Goal: Communication & Community: Answer question/provide support

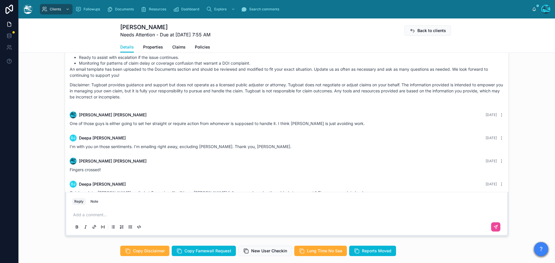
scroll to position [462, 0]
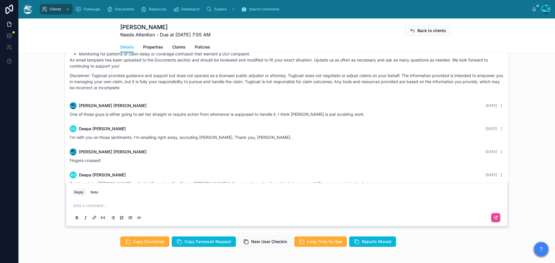
click at [82, 209] on p at bounding box center [287, 206] width 429 height 6
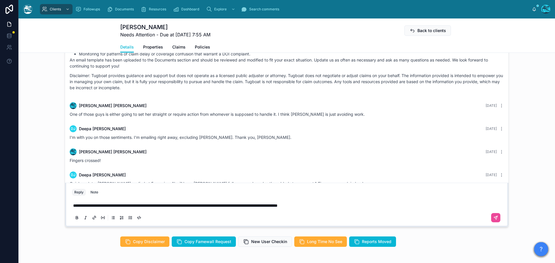
click at [341, 209] on p "**********" at bounding box center [287, 206] width 429 height 6
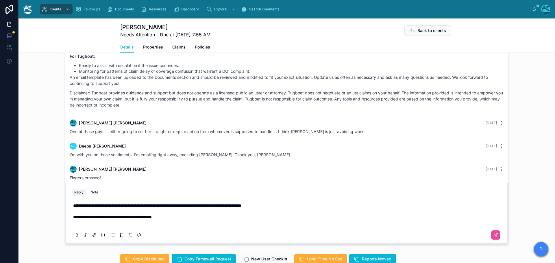
scroll to position [439, 0]
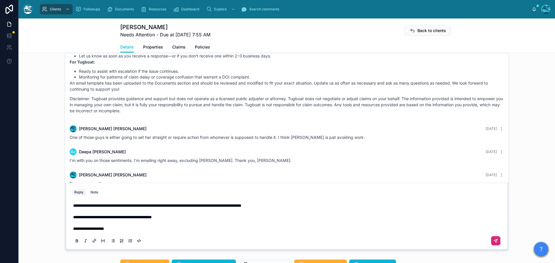
click at [494, 243] on icon at bounding box center [495, 240] width 3 height 3
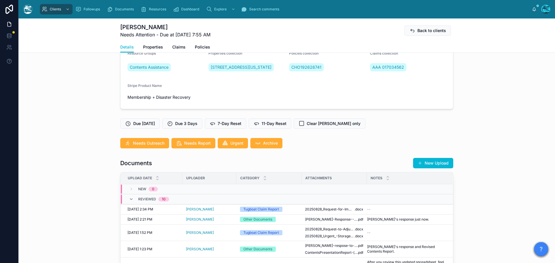
scroll to position [0, 0]
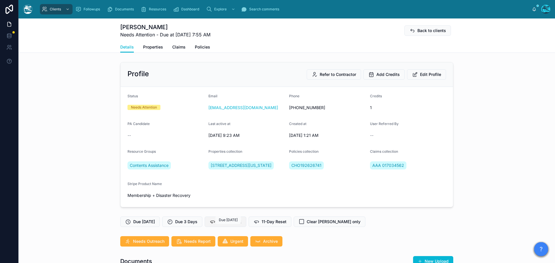
click at [225, 225] on span "7-Day Reset" at bounding box center [230, 222] width 24 height 6
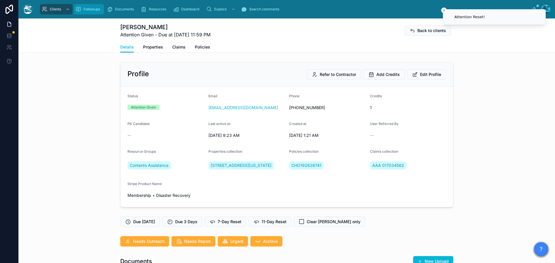
click at [83, 9] on div "Followups" at bounding box center [88, 9] width 27 height 9
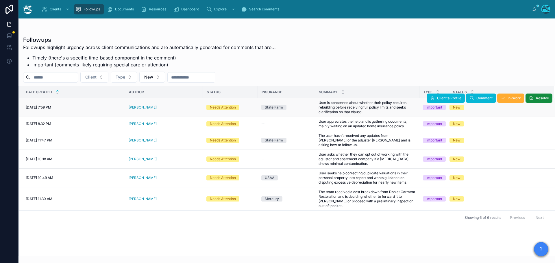
click at [160, 106] on div "christina moses" at bounding box center [164, 107] width 71 height 5
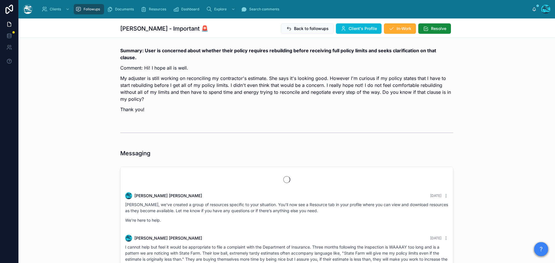
scroll to position [837, 0]
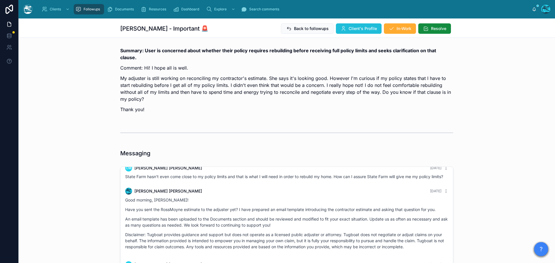
click at [355, 29] on span "Client's Profile" at bounding box center [363, 29] width 28 height 6
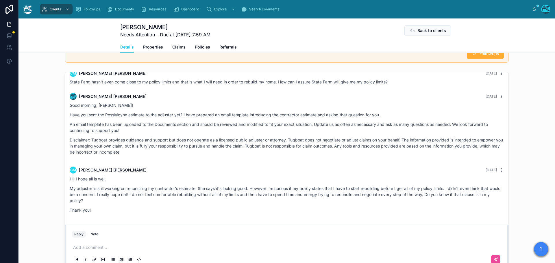
scroll to position [405, 0]
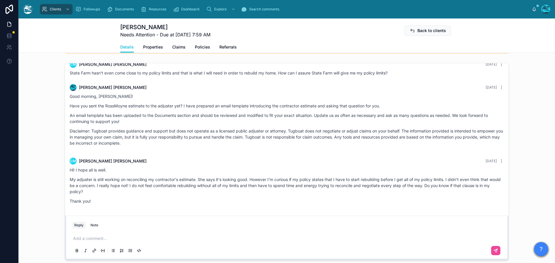
click at [88, 241] on p at bounding box center [287, 239] width 429 height 6
click at [128, 240] on p "**********" at bounding box center [287, 239] width 429 height 6
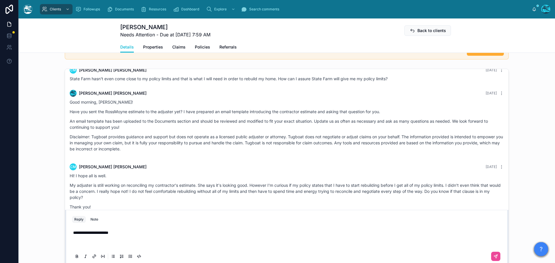
scroll to position [393, 0]
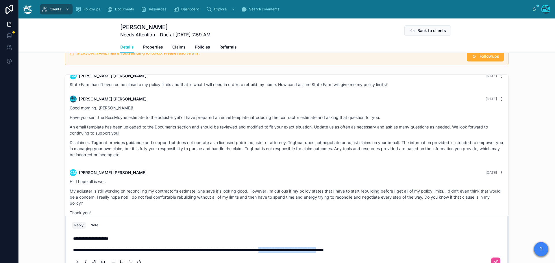
drag, startPoint x: 391, startPoint y: 251, endPoint x: 314, endPoint y: 254, distance: 77.2
click at [314, 254] on div "**********" at bounding box center [286, 250] width 429 height 36
click at [166, 251] on span "**********" at bounding box center [169, 250] width 193 height 4
click at [481, 249] on p "**********" at bounding box center [287, 250] width 429 height 6
click at [483, 252] on p "**********" at bounding box center [287, 250] width 429 height 6
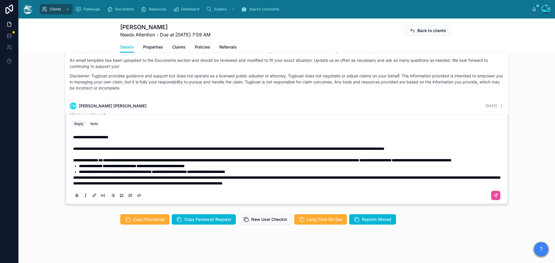
scroll to position [461, 0]
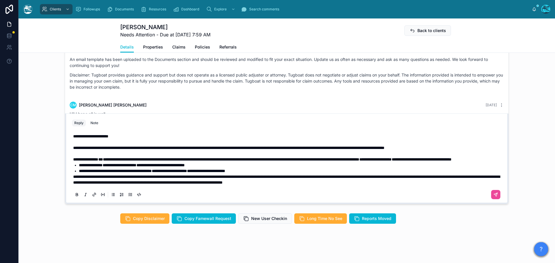
click at [73, 177] on span "**********" at bounding box center [286, 180] width 427 height 10
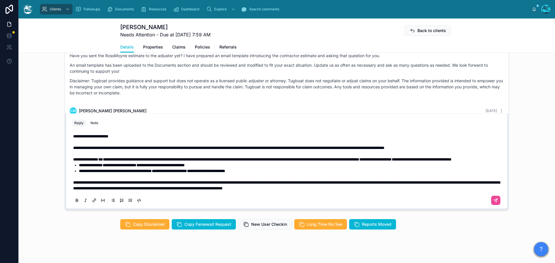
click at [290, 146] on span "**********" at bounding box center [228, 148] width 311 height 4
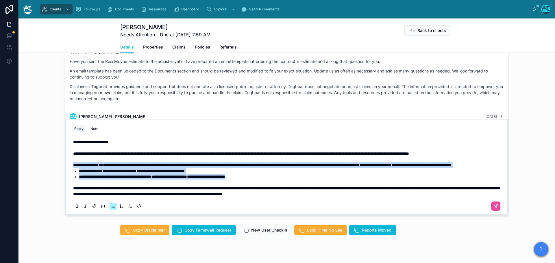
drag, startPoint x: 262, startPoint y: 177, endPoint x: 67, endPoint y: 160, distance: 195.8
click at [68, 160] on div "**********" at bounding box center [286, 174] width 436 height 81
click at [76, 205] on icon at bounding box center [77, 205] width 2 height 1
click at [299, 176] on li "**********" at bounding box center [291, 177] width 424 height 6
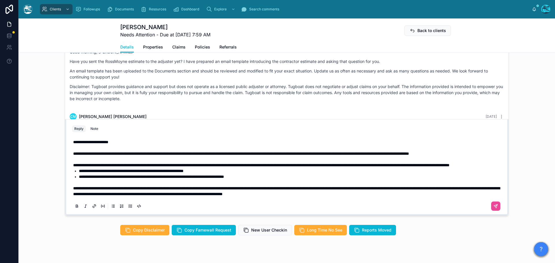
click at [397, 195] on p "**********" at bounding box center [287, 192] width 429 height 12
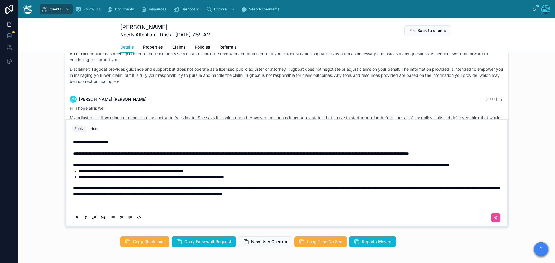
scroll to position [840, 0]
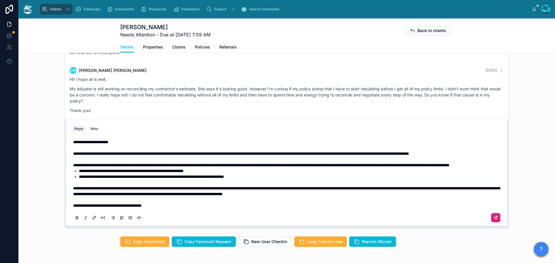
click at [495, 218] on icon at bounding box center [495, 217] width 3 height 3
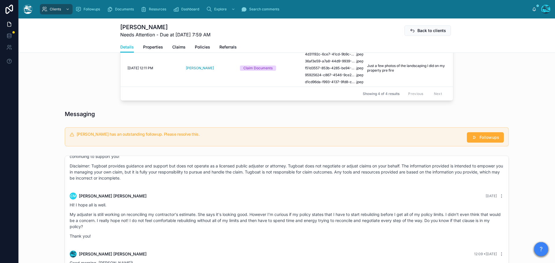
scroll to position [296, 0]
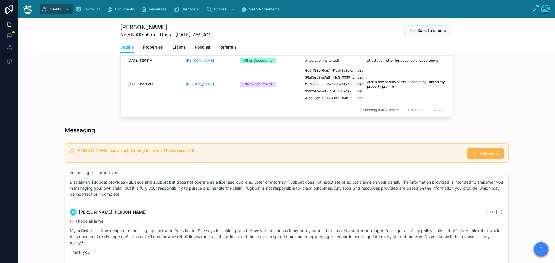
click at [482, 152] on span "Followups" at bounding box center [489, 154] width 20 height 6
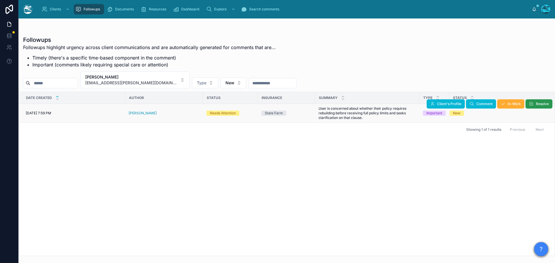
click at [542, 104] on span "Resolve" at bounding box center [542, 104] width 13 height 5
click at [157, 81] on button "christina moses [EMAIL_ADDRESS][PERSON_NAME][DOMAIN_NAME]" at bounding box center [134, 80] width 109 height 17
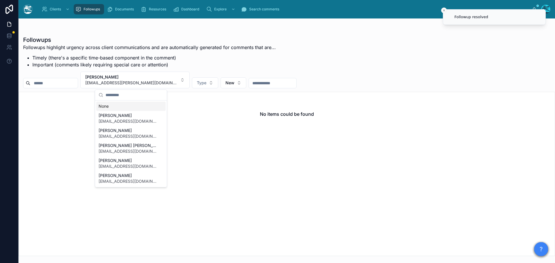
click at [104, 106] on div "None" at bounding box center [130, 106] width 69 height 9
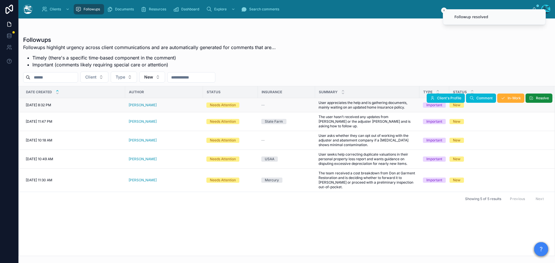
click at [151, 106] on div "Jamie Ray" at bounding box center [164, 105] width 71 height 5
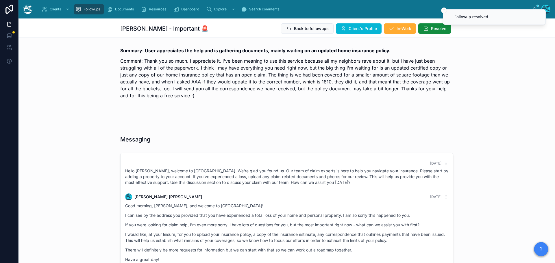
scroll to position [15, 0]
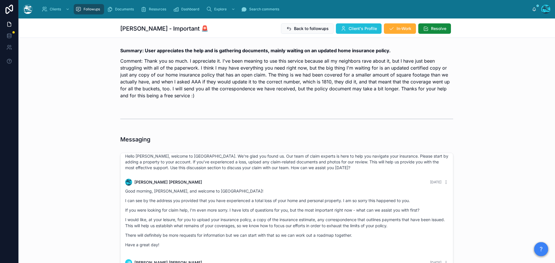
click at [358, 28] on span "Client's Profile" at bounding box center [363, 29] width 28 height 6
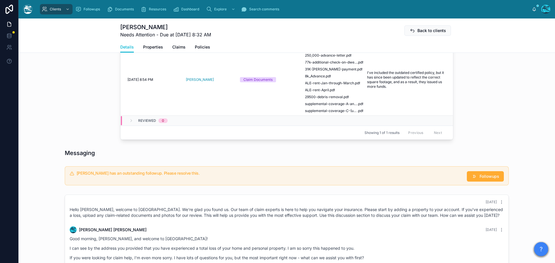
scroll to position [173, 0]
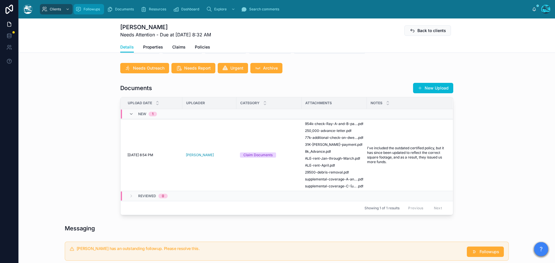
click at [90, 9] on span "Followups" at bounding box center [92, 9] width 16 height 5
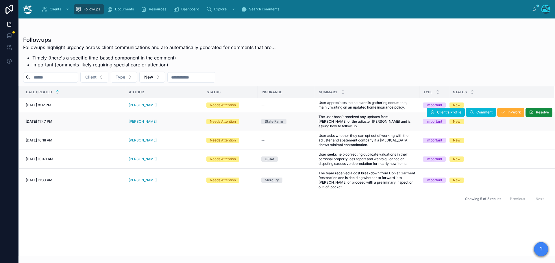
click at [162, 120] on div "Anthony Maietta" at bounding box center [164, 121] width 71 height 5
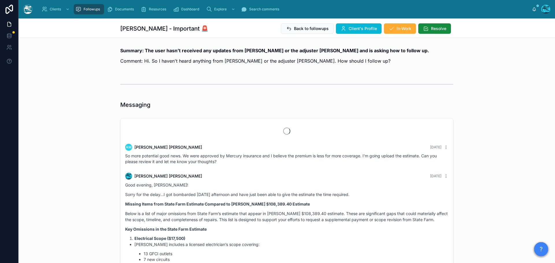
scroll to position [1513, 0]
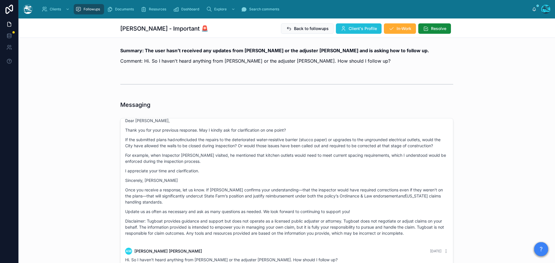
click at [361, 28] on span "Client's Profile" at bounding box center [363, 29] width 28 height 6
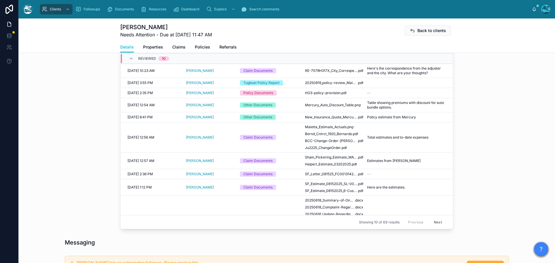
scroll to position [234, 0]
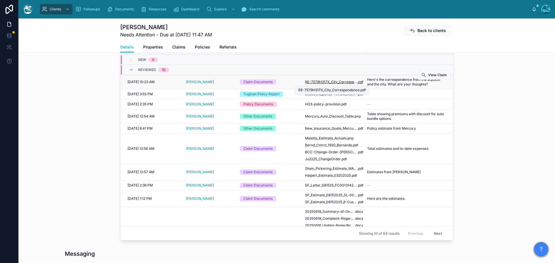
click at [336, 81] on span "RE-7579H317X_City_Correspendence" at bounding box center [331, 82] width 52 height 5
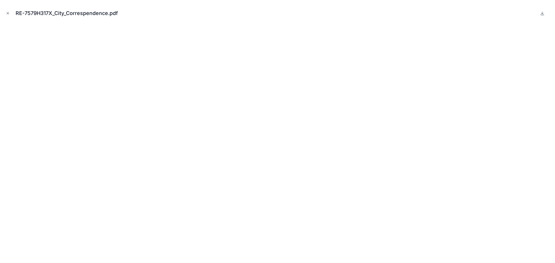
drag, startPoint x: 7, startPoint y: 12, endPoint x: 21, endPoint y: 21, distance: 16.5
click at [7, 12] on icon "Close modal" at bounding box center [8, 13] width 4 height 4
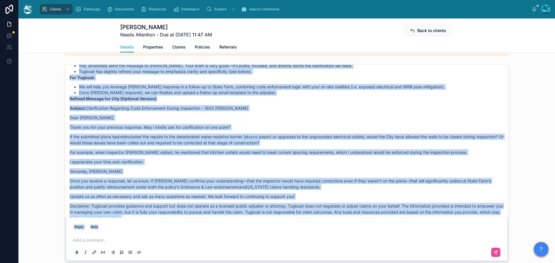
scroll to position [3915, 0]
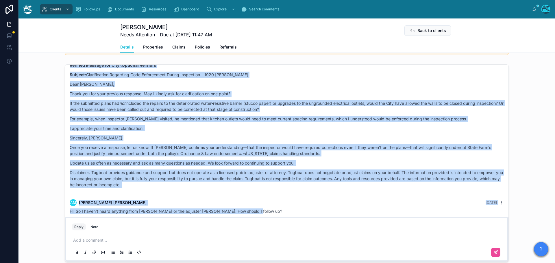
drag, startPoint x: 281, startPoint y: 95, endPoint x: 294, endPoint y: 211, distance: 116.6
copy div "Rachel Baker 7 days ago Good afternoon, Tony! Gordon's explanation seemed to pu…"
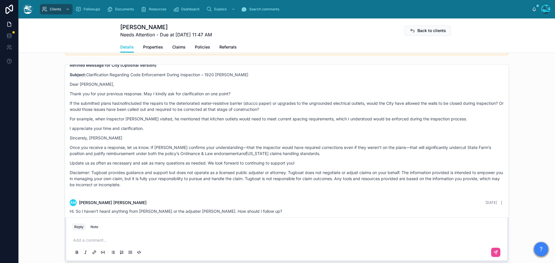
click at [79, 240] on p at bounding box center [287, 241] width 429 height 6
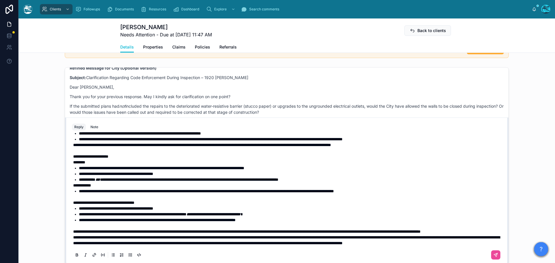
scroll to position [47, 0]
click at [137, 229] on p "**********" at bounding box center [287, 232] width 429 height 6
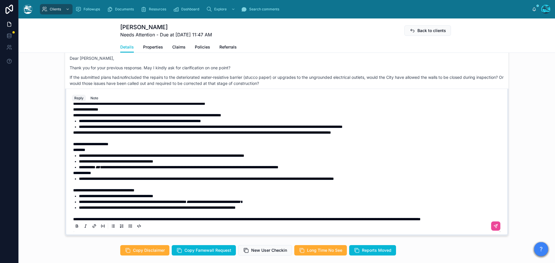
scroll to position [29, 0]
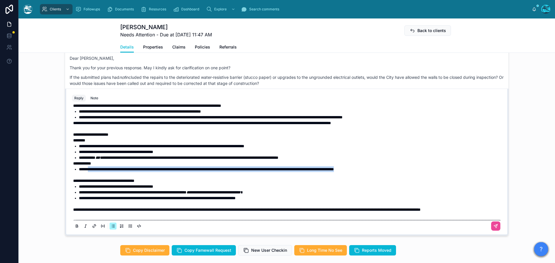
drag, startPoint x: 417, startPoint y: 169, endPoint x: 87, endPoint y: 170, distance: 330.3
click at [87, 170] on li "**********" at bounding box center [291, 169] width 424 height 6
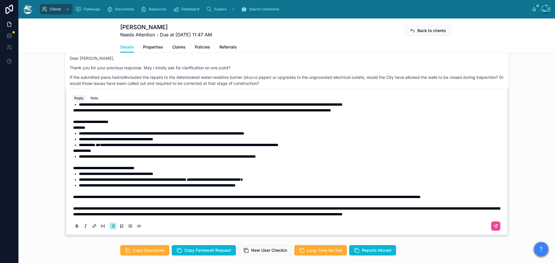
scroll to position [0, 0]
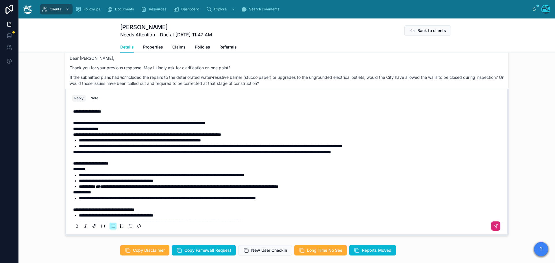
click at [493, 226] on icon at bounding box center [495, 226] width 5 height 5
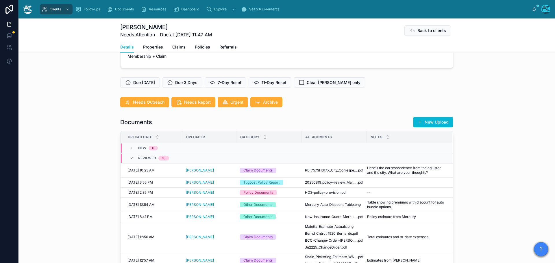
scroll to position [144, 0]
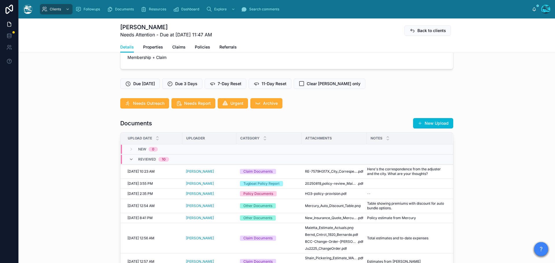
click at [434, 123] on button "New Upload" at bounding box center [433, 123] width 40 height 10
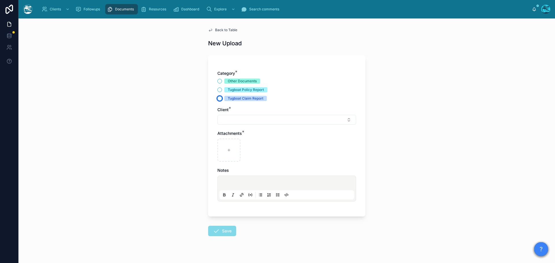
click at [218, 99] on button "Tugboat Claim Report" at bounding box center [219, 98] width 5 height 5
click at [227, 120] on button "Select Button" at bounding box center [286, 120] width 139 height 10
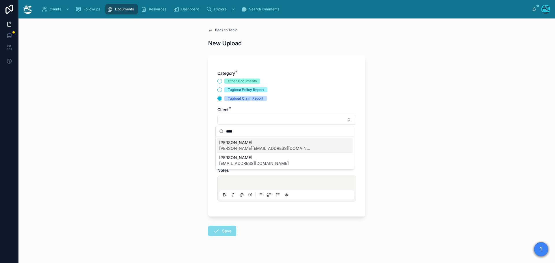
type input "****"
click at [234, 146] on span "tony@estonyenterprises.com" at bounding box center [265, 149] width 92 height 6
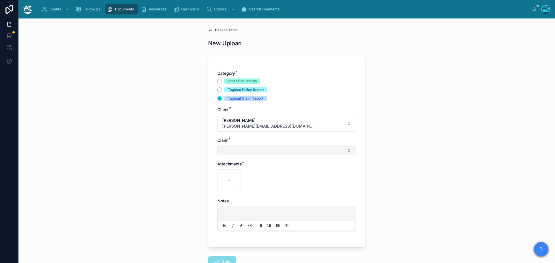
click at [227, 150] on button "Select Button" at bounding box center [286, 151] width 139 height 10
click at [230, 173] on span "Jan 2025 Kitchen Flood" at bounding box center [239, 174] width 40 height 6
click at [229, 180] on div at bounding box center [228, 182] width 23 height 23
type input "**********"
click at [177, 117] on div "Back to Table New Upload Category * Other Documents Tugboat Policy Report Tugbo…" at bounding box center [286, 140] width 536 height 245
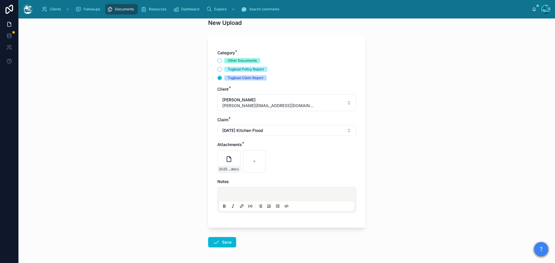
scroll to position [42, 0]
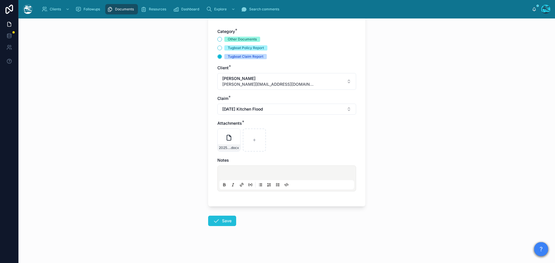
click at [214, 224] on icon at bounding box center [216, 221] width 7 height 7
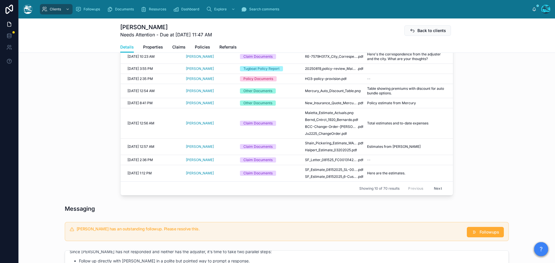
scroll to position [302, 0]
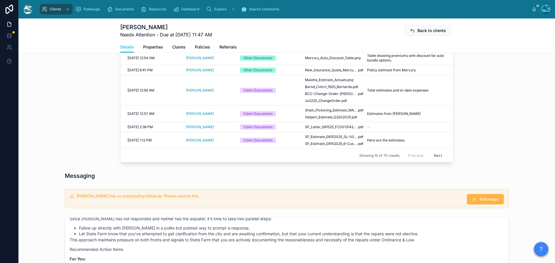
click at [486, 197] on span "Followups" at bounding box center [489, 200] width 20 height 6
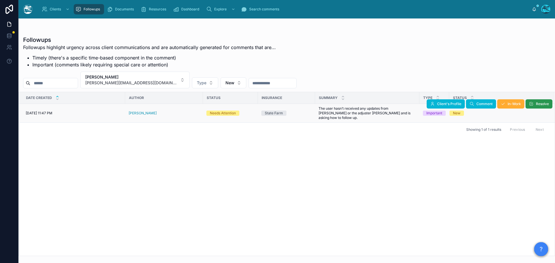
click at [537, 103] on span "Resolve" at bounding box center [542, 104] width 13 height 5
click at [163, 79] on button "Anthony Maietta tony@estonyenterprises.com" at bounding box center [134, 80] width 109 height 17
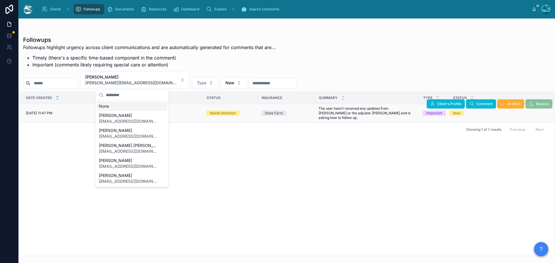
click at [105, 106] on div "None" at bounding box center [132, 106] width 71 height 9
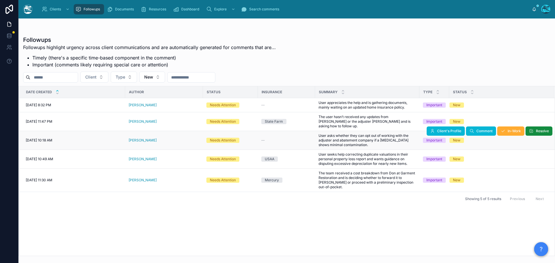
click at [149, 138] on div "Seth Morris" at bounding box center [164, 140] width 71 height 5
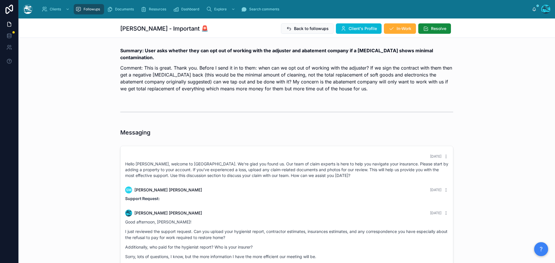
scroll to position [607, 0]
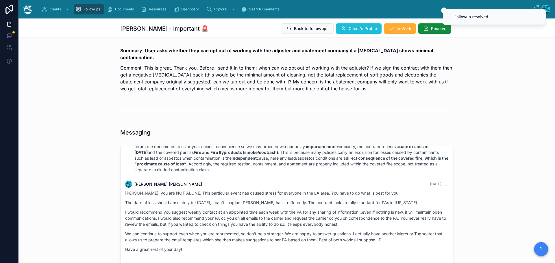
click at [353, 29] on span "Client's Profile" at bounding box center [363, 29] width 28 height 6
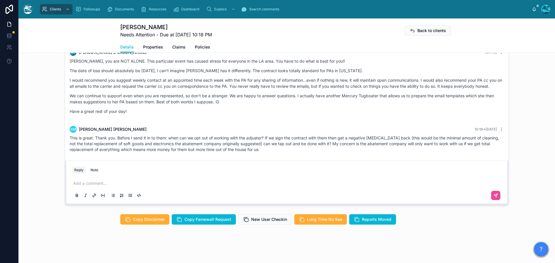
scroll to position [396, 0]
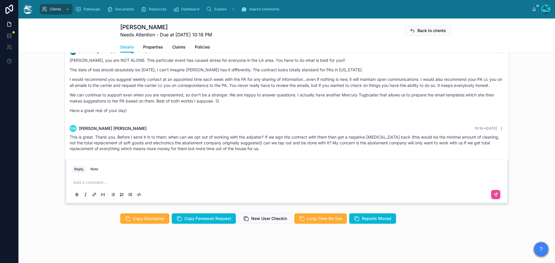
click at [80, 184] on p at bounding box center [287, 183] width 429 height 6
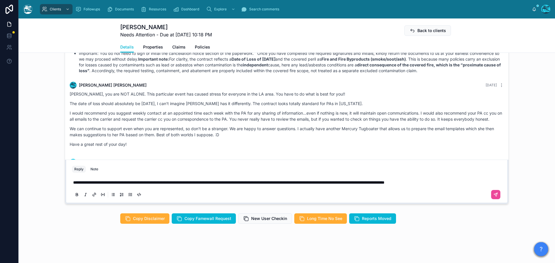
scroll to position [508, 0]
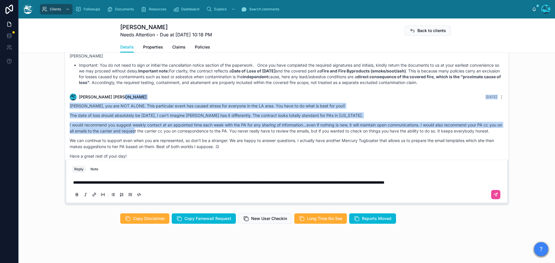
drag, startPoint x: 136, startPoint y: 96, endPoint x: 148, endPoint y: 138, distance: 43.1
click at [148, 138] on div "Rachel Baker Yesterday Seth, you are NOT ALONE. This particular event has cause…" at bounding box center [286, 128] width 441 height 76
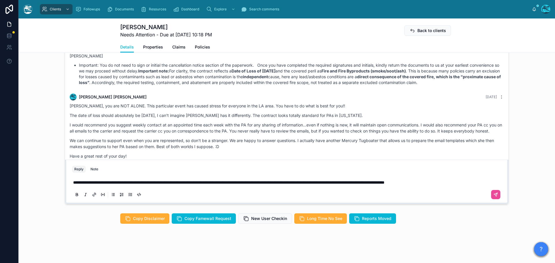
click at [473, 89] on div "SM Seth Morris Yesterday Hi Rachel, , Thanks for reaching back out. We have dec…" at bounding box center [286, 46] width 441 height 86
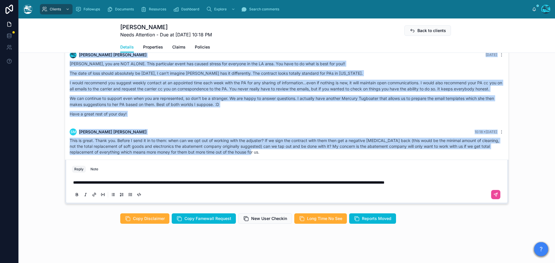
scroll to position [566, 0]
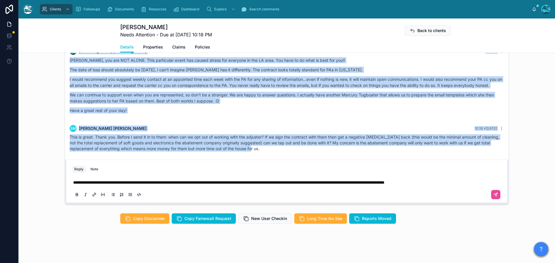
drag, startPoint x: 472, startPoint y: 91, endPoint x: 430, endPoint y: 153, distance: 75.0
copy div "Rachel Baker Yesterday Seth, you are NOT ALONE. This particular event has cause…"
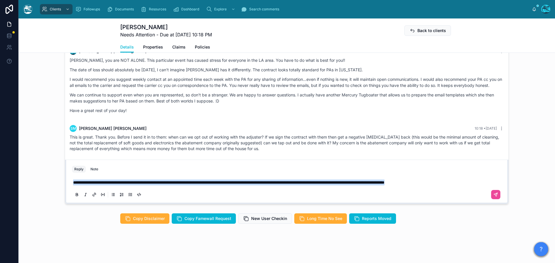
drag, startPoint x: 480, startPoint y: 184, endPoint x: 53, endPoint y: 185, distance: 427.1
click at [53, 185] on div "3 days ago Hello Seth, welcome to Tugboat. We're glad you found us. Our team of…" at bounding box center [286, 106] width 536 height 202
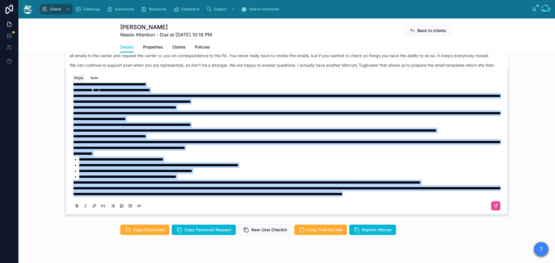
scroll to position [396, 0]
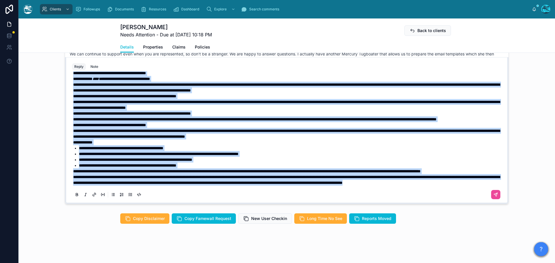
drag, startPoint x: 71, startPoint y: 140, endPoint x: 198, endPoint y: 198, distance: 139.5
click at [198, 198] on div "**********" at bounding box center [286, 128] width 429 height 146
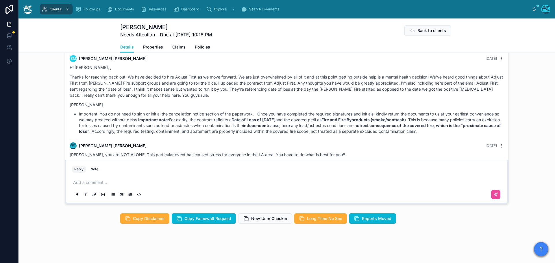
scroll to position [451, 0]
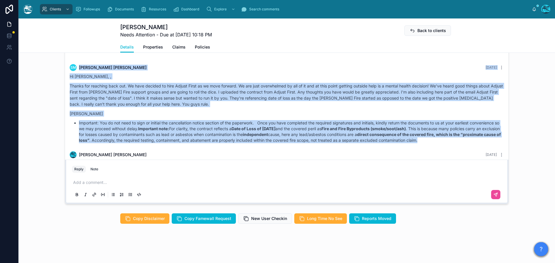
drag, startPoint x: 471, startPoint y: 147, endPoint x: 66, endPoint y: 70, distance: 412.0
click at [66, 70] on div "SM Seth Morris Yesterday Hi Rachel, , Thanks for reaching back out. We have dec…" at bounding box center [286, 104] width 441 height 86
copy div "Seth Morris Yesterday Hi Rachel, , Thanks for reaching back out. We have decide…"
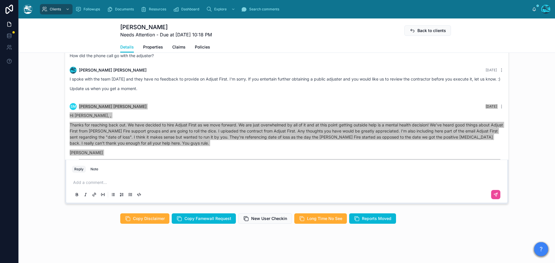
scroll to position [422, 0]
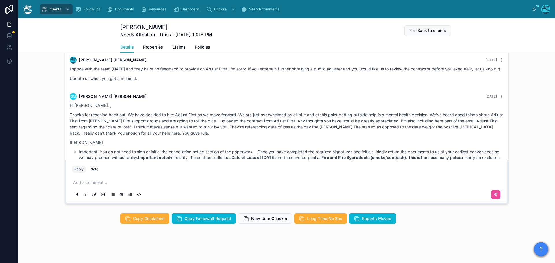
click at [345, 81] on div "I spoke with the team yesterday and they have no feedback to provide on Adjust …" at bounding box center [287, 74] width 434 height 16
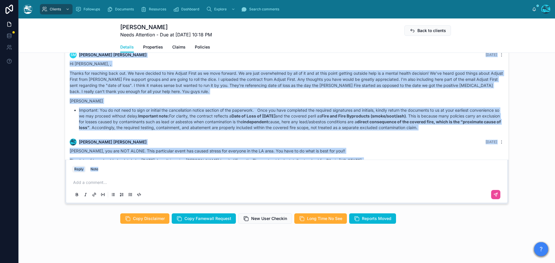
scroll to position [566, 0]
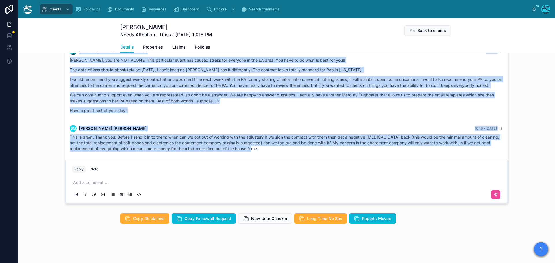
drag, startPoint x: 339, startPoint y: 82, endPoint x: 341, endPoint y: 157, distance: 74.3
copy div "SM Seth Morris Yesterday Hi Rachel, , Thanks for reaching back out. We have dec…"
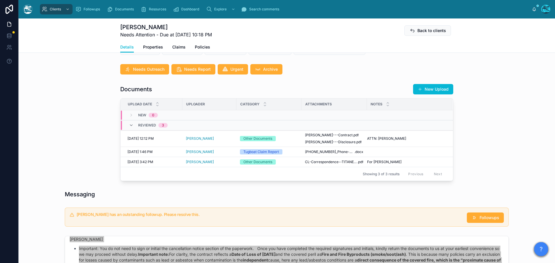
scroll to position [164, 0]
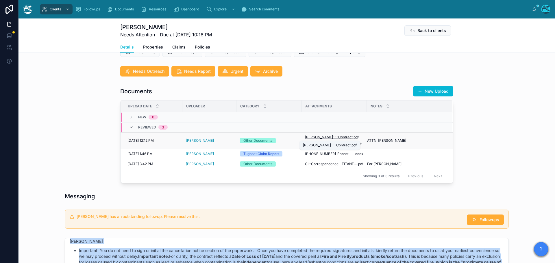
click at [325, 138] on span "Morris---Contract" at bounding box center [329, 137] width 48 height 5
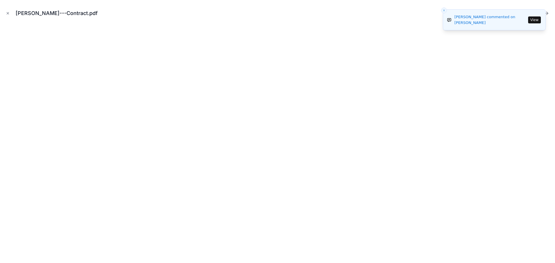
click at [523, 14] on div "christina moses commented on christina moses" at bounding box center [490, 19] width 72 height 11
click at [443, 10] on icon "Close toast" at bounding box center [443, 10] width 3 height 3
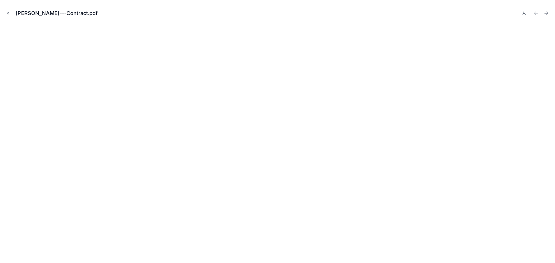
click at [524, 13] on icon at bounding box center [524, 13] width 0 height 2
click at [547, 13] on icon "Next file" at bounding box center [545, 13] width 3 height 0
click at [523, 13] on icon at bounding box center [524, 13] width 2 height 1
click at [8, 13] on icon "Close modal" at bounding box center [8, 13] width 2 height 2
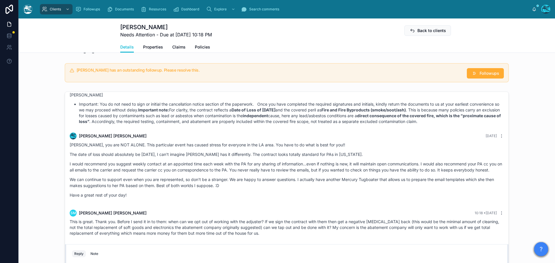
scroll to position [367, 0]
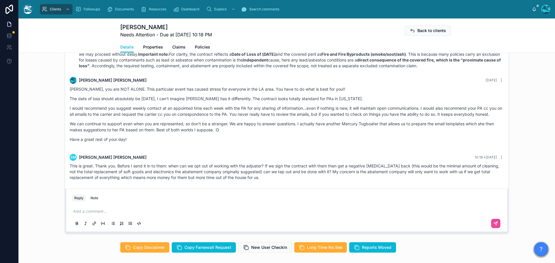
click at [95, 211] on p at bounding box center [287, 212] width 429 height 6
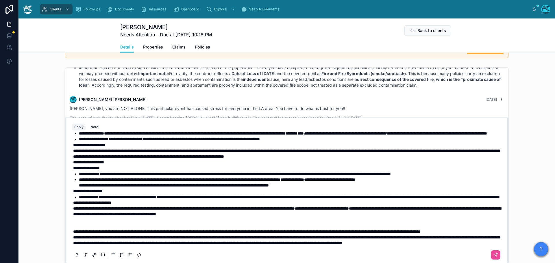
scroll to position [71, 0]
click at [127, 229] on p "**********" at bounding box center [287, 237] width 429 height 17
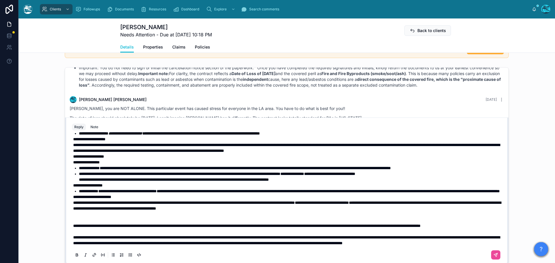
click at [110, 212] on p at bounding box center [287, 218] width 429 height 12
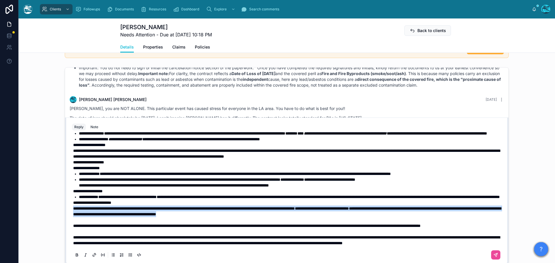
drag, startPoint x: 349, startPoint y: 203, endPoint x: 69, endPoint y: 199, distance: 279.5
click at [69, 199] on div "**********" at bounding box center [286, 198] width 436 height 132
click at [75, 254] on icon at bounding box center [77, 255] width 5 height 5
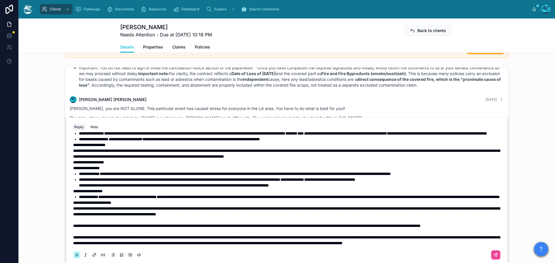
click at [75, 254] on icon at bounding box center [77, 255] width 5 height 5
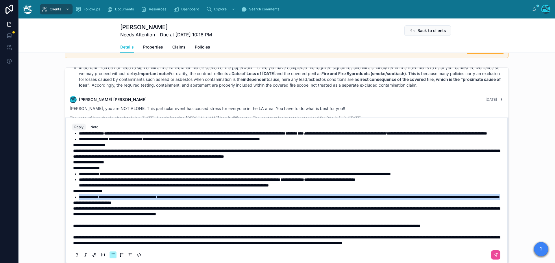
drag, startPoint x: 212, startPoint y: 186, endPoint x: 72, endPoint y: 181, distance: 140.5
click at [79, 194] on li "**********" at bounding box center [291, 197] width 424 height 6
click at [76, 254] on icon at bounding box center [77, 254] width 2 height 1
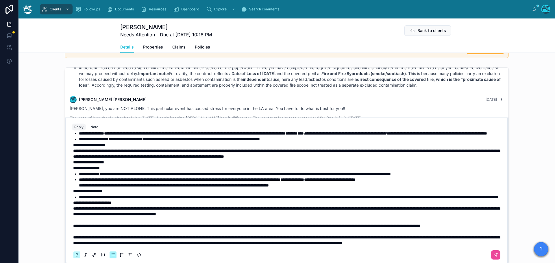
click at [76, 254] on icon at bounding box center [77, 254] width 2 height 1
click at [230, 200] on p "**********" at bounding box center [287, 208] width 429 height 17
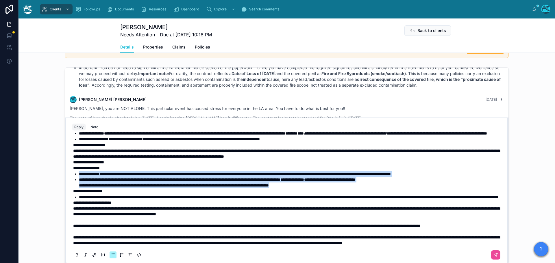
drag, startPoint x: 333, startPoint y: 169, endPoint x: 67, endPoint y: 158, distance: 265.8
click at [68, 158] on div "**********" at bounding box center [286, 198] width 436 height 132
click at [75, 255] on icon at bounding box center [77, 255] width 5 height 5
click at [167, 200] on p "**********" at bounding box center [287, 208] width 429 height 17
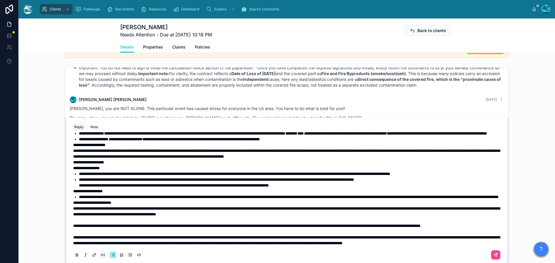
click at [265, 172] on span "**********" at bounding box center [234, 174] width 311 height 4
drag, startPoint x: 77, startPoint y: 157, endPoint x: 182, endPoint y: 157, distance: 104.6
click at [182, 172] on span "**********" at bounding box center [240, 174] width 323 height 4
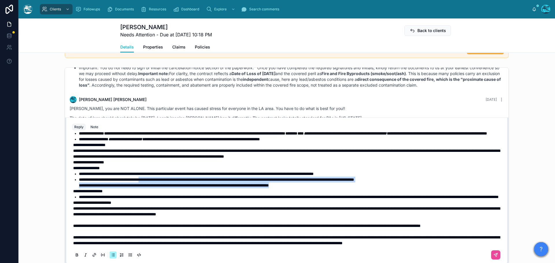
drag, startPoint x: 335, startPoint y: 168, endPoint x: 155, endPoint y: 160, distance: 180.2
click at [155, 177] on li "**********" at bounding box center [291, 183] width 424 height 12
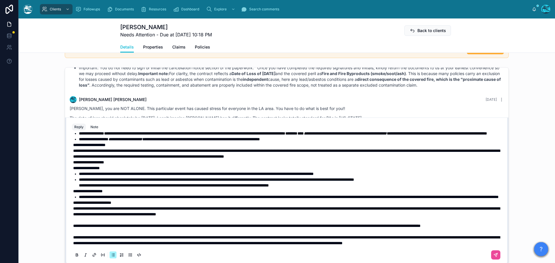
click at [153, 172] on span "**********" at bounding box center [196, 174] width 235 height 4
click at [78, 160] on span "**********" at bounding box center [88, 162] width 31 height 4
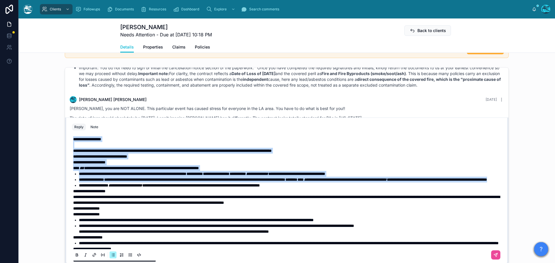
scroll to position [0, 0]
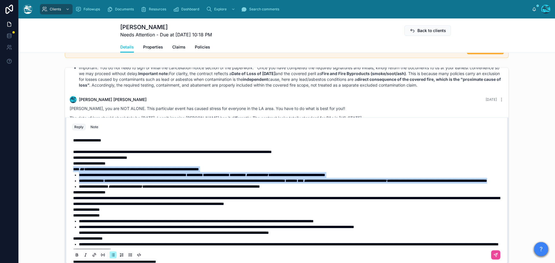
drag, startPoint x: 187, startPoint y: 145, endPoint x: 66, endPoint y: 168, distance: 123.9
click at [66, 168] on div "**********" at bounding box center [286, 191] width 443 height 147
click at [75, 255] on icon at bounding box center [77, 255] width 5 height 5
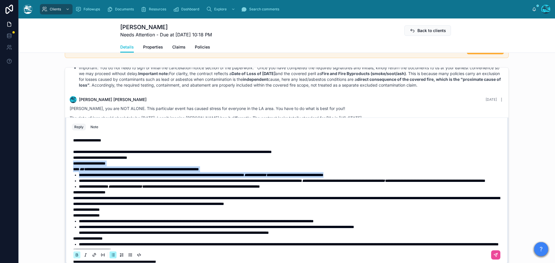
click at [75, 255] on icon at bounding box center [77, 255] width 5 height 5
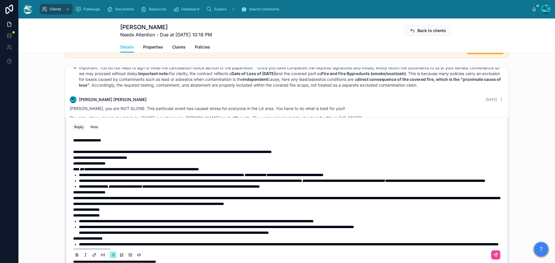
click at [77, 157] on span "**********" at bounding box center [100, 158] width 54 height 4
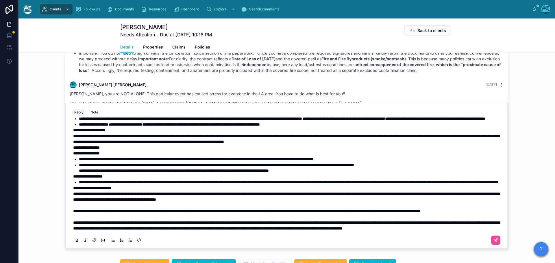
scroll to position [364, 0]
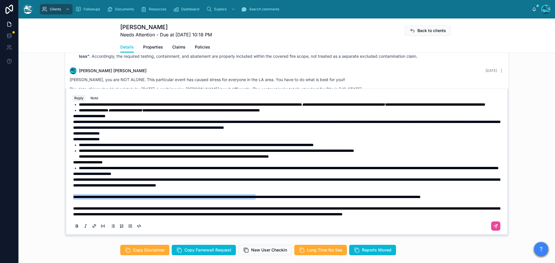
drag, startPoint x: 71, startPoint y: 185, endPoint x: 316, endPoint y: 186, distance: 245.1
click at [316, 195] on span "**********" at bounding box center [246, 197] width 347 height 4
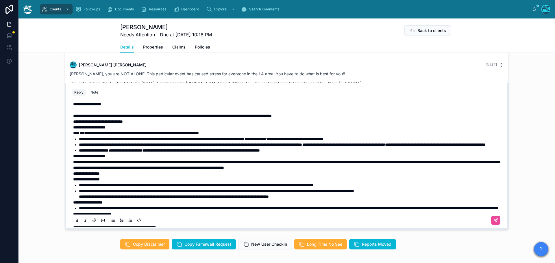
scroll to position [0, 0]
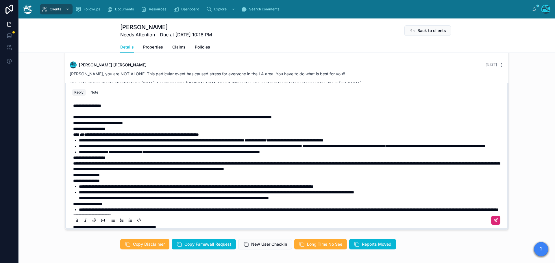
click at [494, 220] on icon at bounding box center [495, 220] width 3 height 3
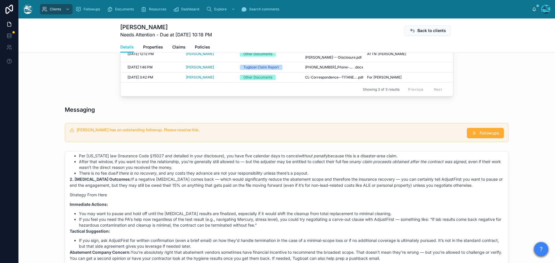
scroll to position [222, 0]
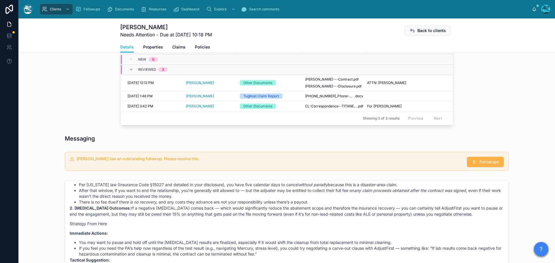
click at [488, 161] on span "Followups" at bounding box center [489, 162] width 20 height 6
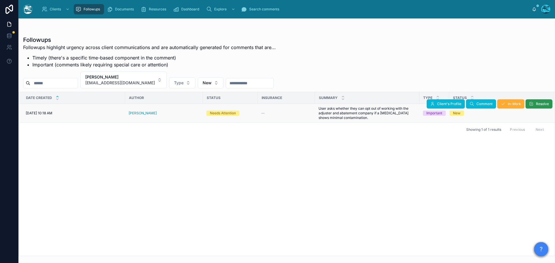
click at [531, 105] on icon at bounding box center [531, 104] width 5 height 5
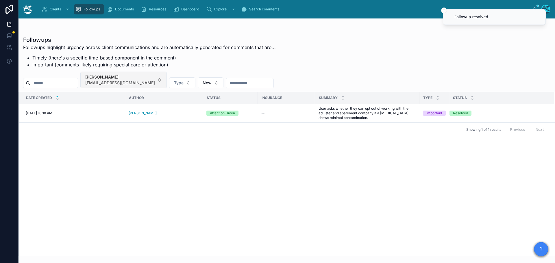
click at [149, 82] on button "Seth Morris sethismorris@gmail.com" at bounding box center [123, 80] width 86 height 17
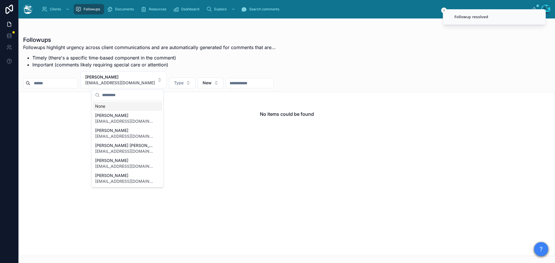
click at [98, 104] on div "None" at bounding box center [127, 106] width 69 height 9
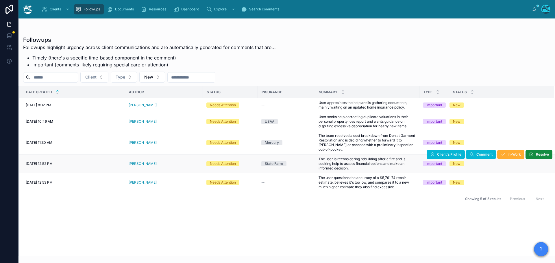
click at [158, 162] on div "[PERSON_NAME]" at bounding box center [164, 164] width 71 height 5
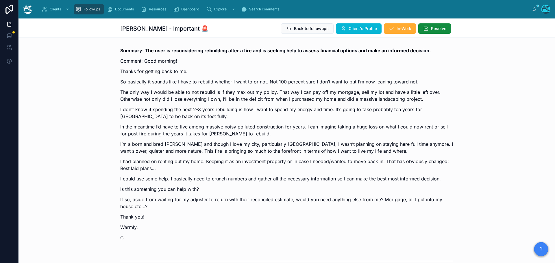
scroll to position [895, 0]
click at [349, 30] on span "Client's Profile" at bounding box center [363, 29] width 28 height 6
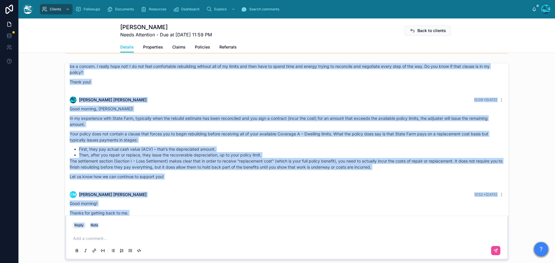
scroll to position [943, 0]
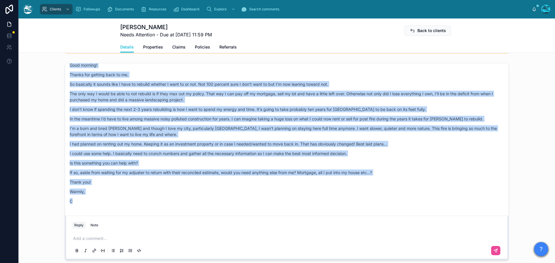
drag, startPoint x: 152, startPoint y: 118, endPoint x: 212, endPoint y: 198, distance: 99.6
copy div "cm christina moses Yesterday Hi! I hope all is well. My adjuster is still worki…"
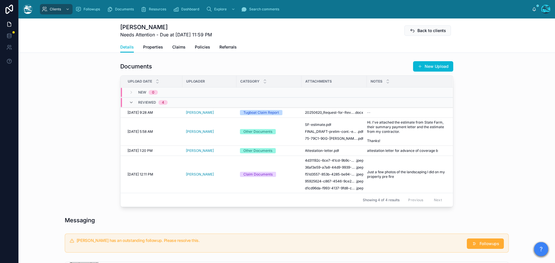
scroll to position [202, 0]
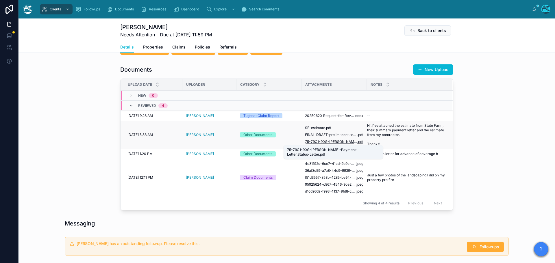
click at [344, 142] on span "75-79C1-90G-Moses-Payment-Letter.Status-Letter" at bounding box center [331, 142] width 52 height 5
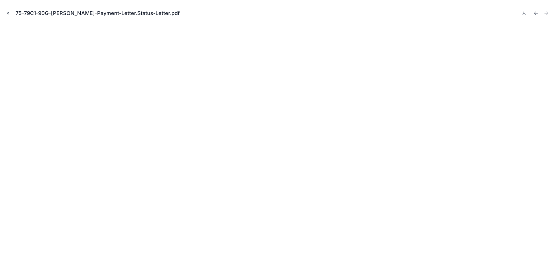
click at [7, 13] on icon "Close modal" at bounding box center [8, 13] width 4 height 4
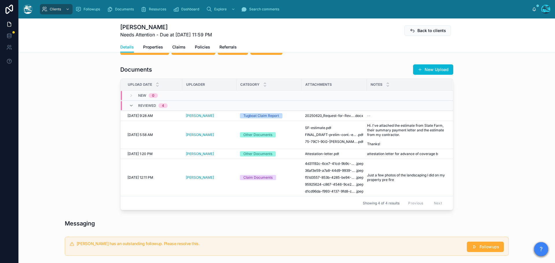
scroll to position [231, 0]
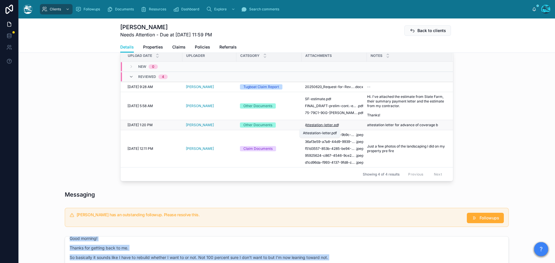
click at [322, 126] on span "Attestation-letter" at bounding box center [319, 125] width 28 height 5
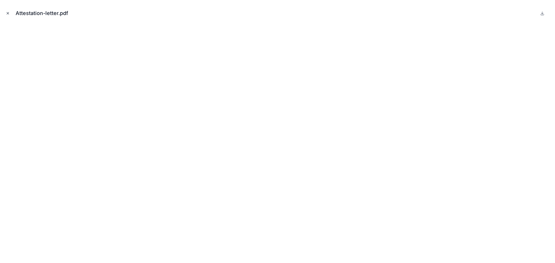
click at [8, 13] on icon "Close modal" at bounding box center [8, 13] width 2 height 2
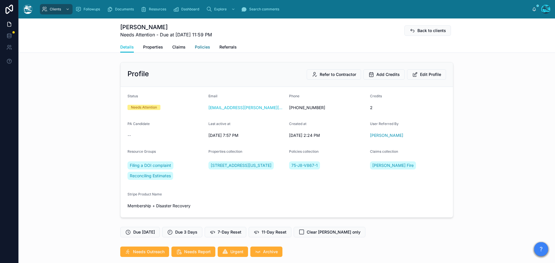
click at [197, 46] on span "Policies" at bounding box center [202, 47] width 15 height 6
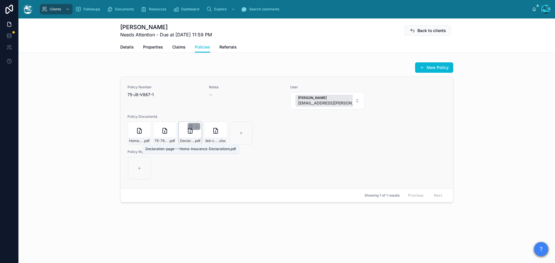
click at [189, 140] on span "Declaration-page---Home-Insurance-Declarations" at bounding box center [187, 141] width 14 height 5
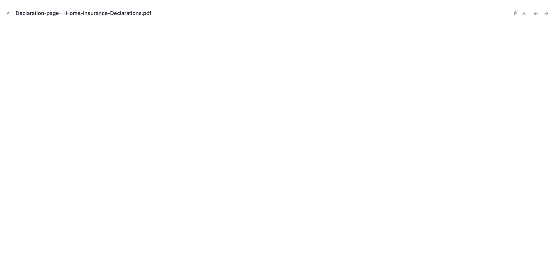
click at [7, 13] on icon "Close modal" at bounding box center [8, 13] width 2 height 2
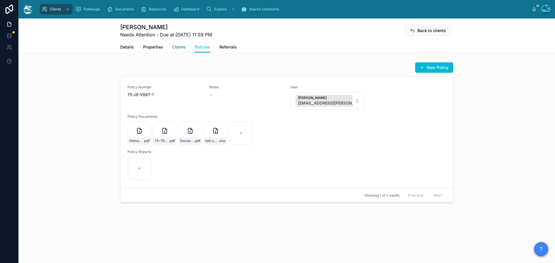
click at [182, 48] on span "Claims" at bounding box center [178, 47] width 13 height 6
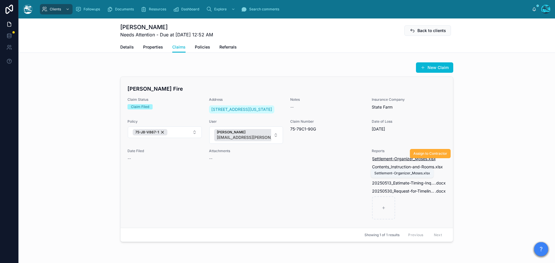
click at [390, 162] on span "Settlement-Organizer_Moses" at bounding box center [399, 159] width 55 height 6
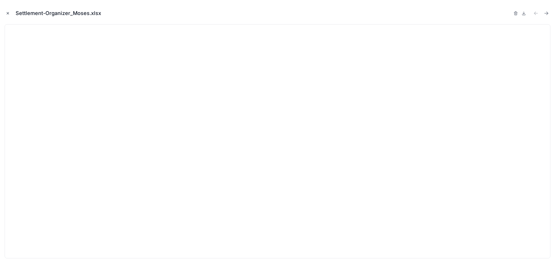
click at [7, 11] on icon "Close modal" at bounding box center [8, 13] width 4 height 4
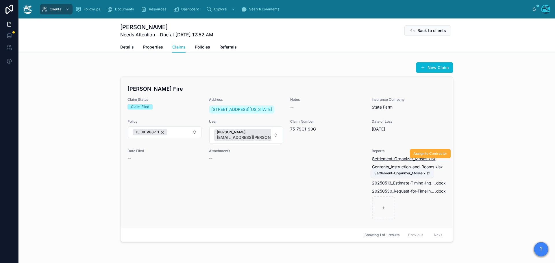
click at [390, 162] on span "Settlement-Organizer_Moses" at bounding box center [399, 159] width 55 height 6
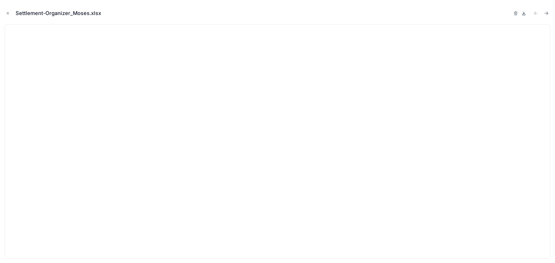
click at [522, 13] on icon at bounding box center [523, 13] width 5 height 5
click at [546, 13] on icon "Next file" at bounding box center [546, 13] width 6 height 6
click at [524, 13] on icon at bounding box center [523, 13] width 5 height 5
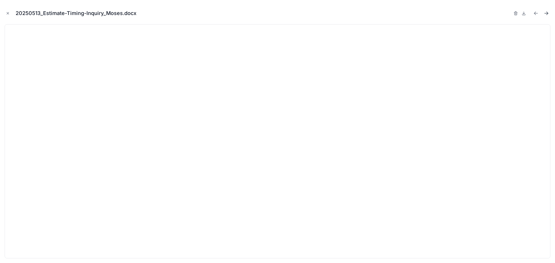
click at [547, 14] on icon "Next file" at bounding box center [546, 13] width 6 height 6
click at [523, 14] on icon at bounding box center [524, 13] width 2 height 1
click at [7, 12] on icon "Close modal" at bounding box center [8, 13] width 4 height 4
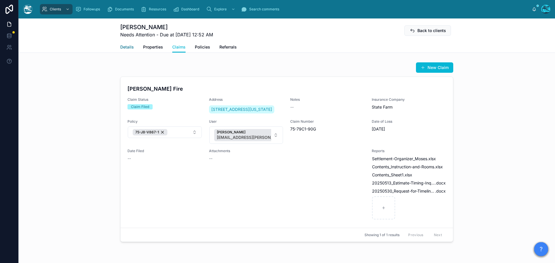
click at [124, 47] on span "Details" at bounding box center [127, 47] width 14 height 6
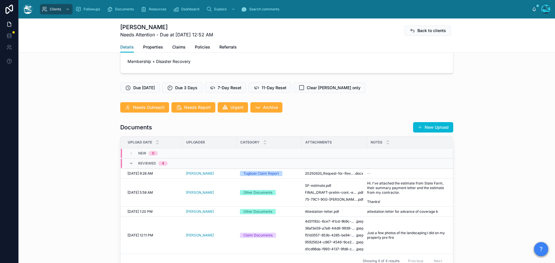
scroll to position [173, 0]
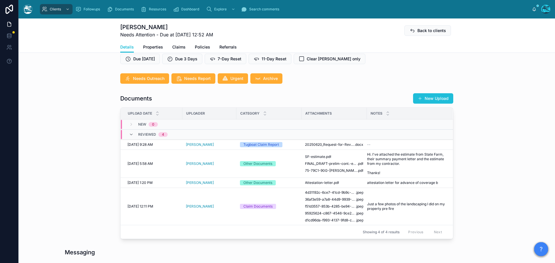
click at [430, 99] on button "New Upload" at bounding box center [433, 98] width 40 height 10
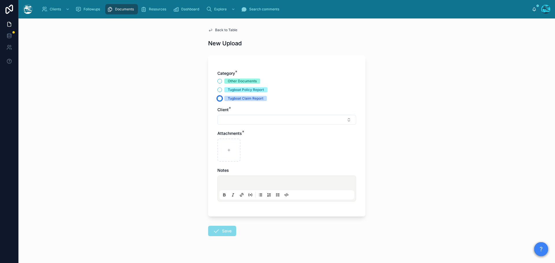
click at [217, 98] on button "Tugboat Claim Report" at bounding box center [219, 98] width 5 height 5
click at [235, 121] on button "Select Button" at bounding box center [286, 120] width 139 height 10
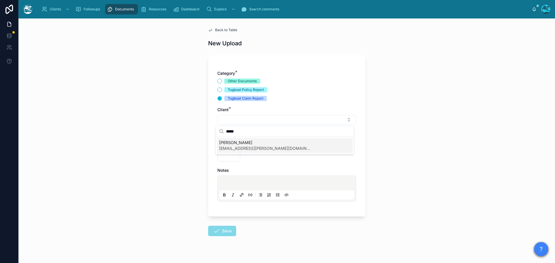
type input "*****"
click at [233, 147] on span "moses.christina@gmail.com" at bounding box center [265, 149] width 92 height 6
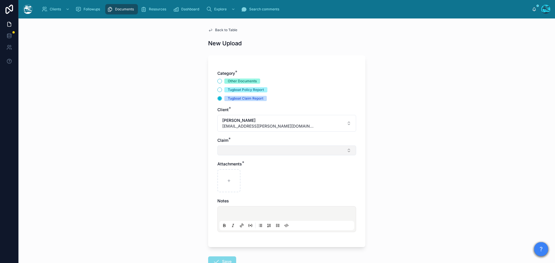
click at [227, 148] on button "Select Button" at bounding box center [286, 151] width 139 height 10
click at [231, 175] on span "Eaton Fire" at bounding box center [239, 174] width 41 height 6
click at [227, 183] on icon at bounding box center [229, 182] width 4 height 4
type input "**********"
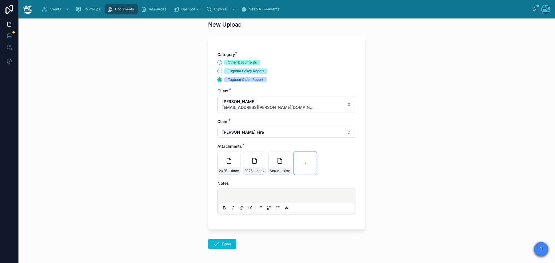
scroll to position [29, 0]
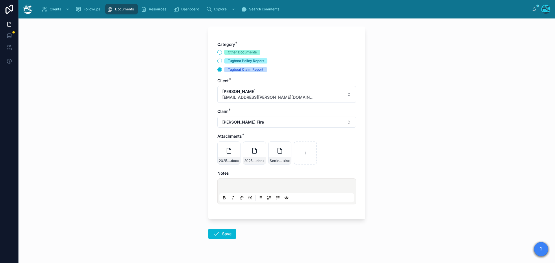
click at [226, 184] on p at bounding box center [287, 187] width 135 height 6
drag, startPoint x: 221, startPoint y: 234, endPoint x: 231, endPoint y: 234, distance: 9.3
click at [221, 234] on button "Save" at bounding box center [222, 234] width 28 height 10
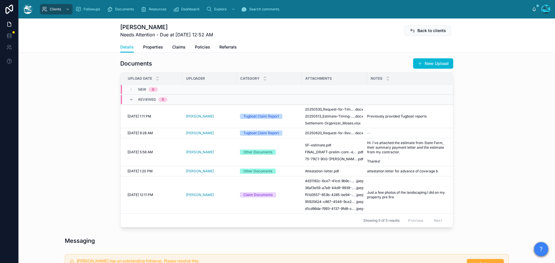
scroll to position [260, 0]
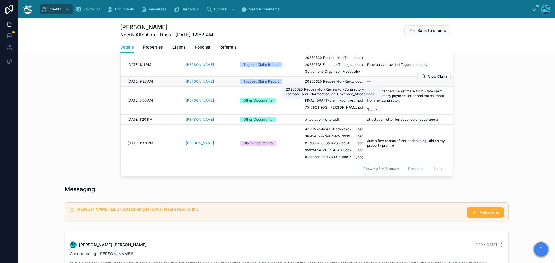
click at [326, 81] on span "20250620_Request-for-Review-of-Contractor-Estimate-and-Clarification-on-Coverag…" at bounding box center [329, 81] width 49 height 5
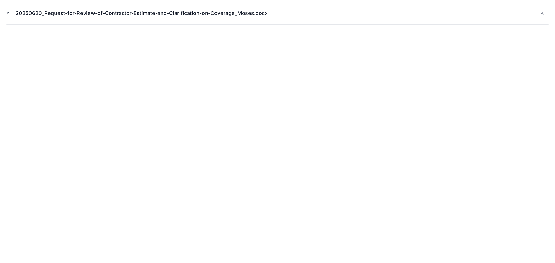
click at [8, 13] on icon "Close modal" at bounding box center [8, 13] width 4 height 4
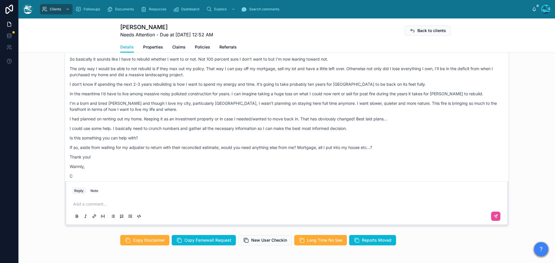
scroll to position [943, 0]
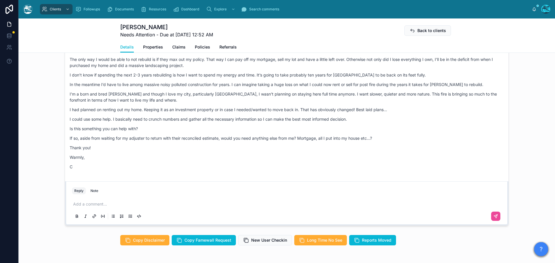
click at [86, 203] on p at bounding box center [287, 204] width 429 height 6
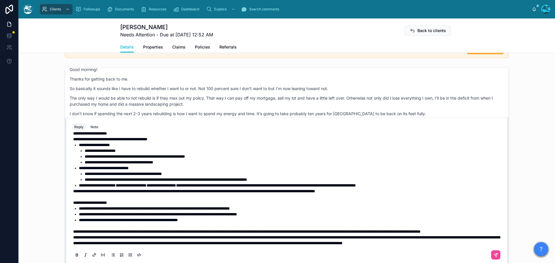
scroll to position [192, 0]
click at [129, 229] on p "**********" at bounding box center [287, 232] width 429 height 6
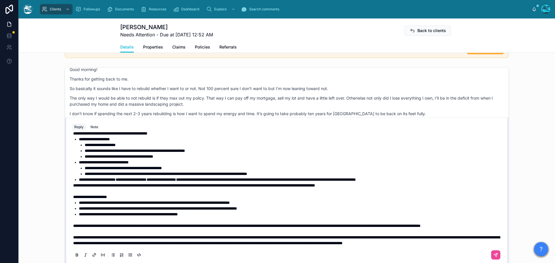
click at [130, 178] on span "**********" at bounding box center [131, 180] width 31 height 4
click at [77, 195] on span "**********" at bounding box center [90, 197] width 34 height 4
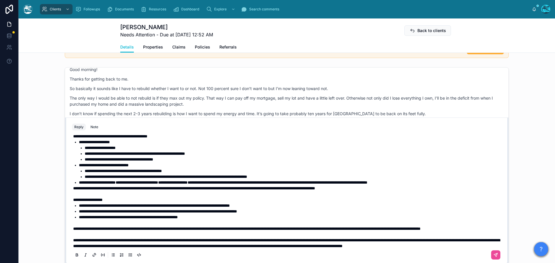
scroll to position [163, 0]
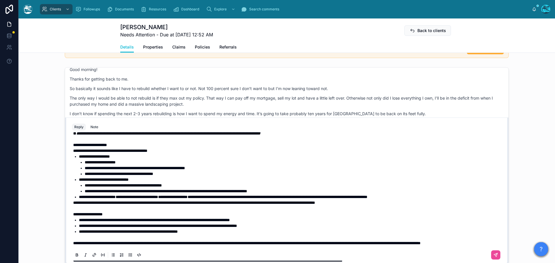
click at [77, 147] on span "**********" at bounding box center [90, 145] width 34 height 4
click at [221, 199] on span "**********" at bounding box center [278, 197] width 180 height 4
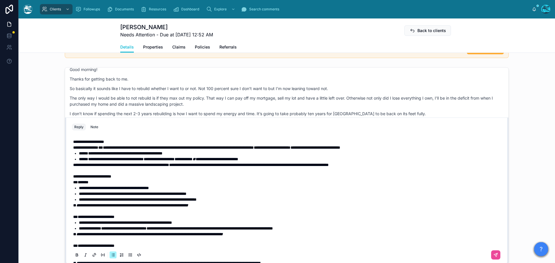
scroll to position [0, 0]
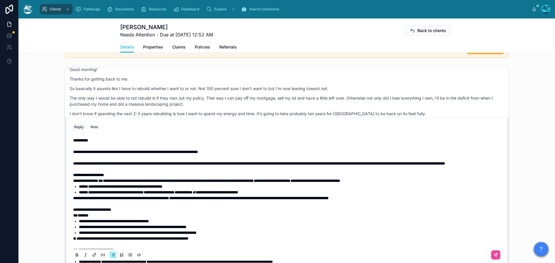
drag, startPoint x: 71, startPoint y: 153, endPoint x: 92, endPoint y: 155, distance: 21.5
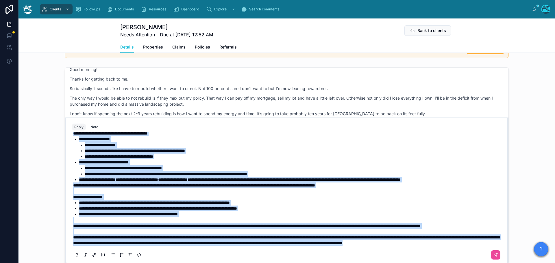
scroll to position [484, 0]
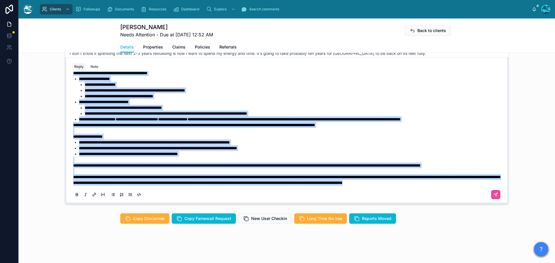
drag, startPoint x: 71, startPoint y: 152, endPoint x: 208, endPoint y: 208, distance: 147.7
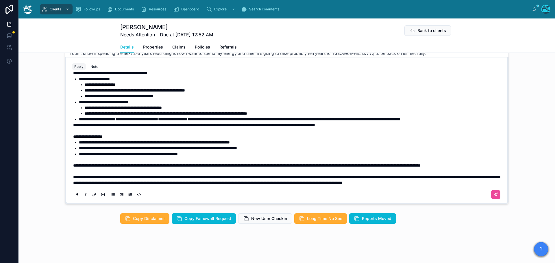
scroll to position [157, 0]
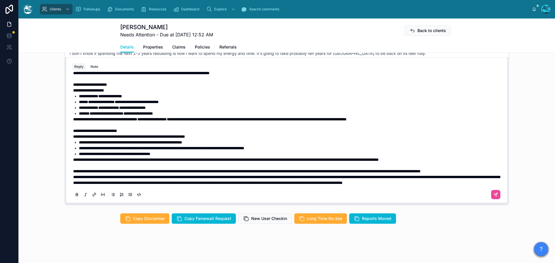
click at [128, 168] on p "**********" at bounding box center [287, 171] width 429 height 6
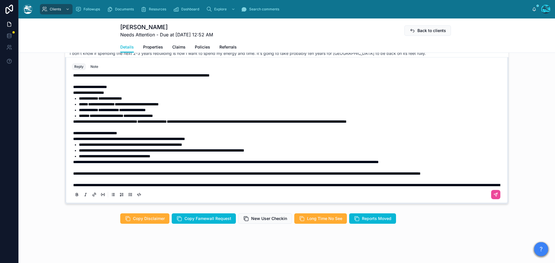
scroll to position [134, 0]
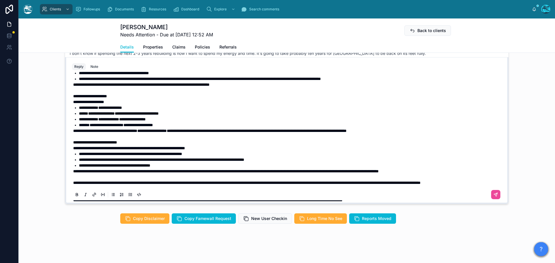
click at [78, 143] on span "**********" at bounding box center [95, 142] width 44 height 4
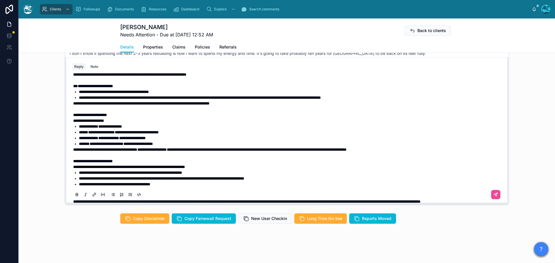
scroll to position [105, 0]
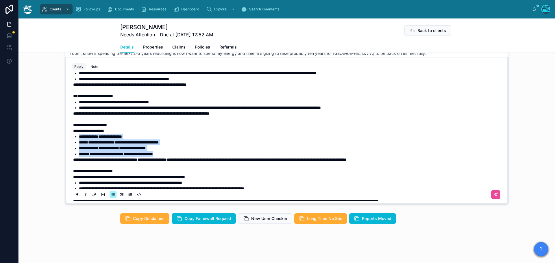
drag, startPoint x: 182, startPoint y: 155, endPoint x: 65, endPoint y: 139, distance: 117.6
click at [65, 139] on div "**********" at bounding box center [286, 130] width 443 height 147
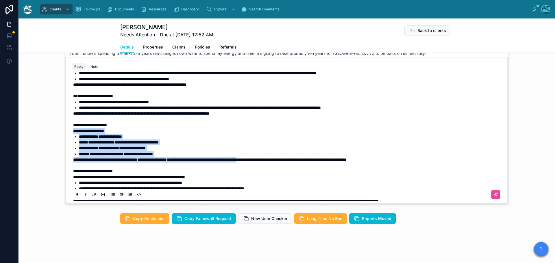
drag, startPoint x: 293, startPoint y: 161, endPoint x: 58, endPoint y: 133, distance: 236.3
click at [58, 133] on div "cm christina moses 3 months ago Oh wow. Ok. This is just all so disgusting. May…" at bounding box center [286, 106] width 536 height 202
click at [76, 195] on icon at bounding box center [77, 194] width 2 height 1
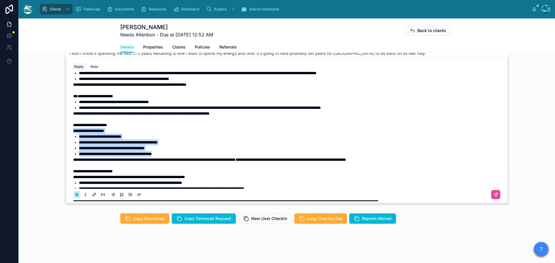
click at [76, 195] on icon at bounding box center [77, 194] width 2 height 1
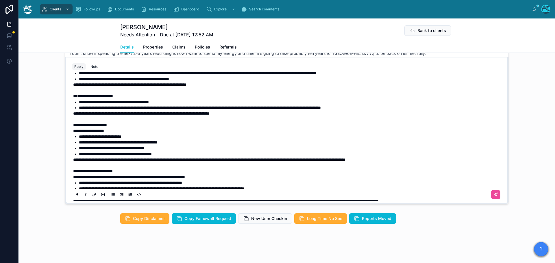
click at [78, 125] on span "**********" at bounding box center [90, 125] width 34 height 4
click at [78, 113] on span "**********" at bounding box center [141, 114] width 136 height 4
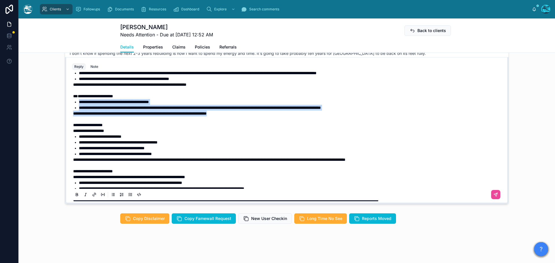
drag, startPoint x: 246, startPoint y: 114, endPoint x: 68, endPoint y: 102, distance: 177.8
click at [68, 102] on div "**********" at bounding box center [286, 137] width 436 height 132
click at [76, 194] on icon at bounding box center [77, 194] width 2 height 1
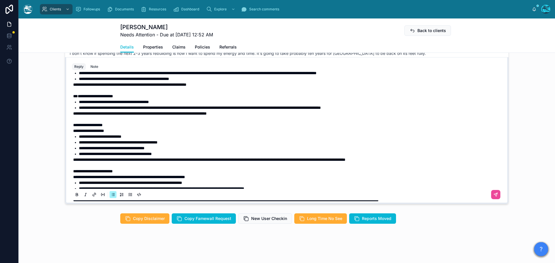
click at [140, 136] on li "**********" at bounding box center [291, 137] width 424 height 6
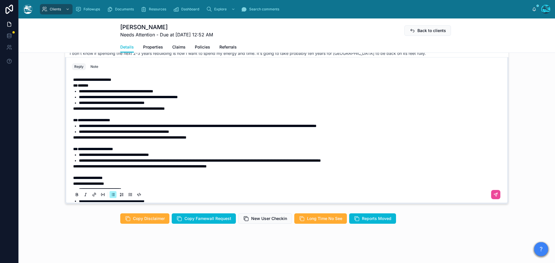
scroll to position [47, 0]
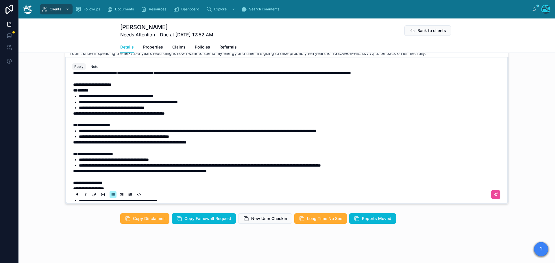
click at [78, 142] on span "**********" at bounding box center [129, 142] width 113 height 4
click at [78, 114] on span "**********" at bounding box center [119, 114] width 92 height 4
click at [78, 84] on span "**********" at bounding box center [92, 85] width 38 height 4
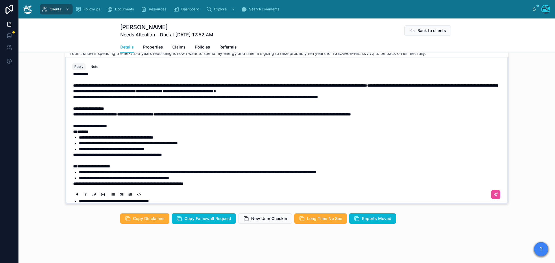
scroll to position [0, 0]
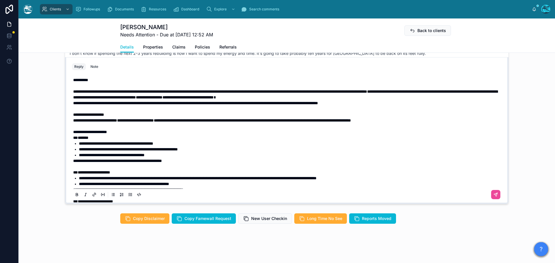
click at [78, 114] on span "**********" at bounding box center [88, 115] width 31 height 4
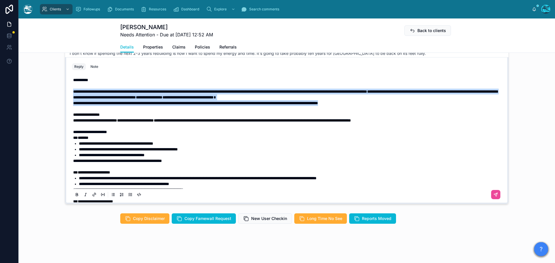
drag, startPoint x: 394, startPoint y: 103, endPoint x: 47, endPoint y: 91, distance: 347.3
click at [47, 91] on div "cm christina moses 3 months ago Oh wow. Ok. This is just all so disgusting. May…" at bounding box center [286, 106] width 536 height 202
click at [75, 196] on icon at bounding box center [77, 194] width 5 height 5
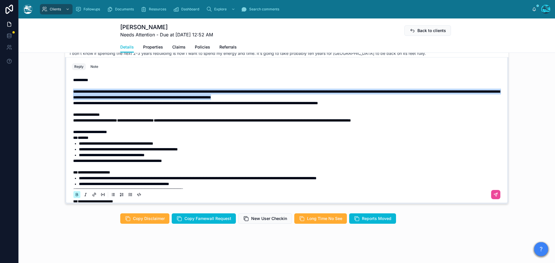
click at [75, 196] on icon at bounding box center [77, 194] width 5 height 5
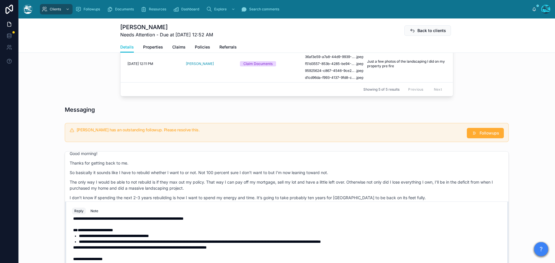
scroll to position [224, 0]
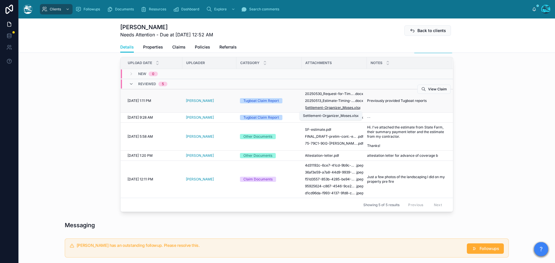
click at [332, 108] on span "Settlement-Organizer_Moses" at bounding box center [329, 107] width 48 height 5
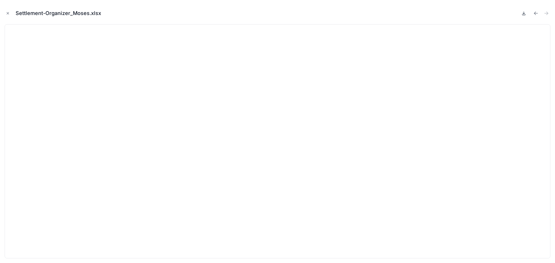
click at [524, 13] on icon at bounding box center [523, 13] width 5 height 5
drag, startPoint x: 6, startPoint y: 12, endPoint x: 41, endPoint y: 14, distance: 34.7
click at [6, 12] on icon "Close modal" at bounding box center [8, 13] width 4 height 4
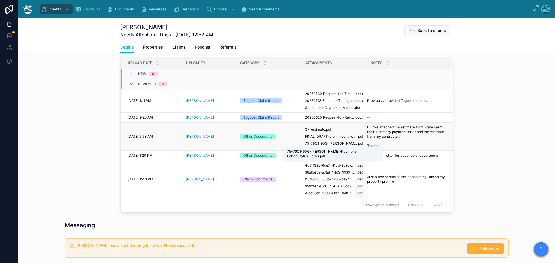
click at [337, 144] on span "75-79C1-90G-Moses-Payment-Letter.Status-Letter" at bounding box center [331, 143] width 52 height 5
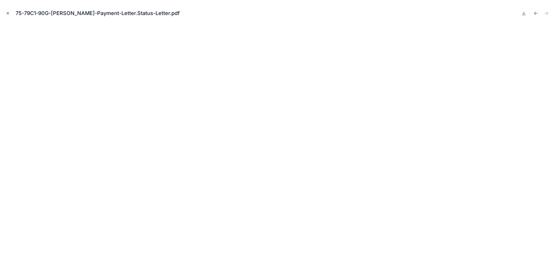
click at [8, 13] on icon "Close modal" at bounding box center [8, 13] width 4 height 4
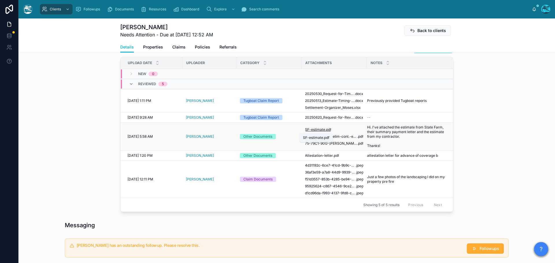
click at [325, 130] on span ".pdf" at bounding box center [328, 129] width 6 height 5
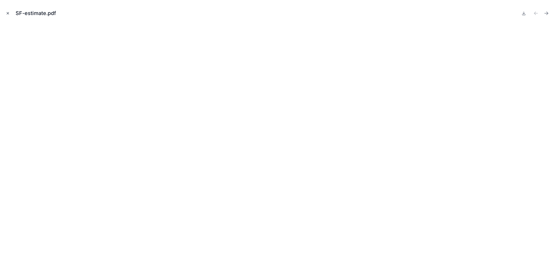
click at [7, 12] on icon "Close modal" at bounding box center [8, 13] width 4 height 4
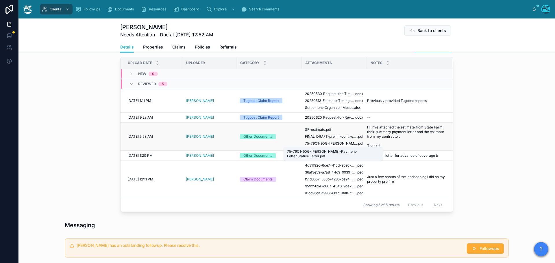
click at [310, 144] on span "75-79C1-90G-Moses-Payment-Letter.Status-Letter" at bounding box center [331, 143] width 52 height 5
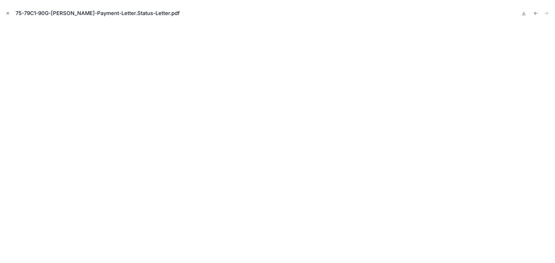
click at [6, 14] on icon "Close modal" at bounding box center [8, 13] width 4 height 4
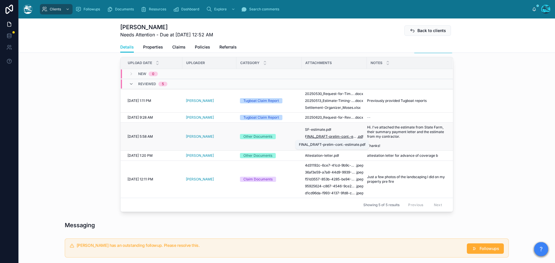
click at [323, 137] on span "FINAL_DRAFT-prelim-cont.-estimate" at bounding box center [331, 136] width 52 height 5
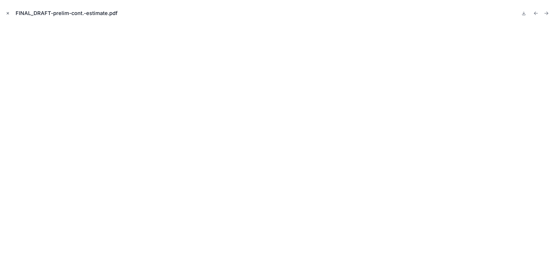
click at [8, 13] on icon "Close modal" at bounding box center [8, 13] width 4 height 4
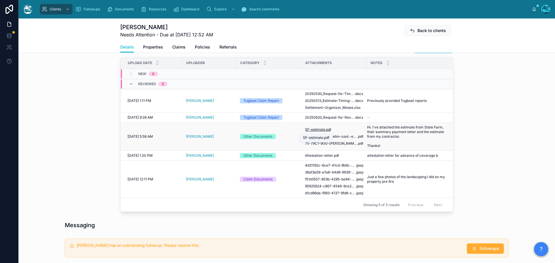
click at [312, 129] on span "SF-estimate" at bounding box center [315, 129] width 20 height 5
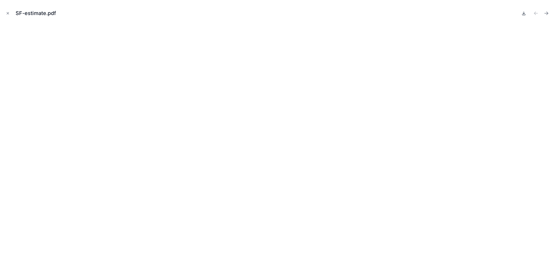
click at [524, 13] on icon at bounding box center [524, 13] width 0 height 2
drag, startPoint x: 7, startPoint y: 12, endPoint x: 21, endPoint y: 25, distance: 18.6
click at [7, 12] on icon "Close modal" at bounding box center [8, 13] width 4 height 4
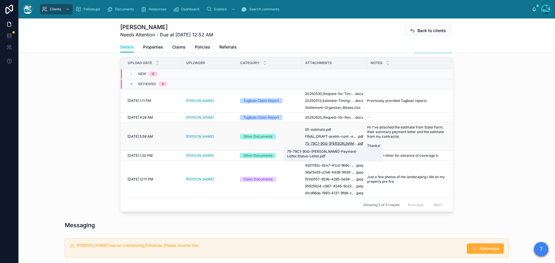
click at [330, 143] on span "75-79C1-90G-Moses-Payment-Letter.Status-Letter" at bounding box center [331, 143] width 52 height 5
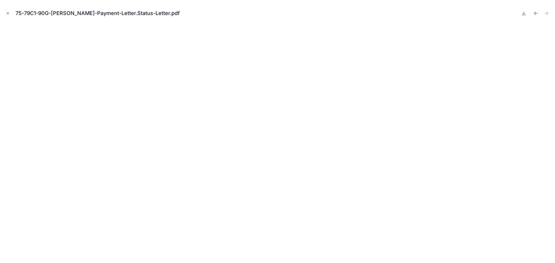
click at [7, 12] on icon "Close modal" at bounding box center [8, 13] width 4 height 4
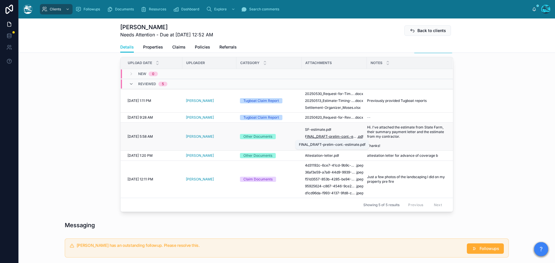
click at [328, 137] on span "FINAL_DRAFT-prelim-cont.-estimate" at bounding box center [331, 136] width 52 height 5
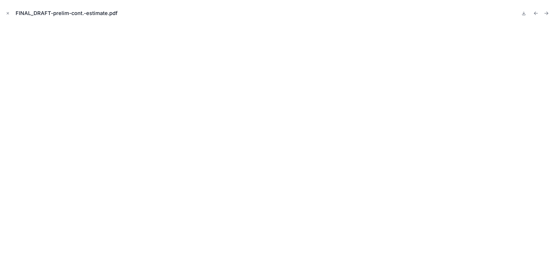
click at [526, 12] on button at bounding box center [523, 13] width 7 height 8
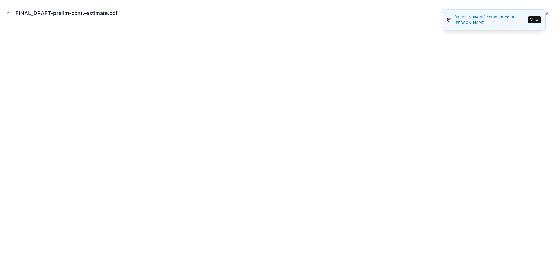
click at [530, 3] on div "FINAL_DRAFT-prelim-cont.-estimate.pdf" at bounding box center [277, 131] width 555 height 263
click at [8, 12] on icon "Close modal" at bounding box center [8, 13] width 4 height 4
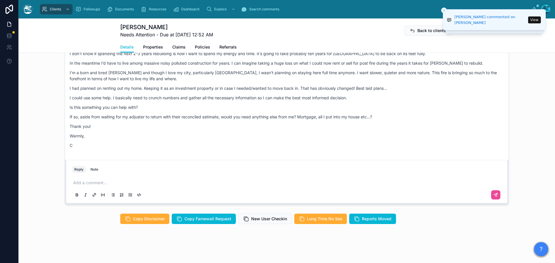
scroll to position [484, 0]
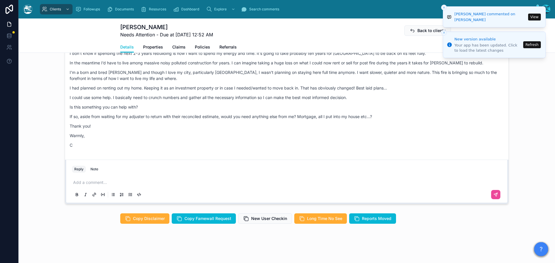
click at [533, 44] on button "Refresh" at bounding box center [532, 44] width 18 height 7
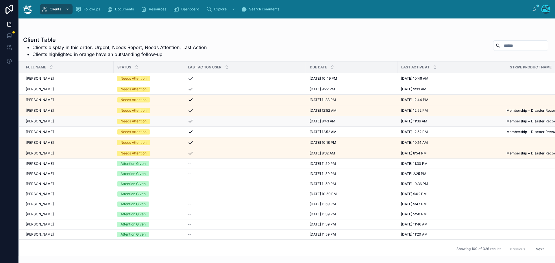
click at [162, 122] on div "Needs Attention" at bounding box center [149, 121] width 64 height 5
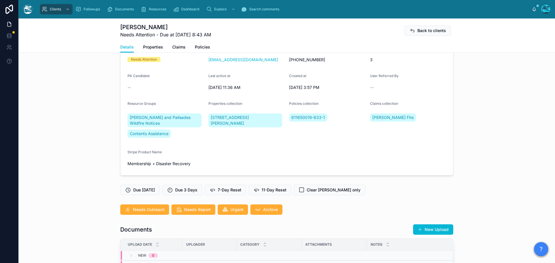
scroll to position [42, 0]
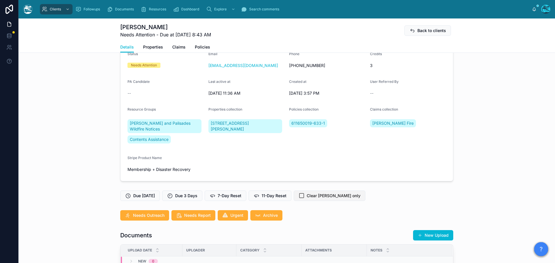
click at [326, 196] on span "Clear [PERSON_NAME] only" at bounding box center [334, 196] width 54 height 6
click at [222, 195] on span "7-Day Reset" at bounding box center [230, 196] width 24 height 6
click at [54, 8] on span "Clients" at bounding box center [55, 9] width 11 height 5
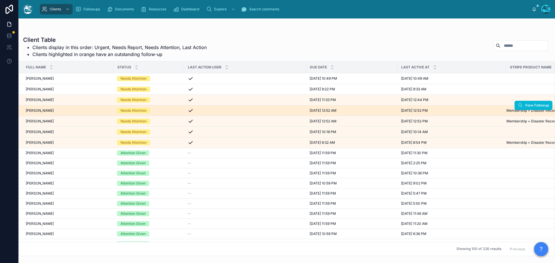
click at [64, 112] on div "christina moses christina moses" at bounding box center [68, 110] width 84 height 5
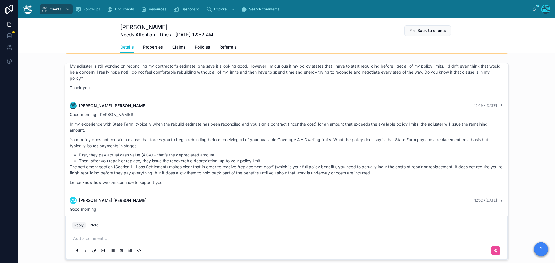
scroll to position [798, 0]
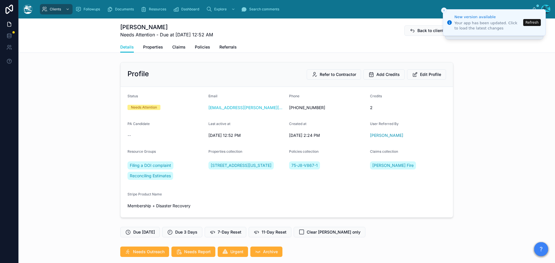
scroll to position [943, 0]
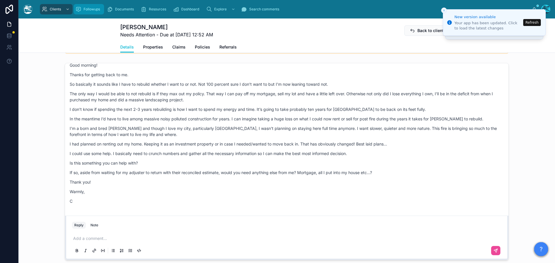
click at [84, 10] on span "Followups" at bounding box center [92, 9] width 16 height 5
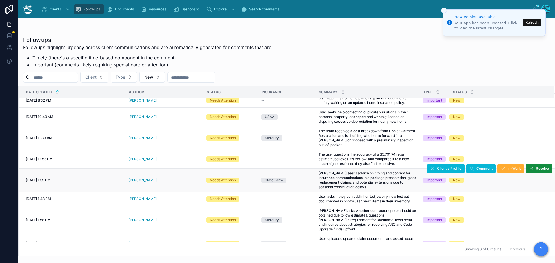
scroll to position [6, 0]
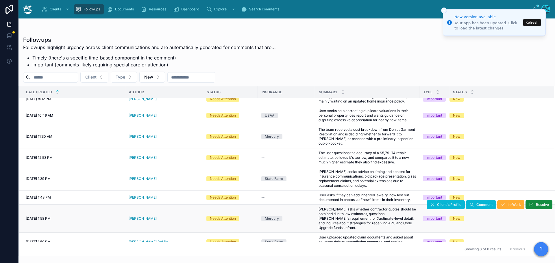
click at [159, 216] on div "Felix Landerer" at bounding box center [164, 218] width 71 height 5
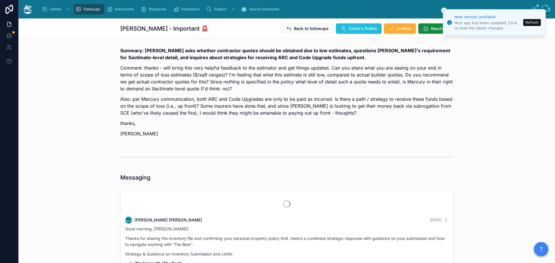
scroll to position [2525, 0]
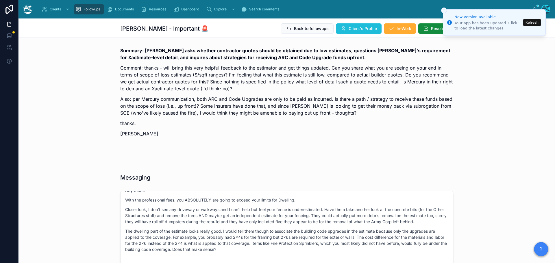
click at [349, 26] on span "Client's Profile" at bounding box center [363, 29] width 28 height 6
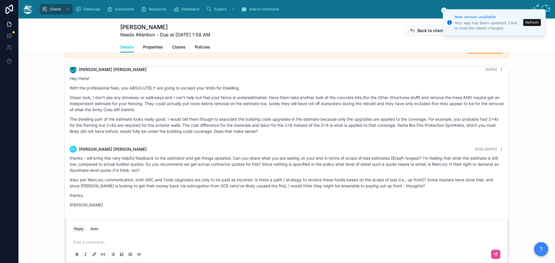
scroll to position [433, 0]
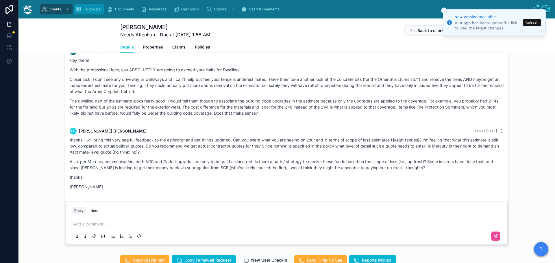
click at [85, 10] on span "Followups" at bounding box center [92, 9] width 16 height 5
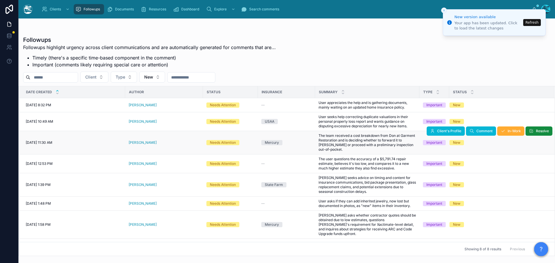
click at [162, 140] on div "[PERSON_NAME]" at bounding box center [164, 142] width 71 height 5
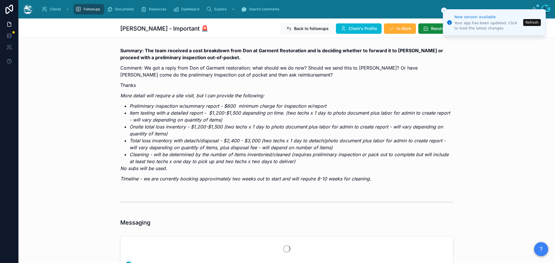
scroll to position [3135, 0]
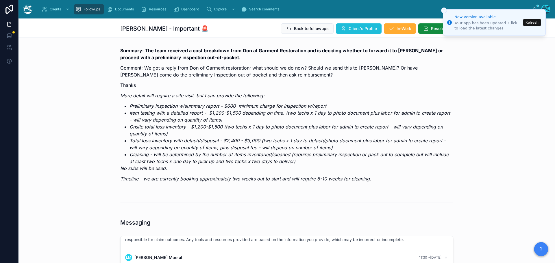
click at [342, 29] on icon at bounding box center [343, 29] width 6 height 6
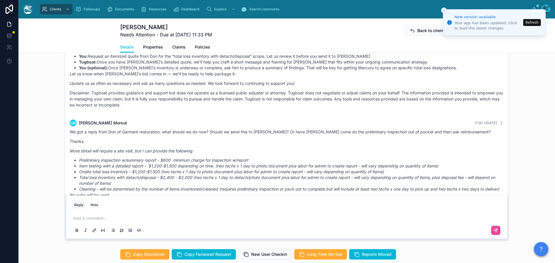
scroll to position [2798, 0]
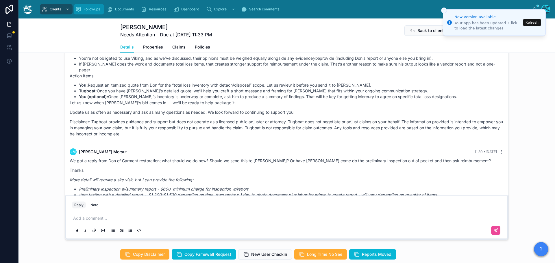
drag, startPoint x: 95, startPoint y: 8, endPoint x: 95, endPoint y: 13, distance: 4.7
click at [95, 8] on span "Followups" at bounding box center [92, 9] width 16 height 5
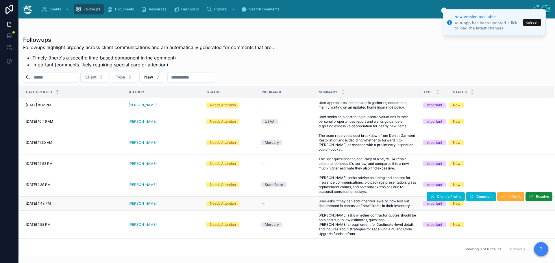
click at [160, 201] on div "Jennifer Caloca" at bounding box center [164, 203] width 71 height 5
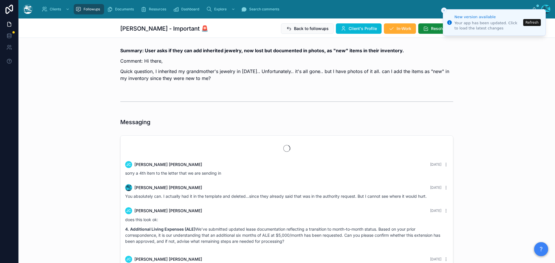
scroll to position [1199, 0]
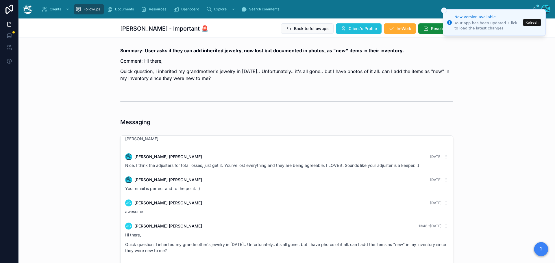
click at [349, 26] on span "Client's Profile" at bounding box center [363, 29] width 28 height 6
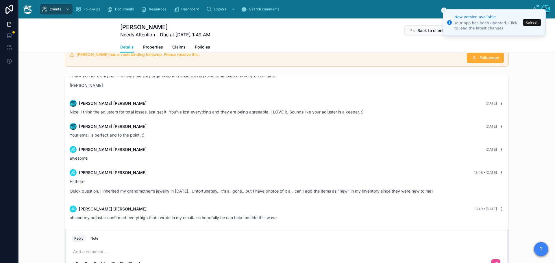
scroll to position [1074, 0]
drag, startPoint x: 90, startPoint y: 8, endPoint x: 91, endPoint y: 16, distance: 7.6
click at [90, 8] on span "Followups" at bounding box center [92, 9] width 16 height 5
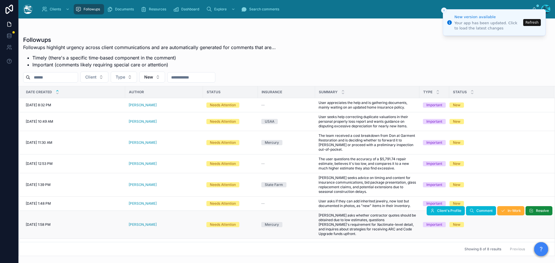
scroll to position [6, 0]
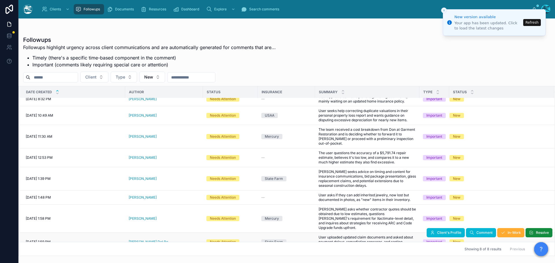
click at [159, 240] on div "Deirdre Del Re" at bounding box center [164, 242] width 71 height 5
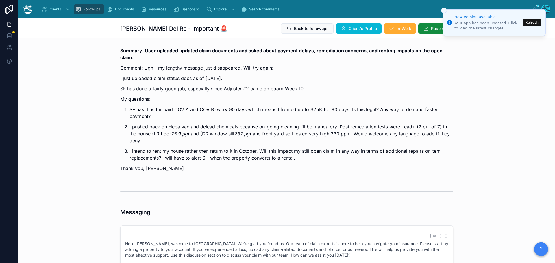
scroll to position [123, 0]
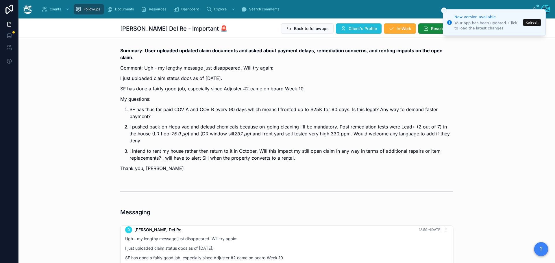
click at [355, 28] on span "Client's Profile" at bounding box center [363, 29] width 28 height 6
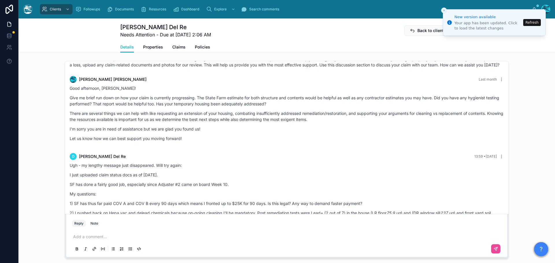
scroll to position [18, 0]
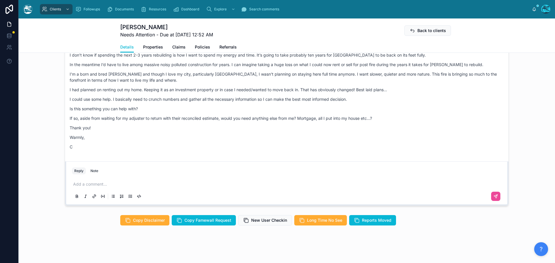
scroll to position [484, 0]
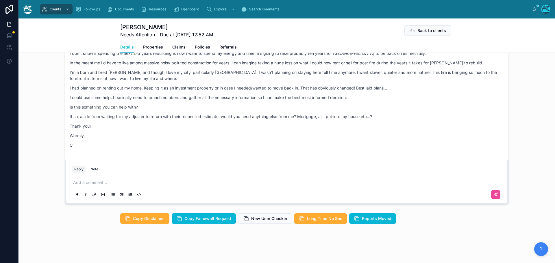
click at [83, 184] on p at bounding box center [287, 183] width 429 height 6
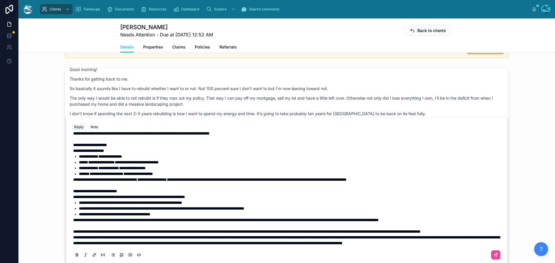
scroll to position [157, 0]
click at [127, 229] on p "**********" at bounding box center [287, 232] width 429 height 6
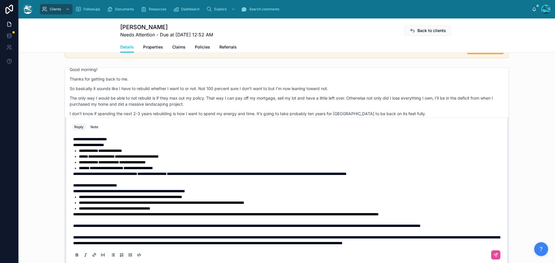
click at [73, 224] on span "**********" at bounding box center [246, 226] width 347 height 4
click at [77, 224] on span "**********" at bounding box center [246, 226] width 347 height 4
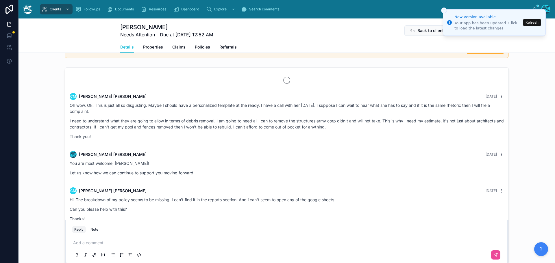
scroll to position [943, 0]
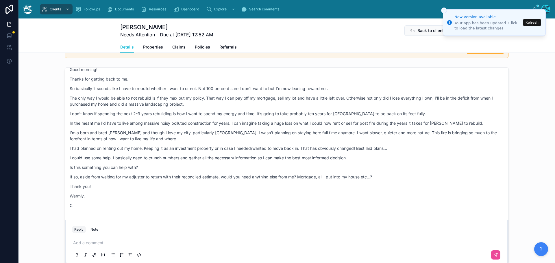
click at [94, 244] on p at bounding box center [287, 243] width 429 height 6
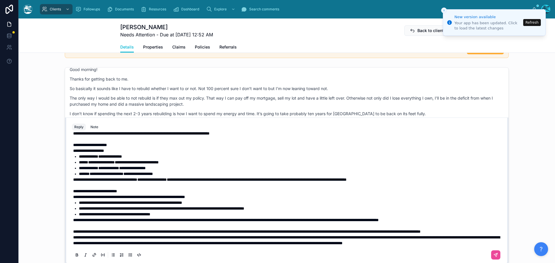
scroll to position [146, 0]
click at [77, 230] on span "**********" at bounding box center [246, 232] width 347 height 4
click at [157, 229] on p "**********" at bounding box center [287, 232] width 429 height 6
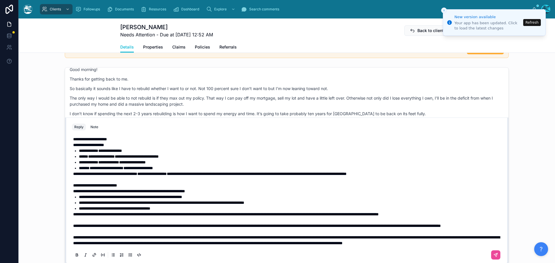
click at [78, 184] on span "**********" at bounding box center [95, 186] width 44 height 4
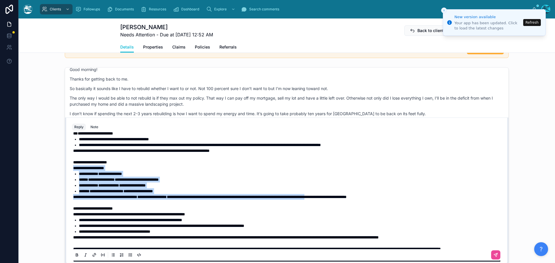
drag, startPoint x: 381, startPoint y: 197, endPoint x: 57, endPoint y: 168, distance: 325.9
click at [57, 168] on div "cm christina moses 3 months ago Oh wow. Ok. This is just all so disgusting. May…" at bounding box center [286, 166] width 536 height 202
click at [75, 256] on icon at bounding box center [77, 255] width 5 height 5
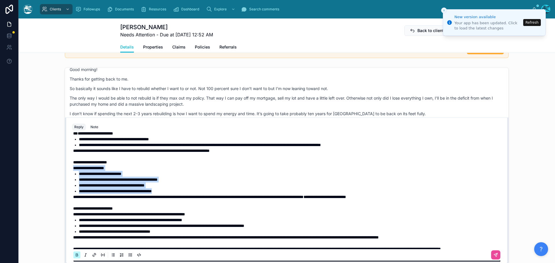
click at [75, 256] on icon at bounding box center [77, 255] width 5 height 5
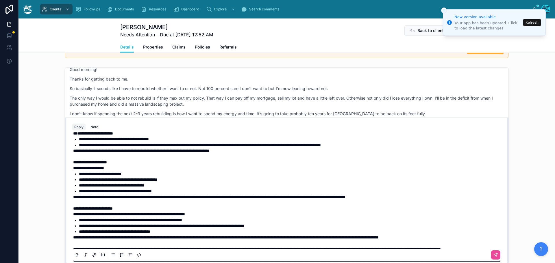
click at [78, 162] on span "**********" at bounding box center [90, 162] width 34 height 4
click at [77, 150] on span "**********" at bounding box center [141, 151] width 136 height 4
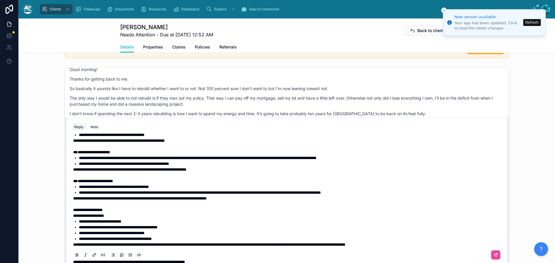
scroll to position [59, 0]
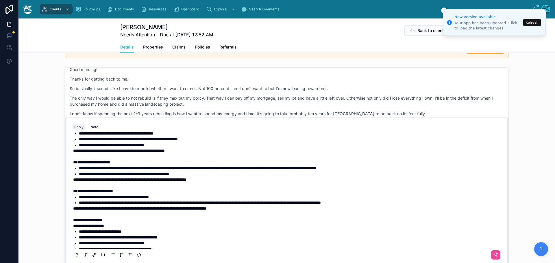
click at [78, 179] on span "**********" at bounding box center [129, 180] width 113 height 4
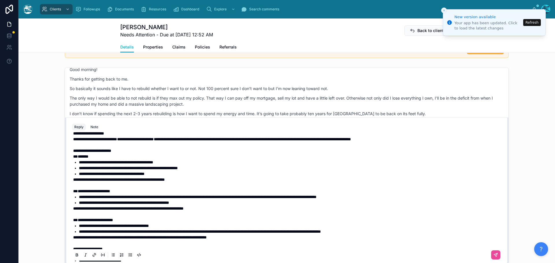
click at [77, 180] on span "**********" at bounding box center [119, 180] width 92 height 4
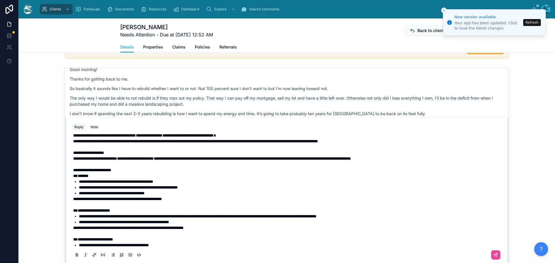
scroll to position [1, 0]
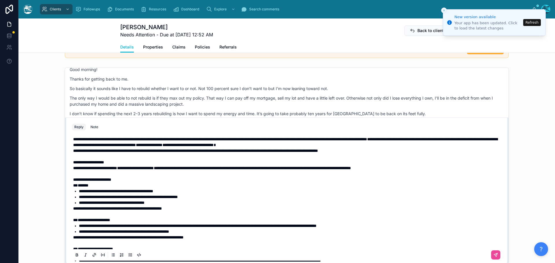
click at [77, 179] on span "**********" at bounding box center [92, 180] width 38 height 4
click at [78, 162] on span "**********" at bounding box center [88, 162] width 31 height 4
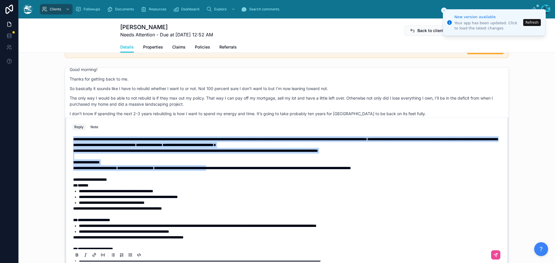
drag, startPoint x: 249, startPoint y: 169, endPoint x: 62, endPoint y: 139, distance: 190.2
click at [62, 139] on div "cm christina moses 3 months ago Oh wow. Ok. This is just all so disgusting. May…" at bounding box center [286, 166] width 536 height 202
click at [76, 257] on icon at bounding box center [77, 255] width 2 height 1
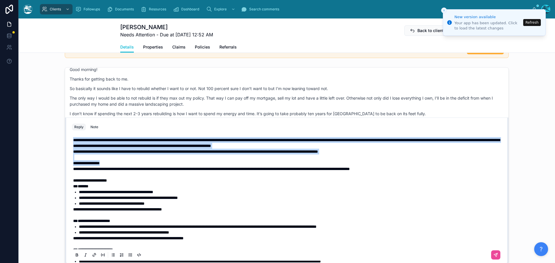
scroll to position [0, 0]
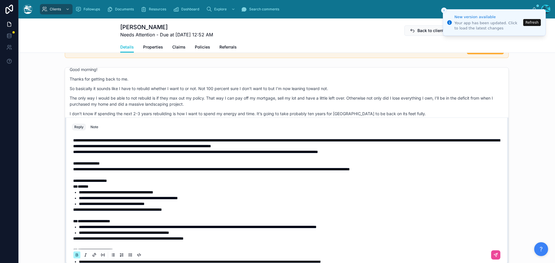
click at [88, 188] on strong "*******" at bounding box center [83, 187] width 11 height 4
click at [73, 140] on span "**********" at bounding box center [286, 143] width 427 height 10
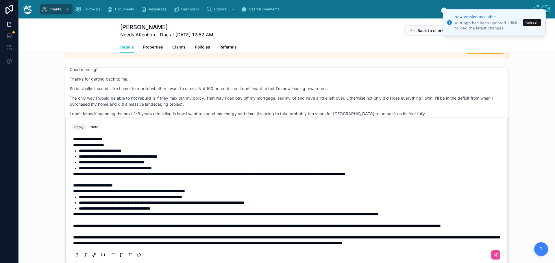
scroll to position [163, 0]
click at [493, 253] on icon at bounding box center [495, 255] width 5 height 5
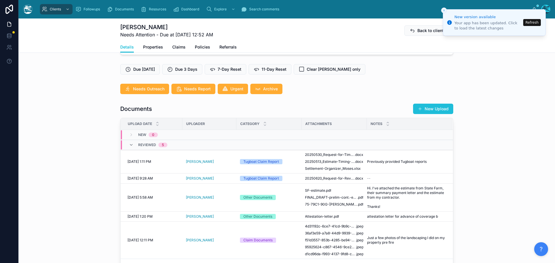
click at [437, 105] on button "New Upload" at bounding box center [433, 109] width 40 height 10
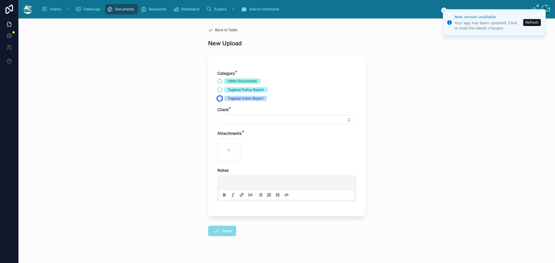
drag, startPoint x: 218, startPoint y: 99, endPoint x: 226, endPoint y: 112, distance: 15.6
click at [218, 99] on button "Tugboat Claim Report" at bounding box center [219, 98] width 5 height 5
click at [230, 121] on button "Select Button" at bounding box center [286, 120] width 139 height 10
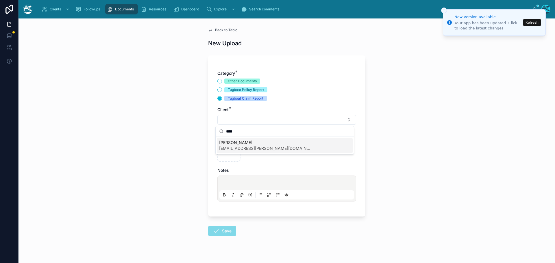
type input "****"
click at [230, 144] on span "[PERSON_NAME]" at bounding box center [265, 143] width 92 height 6
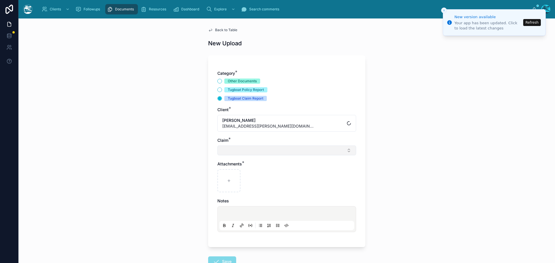
click at [229, 155] on button "Select Button" at bounding box center [286, 151] width 139 height 10
click at [229, 173] on span "[PERSON_NAME] Fire" at bounding box center [239, 174] width 41 height 6
click at [228, 179] on div at bounding box center [228, 182] width 23 height 23
type input "**********"
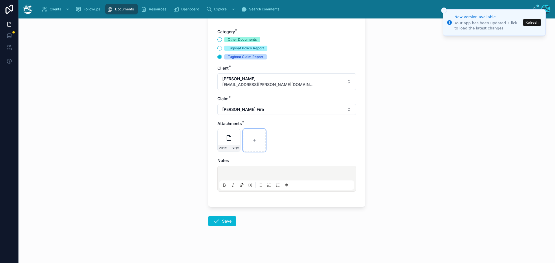
scroll to position [42, 0]
click at [221, 220] on button "Save" at bounding box center [222, 221] width 28 height 10
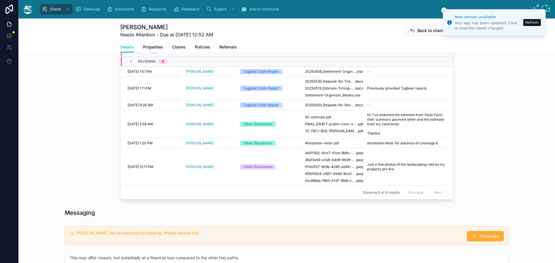
scroll to position [273, 0]
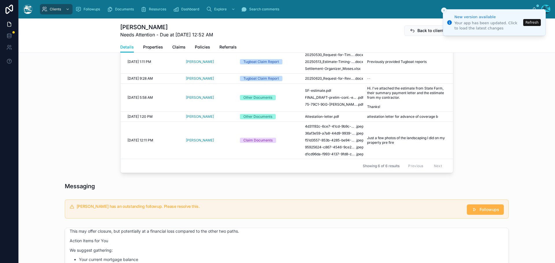
click at [480, 210] on span "Followups" at bounding box center [489, 210] width 20 height 6
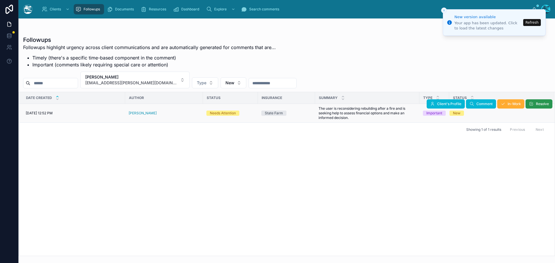
click at [533, 105] on icon at bounding box center [531, 104] width 5 height 5
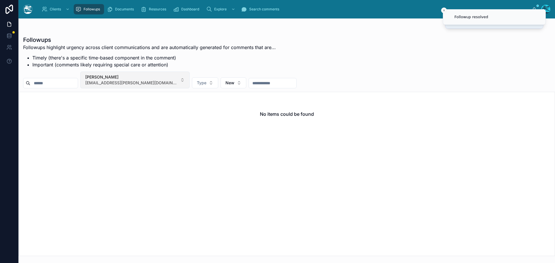
click at [156, 78] on button "christina moses [EMAIL_ADDRESS][PERSON_NAME][DOMAIN_NAME]" at bounding box center [134, 80] width 109 height 17
click at [104, 106] on div "None" at bounding box center [130, 106] width 69 height 9
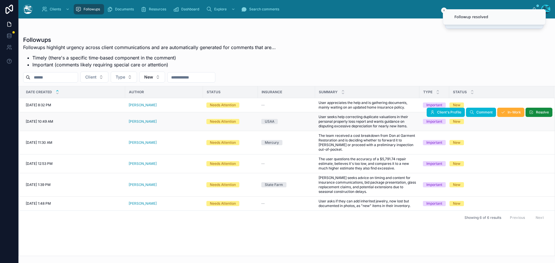
click at [151, 124] on div "[PERSON_NAME]" at bounding box center [164, 121] width 71 height 5
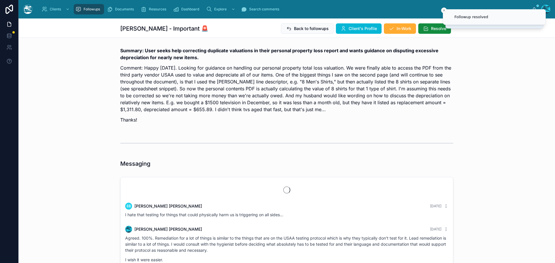
scroll to position [1329, 0]
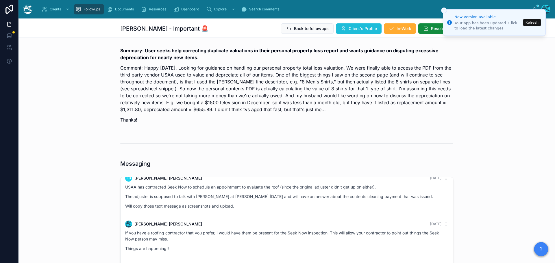
click at [362, 29] on span "Client's Profile" at bounding box center [363, 29] width 28 height 6
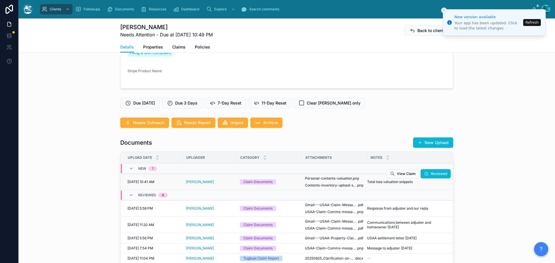
scroll to position [202, 0]
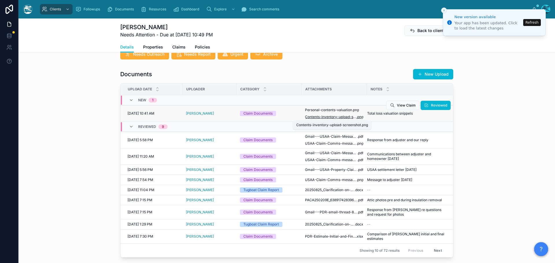
click at [338, 118] on span "Contents-inventory-upload-screenshot" at bounding box center [330, 117] width 51 height 5
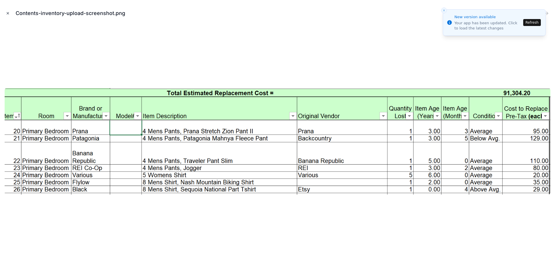
click at [7, 13] on icon "Close modal" at bounding box center [8, 13] width 4 height 4
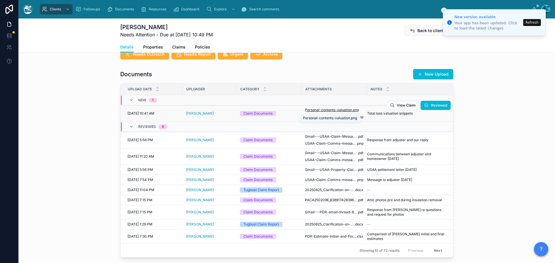
click at [317, 110] on span "Personal-contents-valuation" at bounding box center [328, 110] width 47 height 5
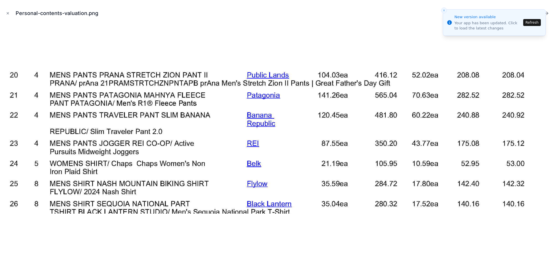
click at [535, 21] on button "Refresh" at bounding box center [532, 22] width 18 height 7
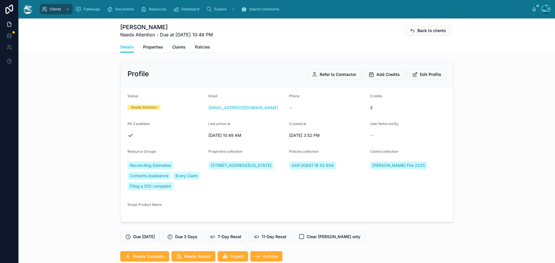
scroll to position [1234, 0]
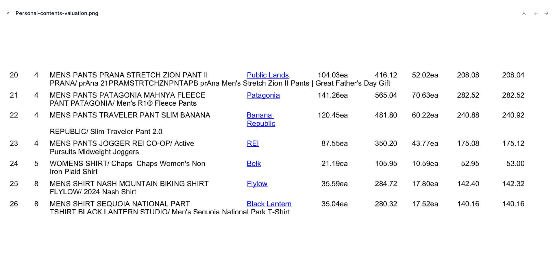
click at [7, 13] on icon "Close modal" at bounding box center [8, 13] width 4 height 4
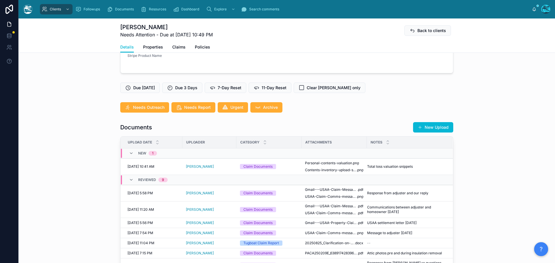
scroll to position [144, 0]
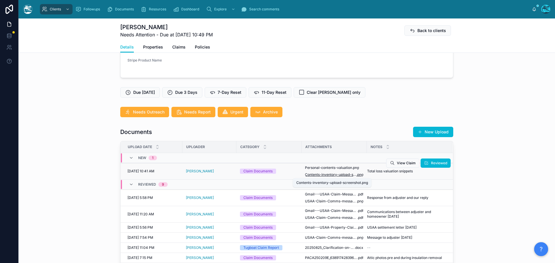
click at [335, 175] on span "Contents-inventory-upload-screenshot" at bounding box center [330, 175] width 51 height 5
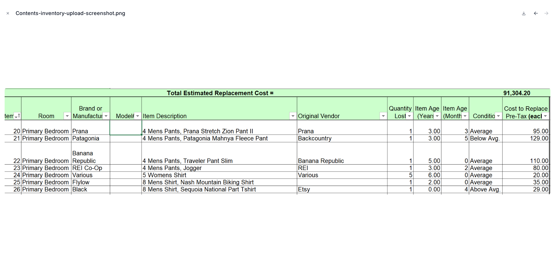
click at [534, 13] on icon "Previous file" at bounding box center [536, 13] width 6 height 6
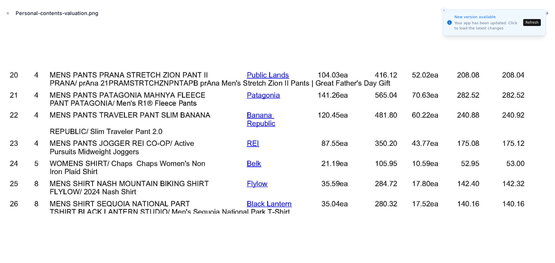
scroll to position [1234, 0]
click at [529, 22] on button "Refresh" at bounding box center [532, 22] width 18 height 7
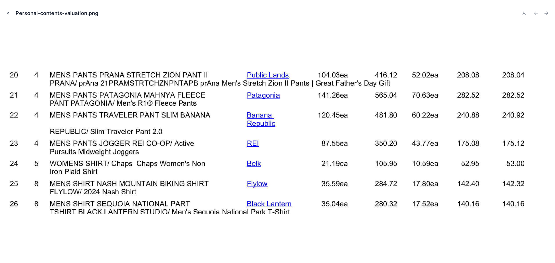
click at [8, 14] on icon "Close modal" at bounding box center [8, 13] width 4 height 4
click at [522, 14] on icon at bounding box center [523, 13] width 5 height 5
click at [547, 13] on icon "Next file" at bounding box center [546, 13] width 6 height 6
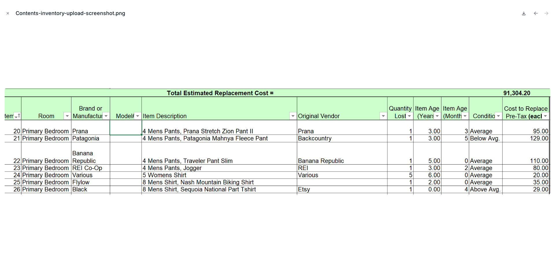
click at [523, 14] on icon at bounding box center [523, 13] width 5 height 5
click at [7, 12] on icon "Close modal" at bounding box center [8, 13] width 4 height 4
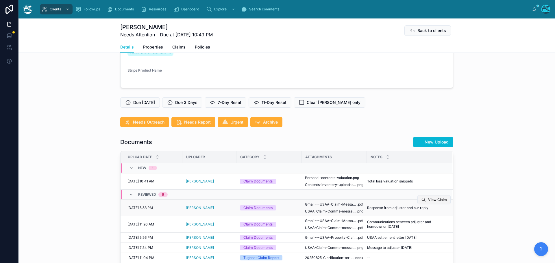
scroll to position [144, 0]
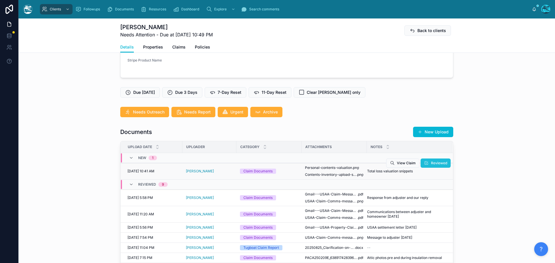
click at [431, 165] on span "Reviewed" at bounding box center [439, 163] width 16 height 5
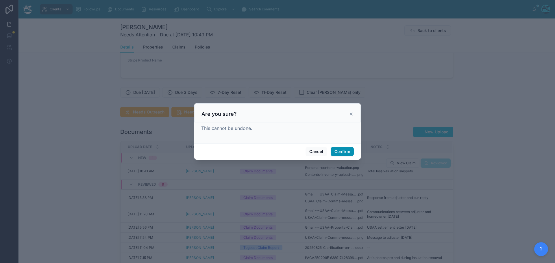
drag, startPoint x: 343, startPoint y: 150, endPoint x: 454, endPoint y: 157, distance: 111.2
click at [344, 150] on button "Confirm" at bounding box center [342, 151] width 23 height 9
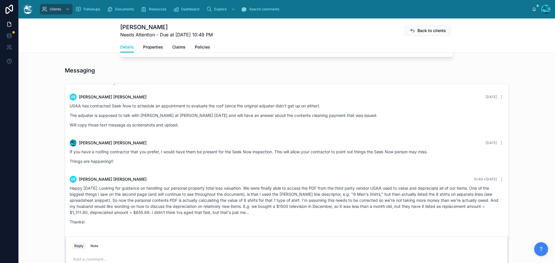
scroll to position [405, 0]
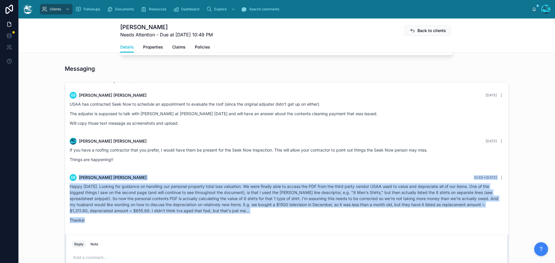
drag, startPoint x: 130, startPoint y: 162, endPoint x: 137, endPoint y: 224, distance: 62.6
copy div "EB Emily Bush 10:49 • Today Happy Friday. Looking for guidance on handling our …"
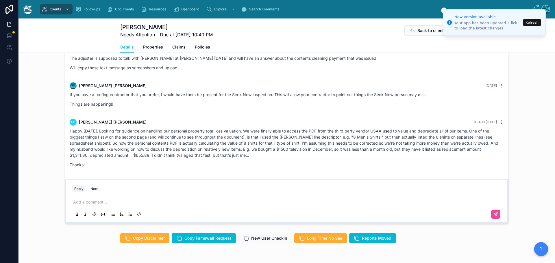
scroll to position [462, 0]
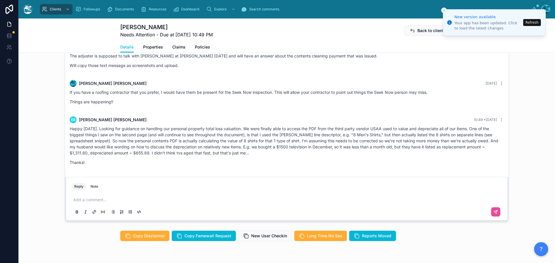
click at [533, 23] on button "Refresh" at bounding box center [532, 22] width 18 height 7
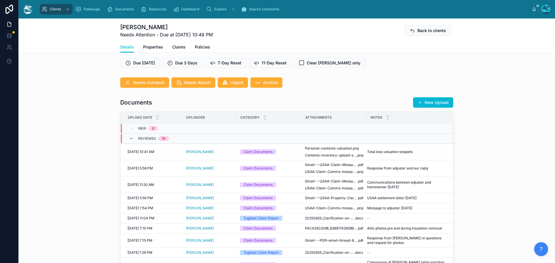
scroll to position [173, 0]
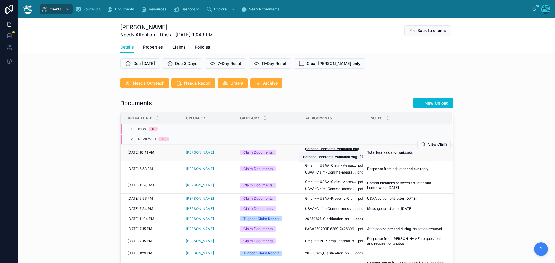
click at [330, 149] on span "Personal-contents-valuation" at bounding box center [328, 149] width 47 height 5
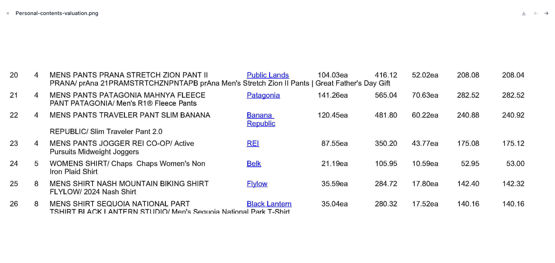
click at [547, 14] on icon "Next file" at bounding box center [546, 13] width 1 height 1
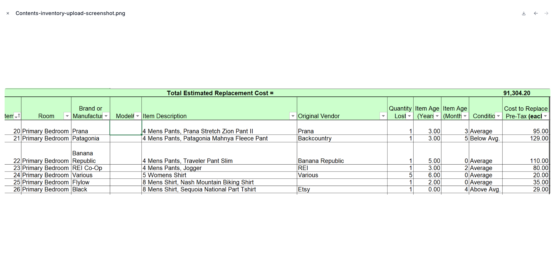
click at [8, 13] on icon "Close modal" at bounding box center [8, 13] width 2 height 2
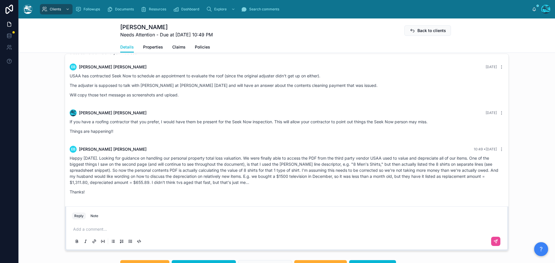
scroll to position [433, 0]
click at [81, 229] on p at bounding box center [287, 229] width 429 height 6
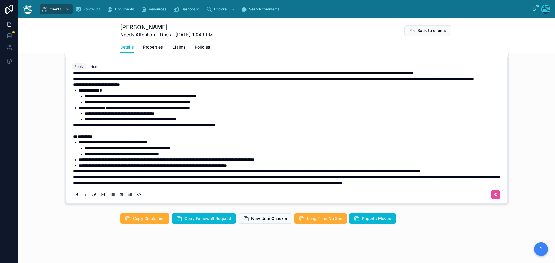
scroll to position [99, 0]
click at [73, 175] on span "**********" at bounding box center [286, 180] width 427 height 10
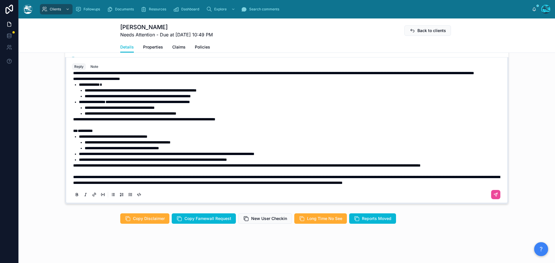
click at [73, 164] on span "**********" at bounding box center [246, 166] width 347 height 4
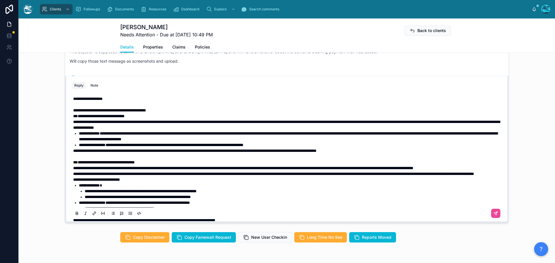
scroll to position [451, 0]
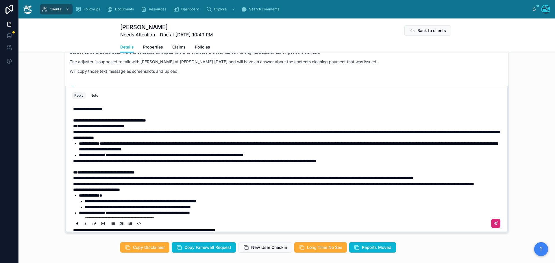
click at [493, 224] on icon at bounding box center [495, 223] width 5 height 5
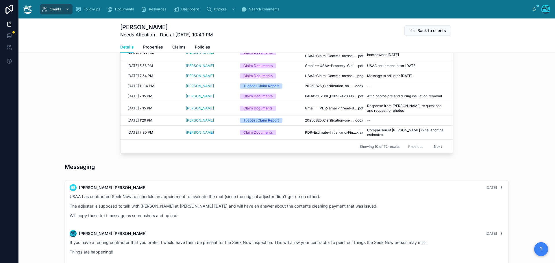
scroll to position [191, 0]
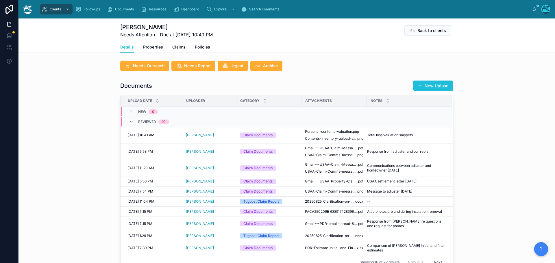
click at [440, 84] on button "New Upload" at bounding box center [433, 86] width 40 height 10
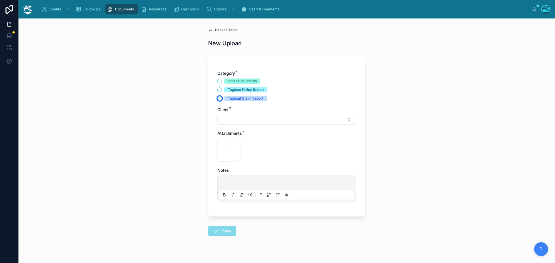
click at [217, 98] on button "Tugboat Claim Report" at bounding box center [219, 98] width 5 height 5
click at [226, 122] on button "Select Button" at bounding box center [286, 120] width 139 height 10
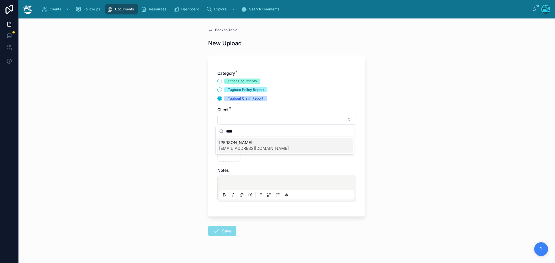
type input "****"
click at [231, 146] on span "ecbush7@gmail.com" at bounding box center [254, 149] width 70 height 6
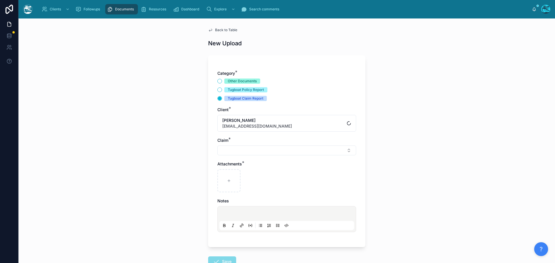
click at [228, 153] on button "Select Button" at bounding box center [286, 151] width 139 height 10
click at [227, 171] on span "Eaton Fire 2025" at bounding box center [245, 174] width 53 height 6
click at [226, 179] on div at bounding box center [228, 182] width 23 height 23
type input "**********"
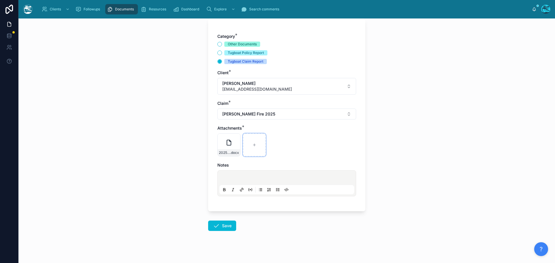
scroll to position [42, 0]
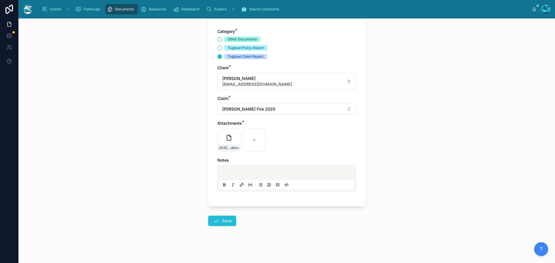
click at [216, 222] on icon at bounding box center [216, 221] width 7 height 7
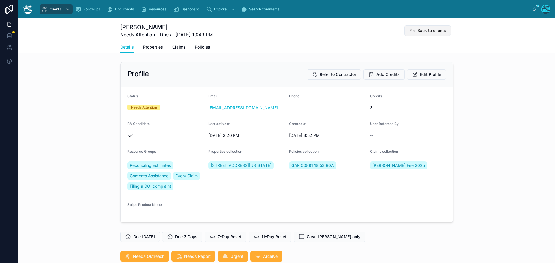
click at [434, 30] on span "Back to clients" at bounding box center [431, 31] width 29 height 6
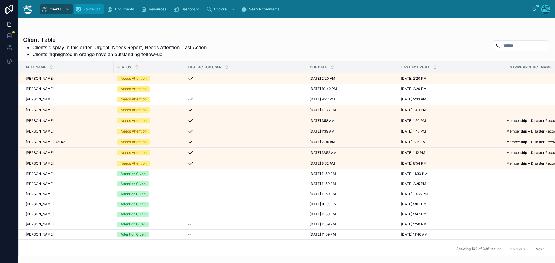
click at [91, 8] on span "Followups" at bounding box center [92, 9] width 16 height 5
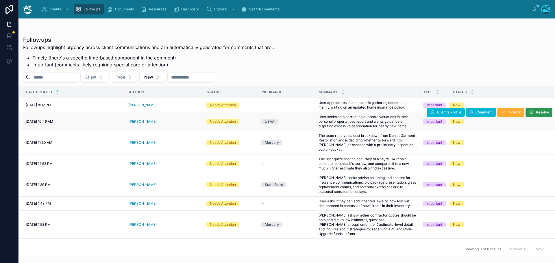
click at [529, 111] on button "Resolve" at bounding box center [538, 112] width 27 height 9
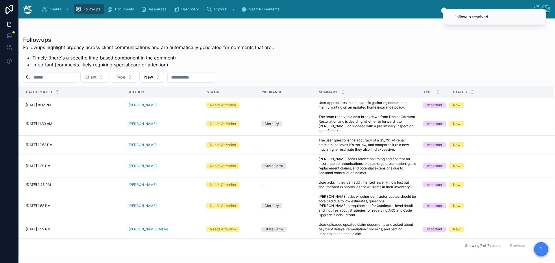
click at [164, 143] on div "Lillian Machin" at bounding box center [164, 145] width 71 height 5
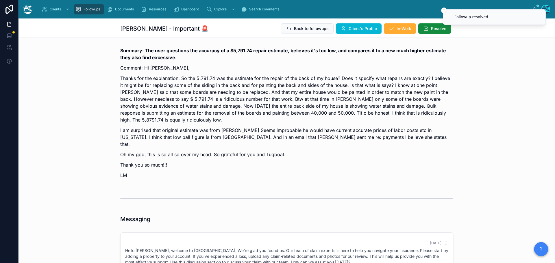
scroll to position [746, 0]
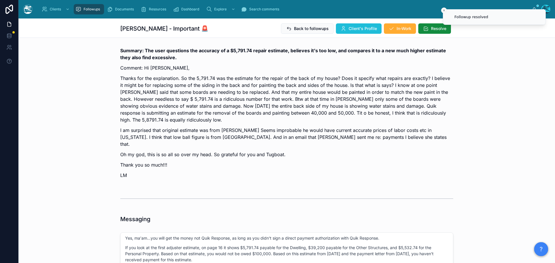
click at [360, 29] on span "Client's Profile" at bounding box center [363, 29] width 28 height 6
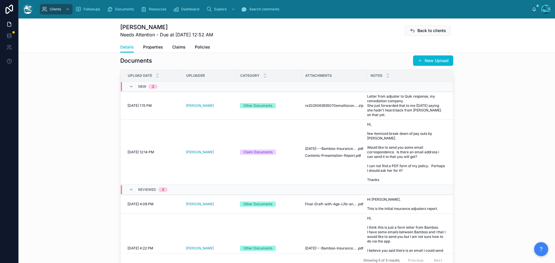
scroll to position [202, 0]
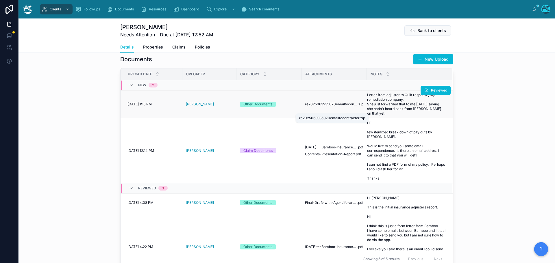
click at [342, 107] on span "re2025063935070emailtocontractor" at bounding box center [331, 104] width 53 height 5
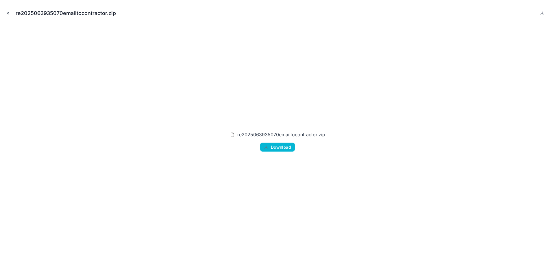
click at [7, 14] on icon "Close modal" at bounding box center [8, 13] width 4 height 4
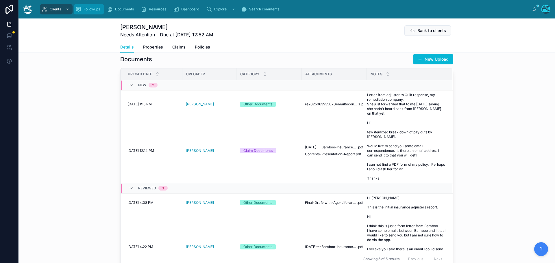
click at [93, 10] on span "Followups" at bounding box center [92, 9] width 16 height 5
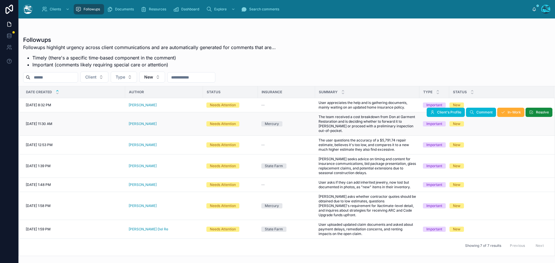
click at [160, 122] on div "[PERSON_NAME]" at bounding box center [164, 124] width 71 height 5
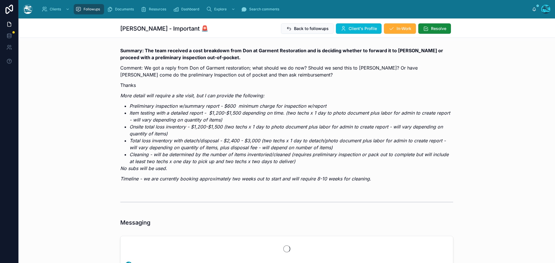
scroll to position [3135, 0]
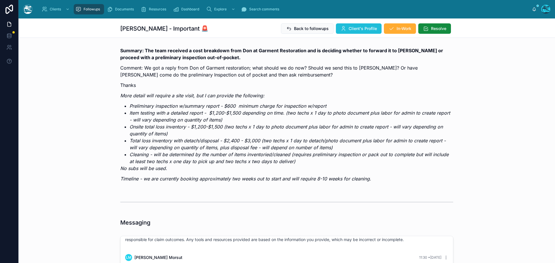
click at [343, 29] on icon at bounding box center [343, 29] width 6 height 6
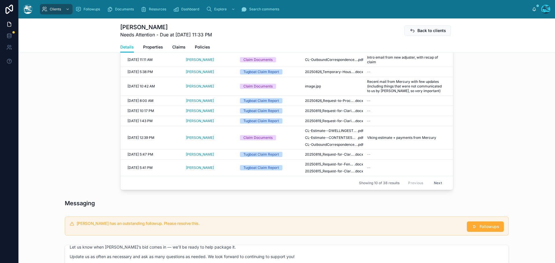
scroll to position [231, 0]
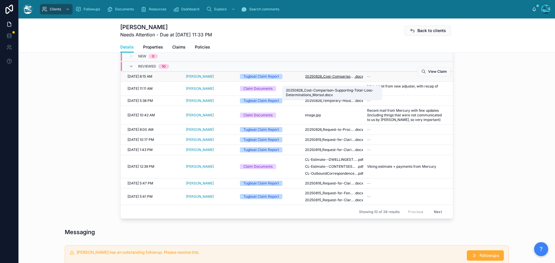
click at [331, 79] on span "20250828_Cost-Comparison-Supporting-Total-Loss-Determinations_Morsut" at bounding box center [329, 76] width 49 height 5
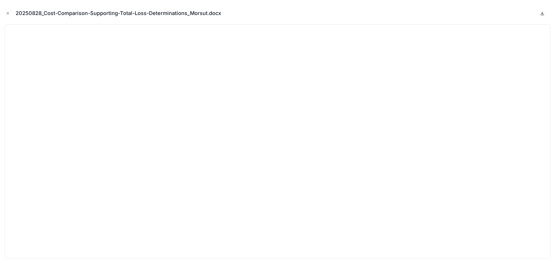
click at [541, 14] on icon at bounding box center [542, 13] width 5 height 5
click at [8, 13] on icon "Close modal" at bounding box center [8, 13] width 4 height 4
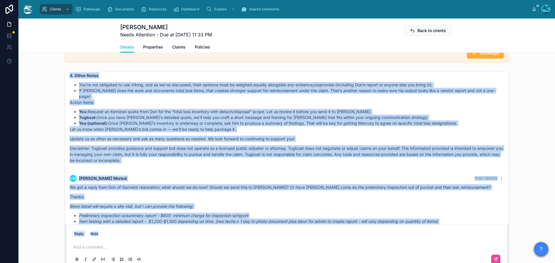
scroll to position [2855, 0]
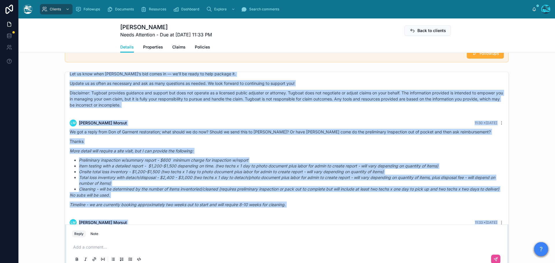
drag, startPoint x: 189, startPoint y: 108, endPoint x: 305, endPoint y: 219, distance: 160.8
copy div "Rachel Baker Yesterday Good morning, Leo! I like how Edward outlined next steps…"
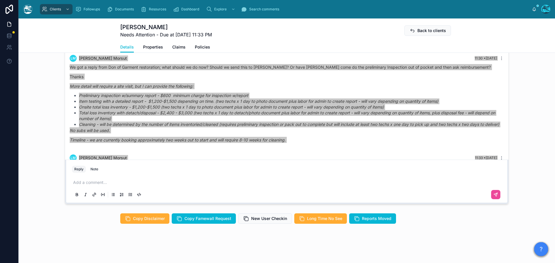
scroll to position [504, 0]
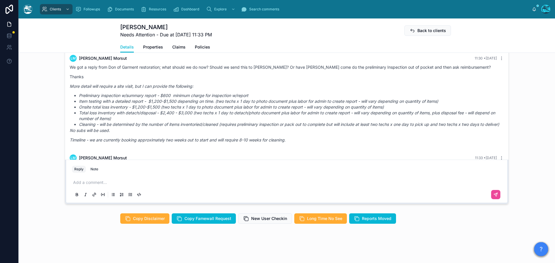
click at [81, 183] on p at bounding box center [287, 183] width 429 height 6
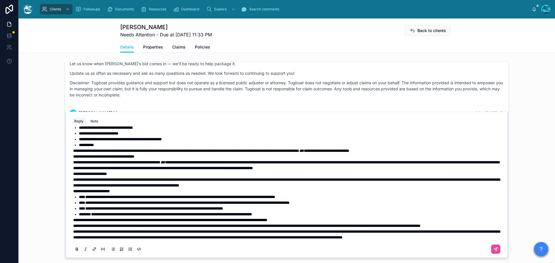
scroll to position [76, 0]
click at [73, 232] on span "**********" at bounding box center [286, 235] width 427 height 10
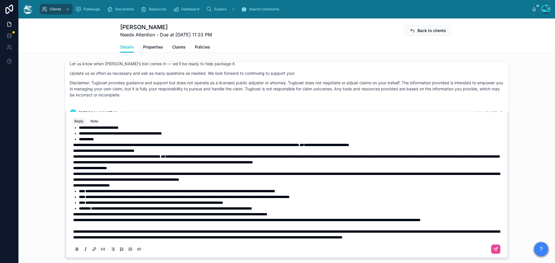
click at [73, 220] on span "**********" at bounding box center [246, 220] width 347 height 4
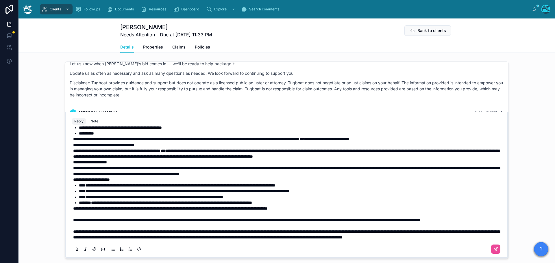
scroll to position [88, 0]
drag, startPoint x: 71, startPoint y: 214, endPoint x: 317, endPoint y: 215, distance: 245.9
click at [317, 218] on span "**********" at bounding box center [246, 220] width 347 height 4
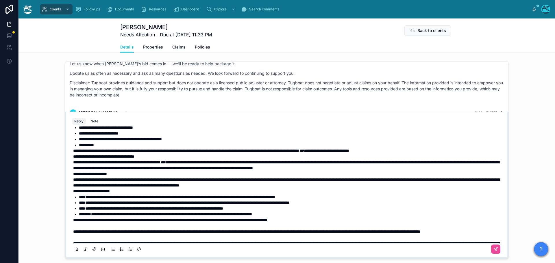
click at [441, 154] on p "**********" at bounding box center [287, 151] width 429 height 6
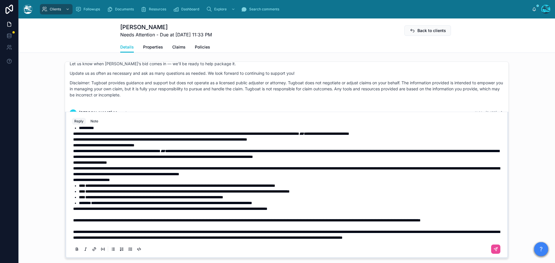
scroll to position [94, 0]
click at [493, 252] on icon at bounding box center [495, 249] width 5 height 5
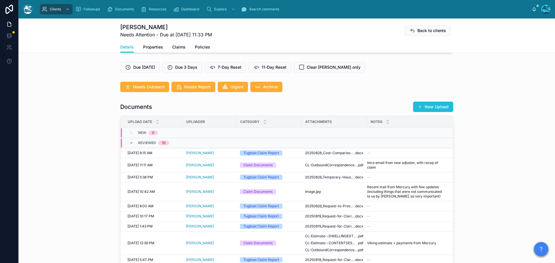
click at [432, 112] on div "Profile Refer to Contractor Add Credits Edit Profile Status Needs Attention Ema…" at bounding box center [286, 237] width 536 height 665
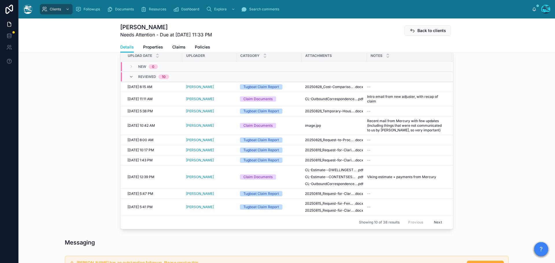
scroll to position [137, 0]
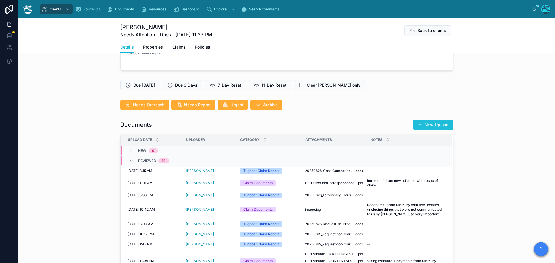
click at [435, 128] on button "New Upload" at bounding box center [433, 125] width 40 height 10
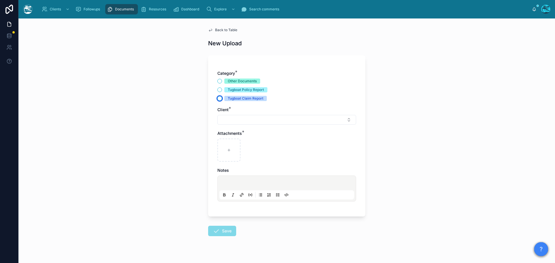
click at [217, 98] on button "Tugboat Claim Report" at bounding box center [219, 98] width 5 height 5
click at [227, 121] on button "Select Button" at bounding box center [286, 120] width 139 height 10
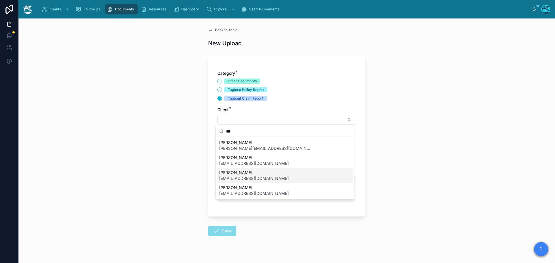
type input "***"
click at [235, 175] on span "[PERSON_NAME]" at bounding box center [254, 173] width 70 height 6
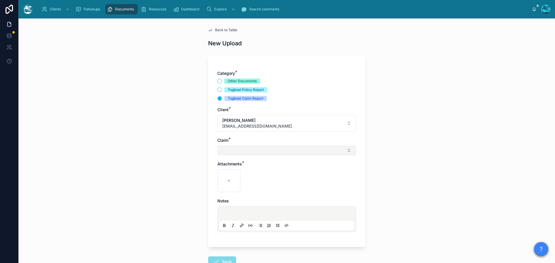
click at [229, 151] on button "Select Button" at bounding box center [286, 151] width 139 height 10
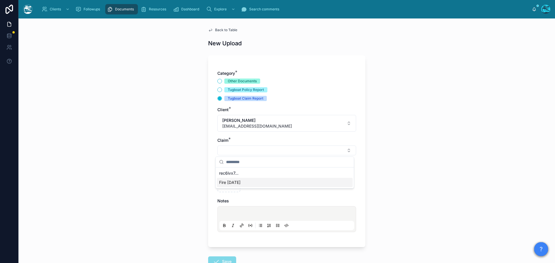
click at [225, 184] on span "Fire Jan 2025" at bounding box center [229, 183] width 21 height 6
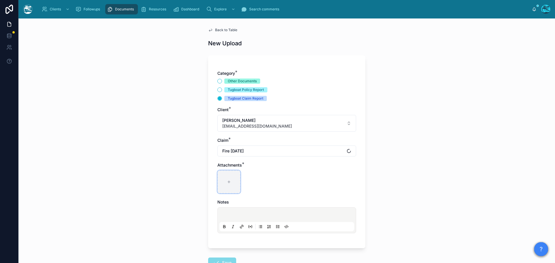
click at [224, 185] on div at bounding box center [228, 182] width 23 height 23
type input "**********"
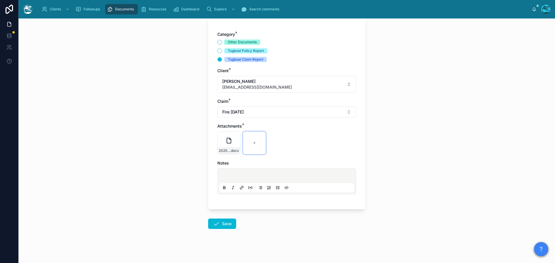
scroll to position [42, 0]
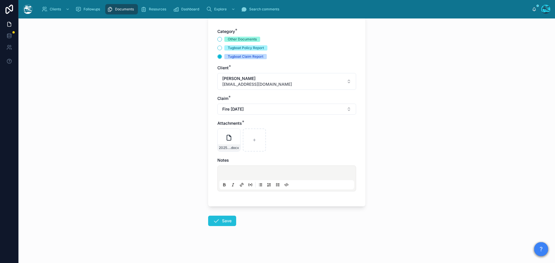
click at [216, 222] on icon at bounding box center [216, 221] width 7 height 7
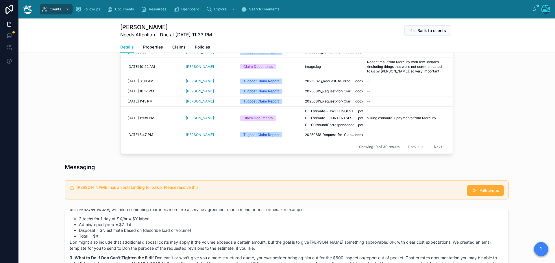
scroll to position [302, 0]
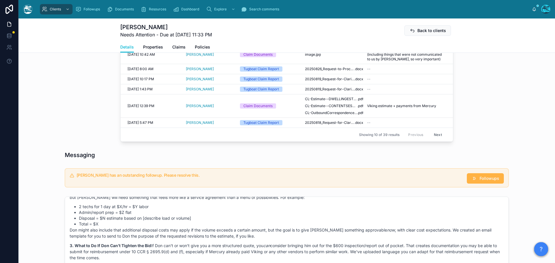
click at [482, 181] on span "Followups" at bounding box center [489, 179] width 20 height 6
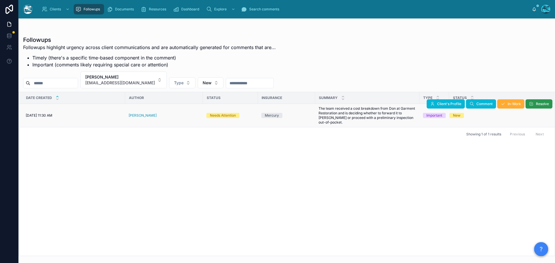
click at [540, 103] on span "Resolve" at bounding box center [542, 104] width 13 height 5
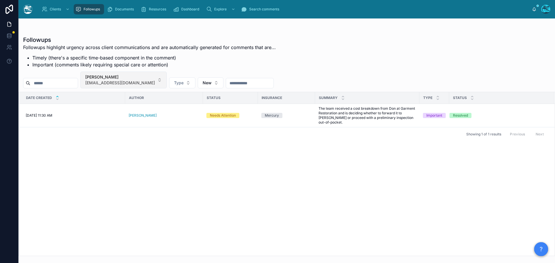
click at [148, 80] on button "Leonardo Morsut leobiomath@gmail.com" at bounding box center [123, 80] width 86 height 17
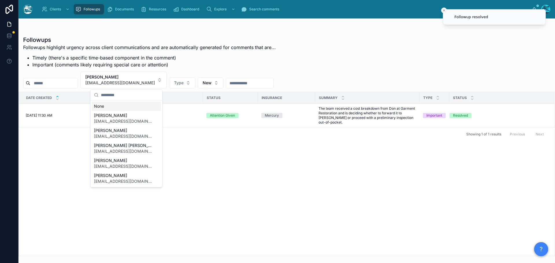
click at [97, 106] on div "None" at bounding box center [126, 106] width 69 height 9
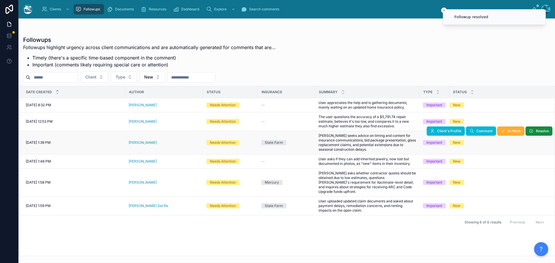
click at [155, 142] on div "[PERSON_NAME]" at bounding box center [164, 142] width 71 height 5
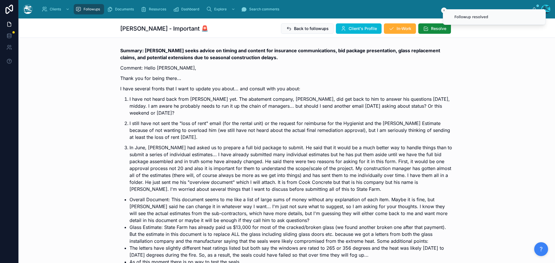
scroll to position [4012, 0]
click at [353, 28] on span "Client's Profile" at bounding box center [363, 29] width 28 height 6
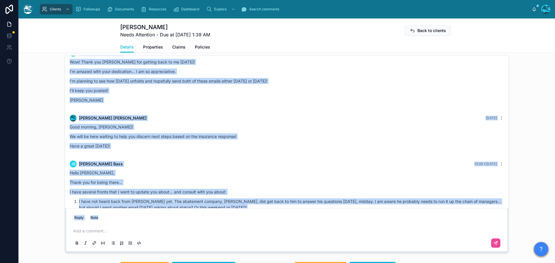
scroll to position [3655, 0]
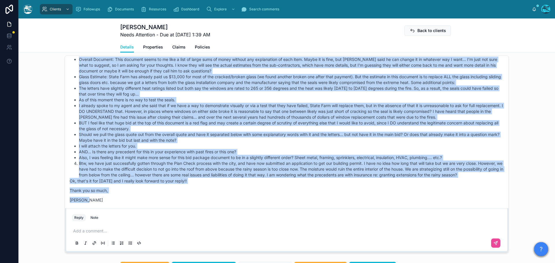
drag, startPoint x: 294, startPoint y: 94, endPoint x: 316, endPoint y: 212, distance: 119.2
copy div "Rachel Baker 5 days ago Good afternoon, Jennifer! It’s great to hear that Macke…"
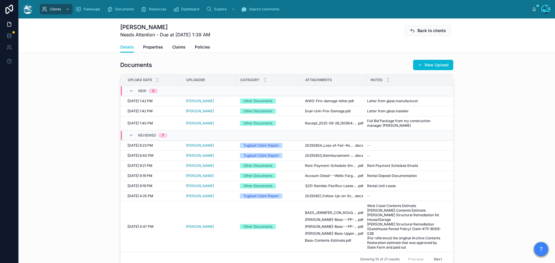
scroll to position [173, 0]
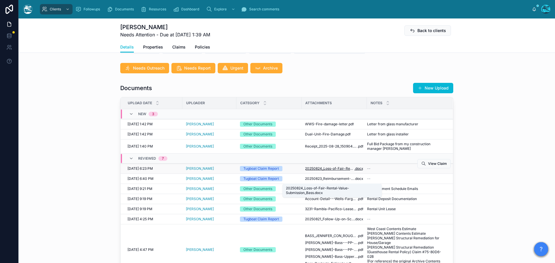
click at [340, 171] on span "20250824_Loss-of-Fair-Rental-Value-Submission_Bass" at bounding box center [329, 168] width 49 height 5
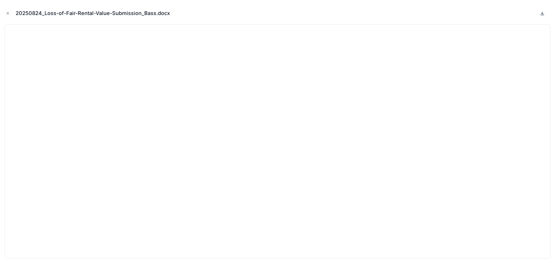
click at [543, 13] on icon at bounding box center [542, 13] width 5 height 5
click at [8, 13] on icon "Close modal" at bounding box center [8, 13] width 2 height 2
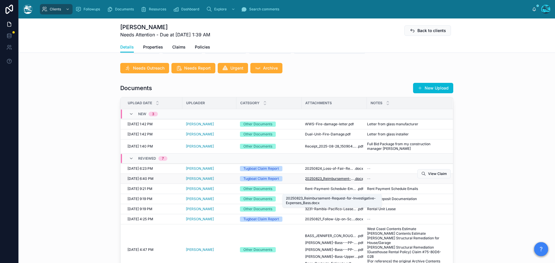
click at [318, 181] on span "20250823_Reimbursement-Request-for-Investigative-Expenses_Bass" at bounding box center [329, 179] width 49 height 5
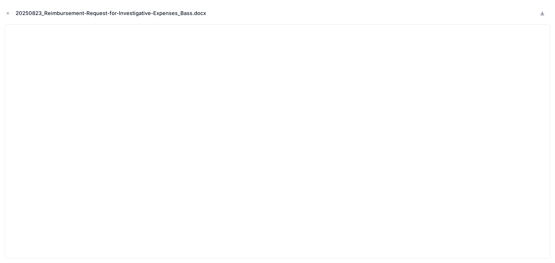
click at [542, 14] on icon at bounding box center [542, 13] width 2 height 1
click at [6, 13] on icon "Close modal" at bounding box center [8, 13] width 4 height 4
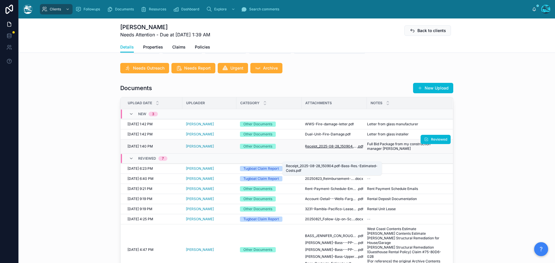
click at [324, 149] on span "Receipt_2025-08-28_150904.pdf-Bass-Res.-Estimated-Costs" at bounding box center [331, 146] width 52 height 5
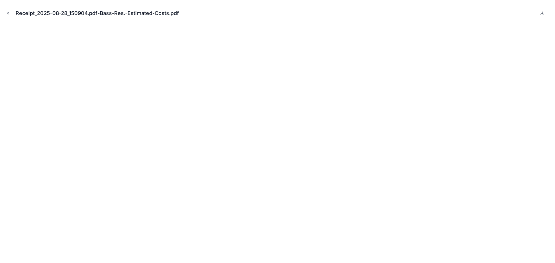
click at [542, 14] on icon at bounding box center [542, 13] width 0 height 2
click at [8, 12] on icon "Close modal" at bounding box center [8, 13] width 4 height 4
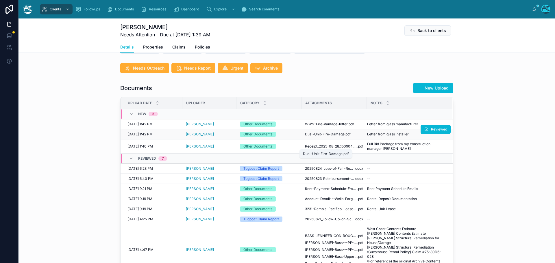
click at [333, 137] on span "Dual-Unit-Fire-Damage" at bounding box center [325, 134] width 40 height 5
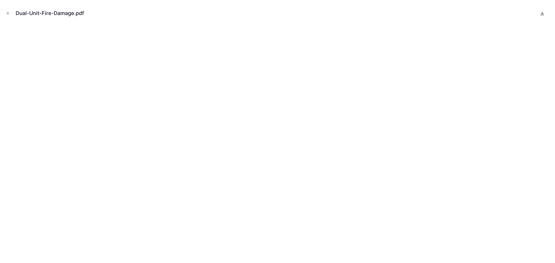
click at [542, 14] on icon at bounding box center [542, 13] width 0 height 2
drag, startPoint x: 8, startPoint y: 12, endPoint x: 82, endPoint y: 29, distance: 76.4
click at [8, 12] on icon "Close modal" at bounding box center [8, 13] width 4 height 4
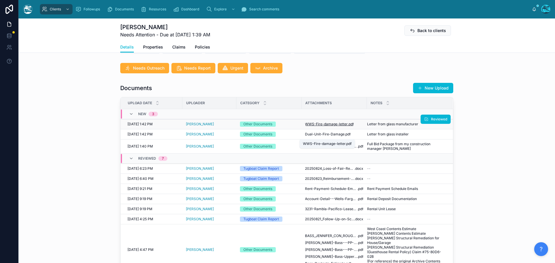
click at [314, 127] on span "WWS-Fire-damage-letter" at bounding box center [326, 124] width 43 height 5
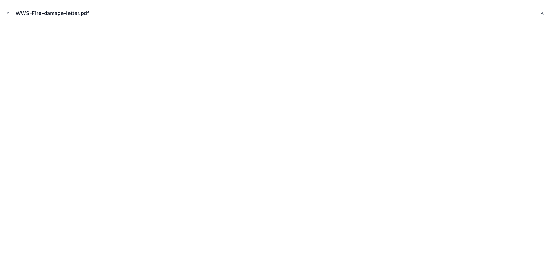
click at [542, 13] on icon at bounding box center [542, 13] width 5 height 5
click at [7, 12] on icon "Close modal" at bounding box center [8, 13] width 4 height 4
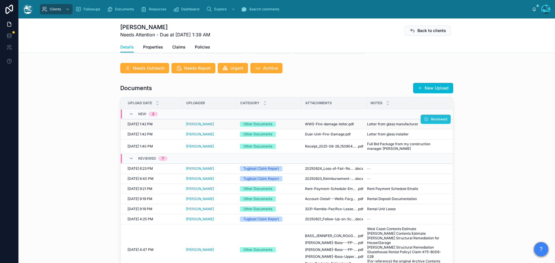
click at [431, 122] on span "Reviewed" at bounding box center [439, 119] width 16 height 5
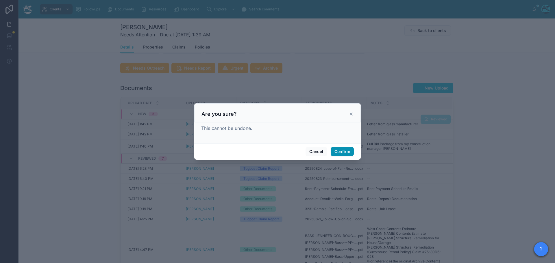
click at [345, 151] on button "Confirm" at bounding box center [342, 151] width 23 height 9
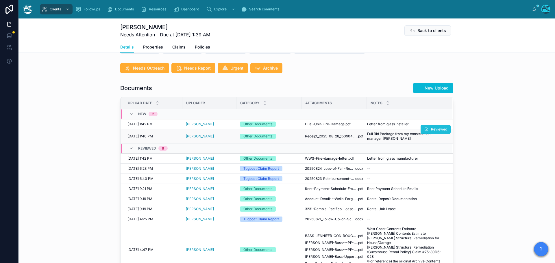
click at [434, 132] on span "Reviewed" at bounding box center [439, 129] width 16 height 5
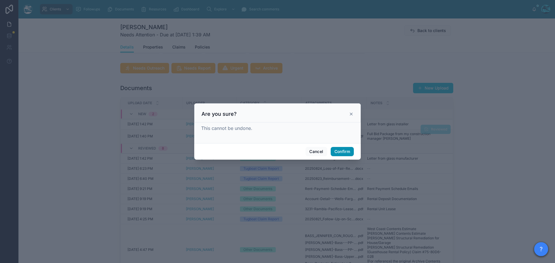
click at [342, 153] on button "Confirm" at bounding box center [342, 151] width 23 height 9
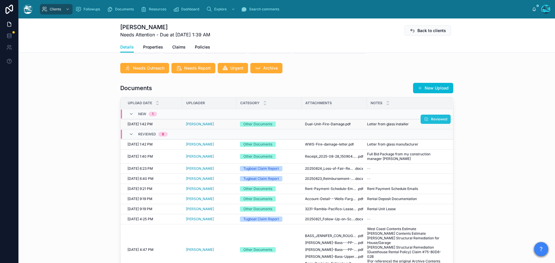
click at [441, 122] on span "Reviewed" at bounding box center [439, 119] width 16 height 5
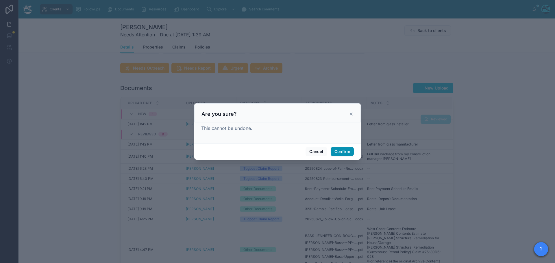
click at [340, 151] on button "Confirm" at bounding box center [342, 151] width 23 height 9
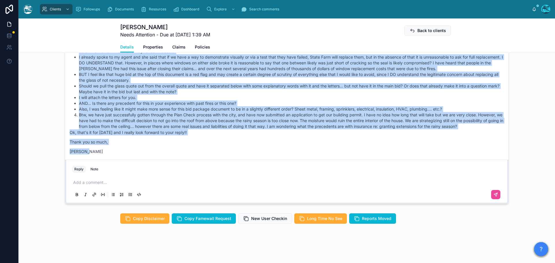
scroll to position [520, 0]
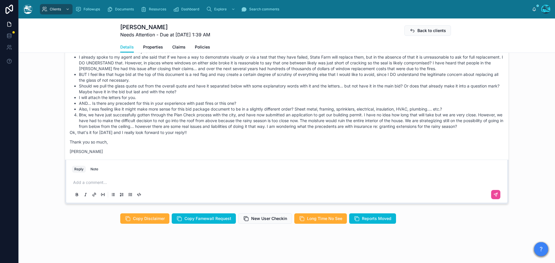
click at [102, 184] on p at bounding box center [287, 183] width 429 height 6
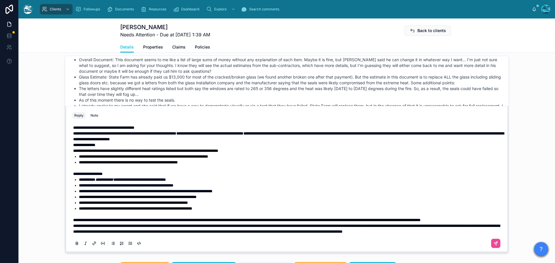
scroll to position [250, 0]
click at [128, 223] on p "**********" at bounding box center [287, 220] width 429 height 6
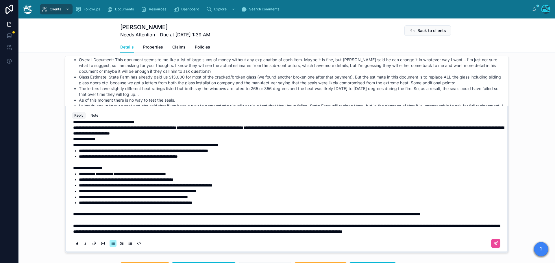
click at [84, 205] on span "**********" at bounding box center [135, 203] width 113 height 4
click at [84, 199] on span "**********" at bounding box center [133, 197] width 109 height 4
click at [84, 193] on span "**********" at bounding box center [138, 191] width 118 height 4
click at [83, 188] on span "**********" at bounding box center [146, 186] width 134 height 4
click at [84, 182] on span "**********" at bounding box center [126, 180] width 94 height 4
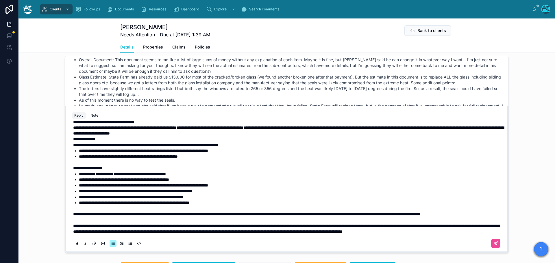
click at [84, 176] on span "**********" at bounding box center [87, 174] width 16 height 4
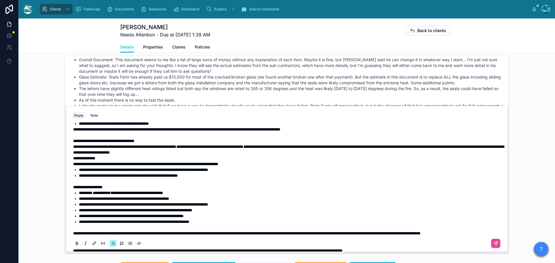
scroll to position [192, 0]
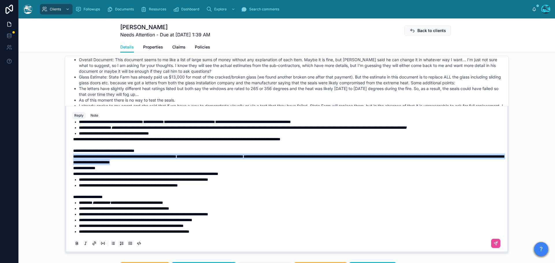
drag, startPoint x: 239, startPoint y: 197, endPoint x: 60, endPoint y: 193, distance: 178.6
click at [60, 193] on div "JB Jennifer Bass 17 days ago Thank you Rachel for all of this. I am getting rea…" at bounding box center [286, 154] width 536 height 202
click at [75, 246] on icon at bounding box center [77, 243] width 5 height 5
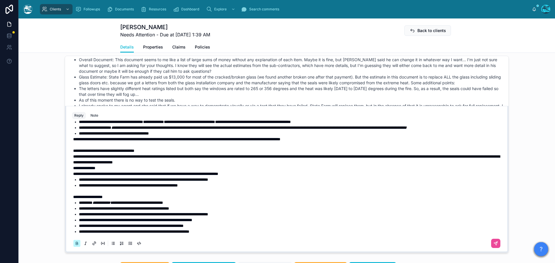
click at [75, 246] on icon at bounding box center [77, 243] width 5 height 5
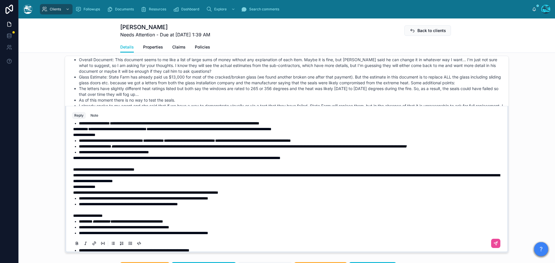
scroll to position [163, 0]
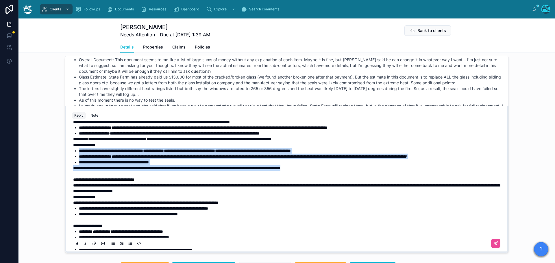
drag, startPoint x: 337, startPoint y: 203, endPoint x: 71, endPoint y: 181, distance: 267.1
click at [73, 181] on div "**********" at bounding box center [287, 127] width 429 height 329
click at [76, 244] on icon at bounding box center [77, 242] width 2 height 1
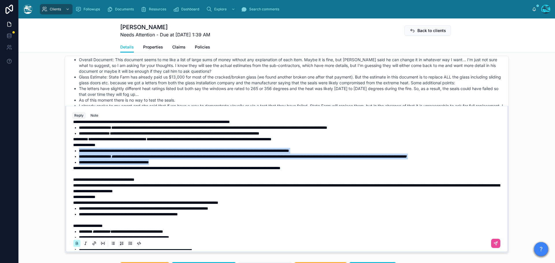
click at [76, 244] on icon at bounding box center [77, 242] width 2 height 1
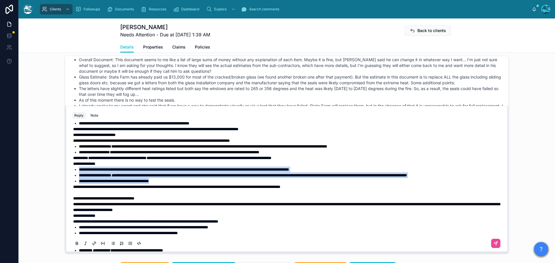
scroll to position [134, 0]
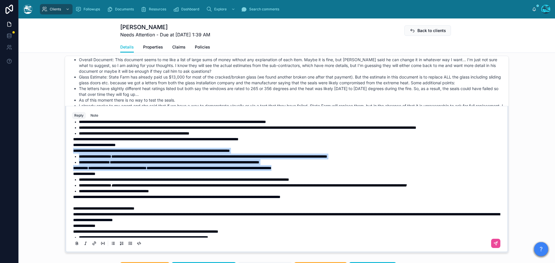
drag, startPoint x: 336, startPoint y: 197, endPoint x: 69, endPoint y: 179, distance: 267.6
click at [69, 179] on div "**********" at bounding box center [286, 186] width 436 height 132
click at [76, 244] on icon at bounding box center [77, 242] width 2 height 1
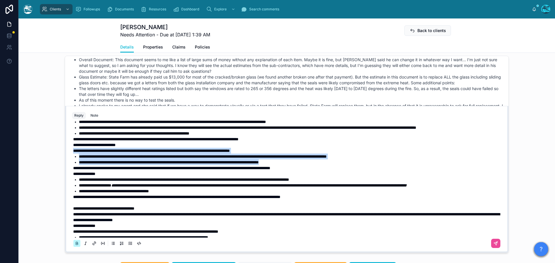
click at [76, 244] on icon at bounding box center [77, 242] width 2 height 1
click at [112, 164] on span "**********" at bounding box center [169, 162] width 180 height 4
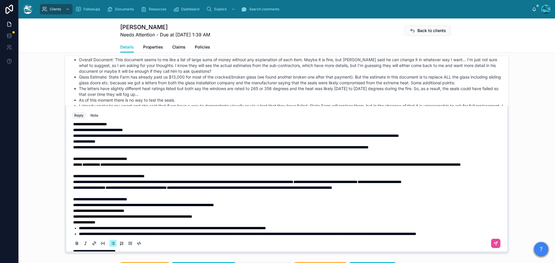
scroll to position [18, 0]
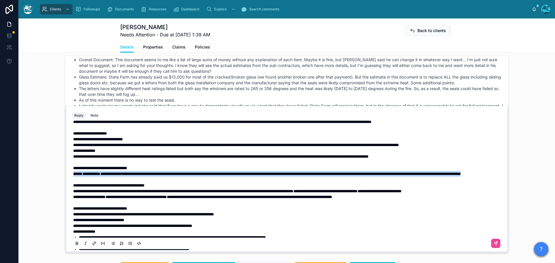
drag, startPoint x: 158, startPoint y: 191, endPoint x: 63, endPoint y: 185, distance: 95.8
click at [65, 185] on div "**********" at bounding box center [286, 179] width 443 height 147
click at [76, 244] on icon at bounding box center [77, 242] width 2 height 1
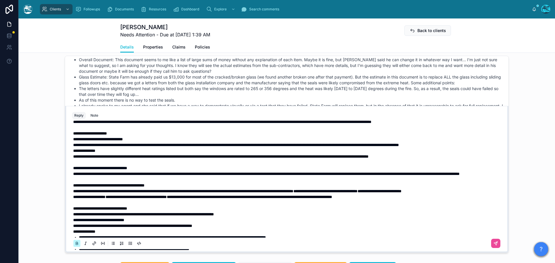
click at [76, 244] on icon at bounding box center [77, 242] width 2 height 1
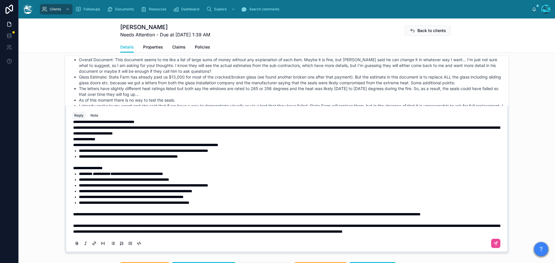
scroll to position [255, 0]
drag, startPoint x: 72, startPoint y: 214, endPoint x: 317, endPoint y: 216, distance: 245.4
click at [317, 216] on span "**********" at bounding box center [246, 214] width 347 height 4
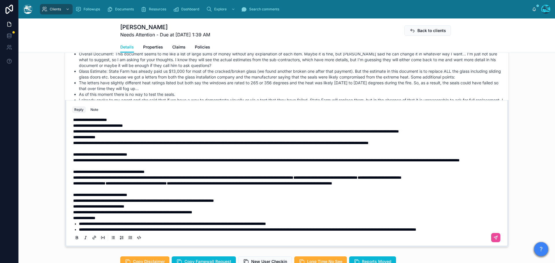
scroll to position [0, 0]
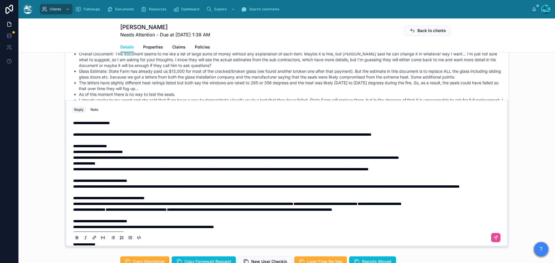
click at [134, 126] on p "**********" at bounding box center [287, 123] width 429 height 6
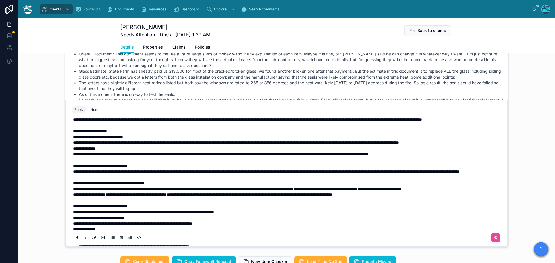
scroll to position [29, 0]
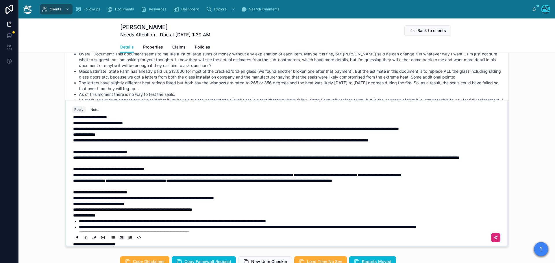
click at [493, 240] on icon at bounding box center [495, 238] width 5 height 5
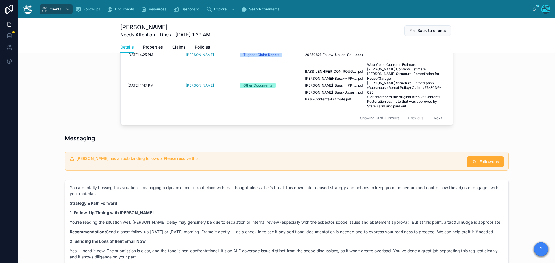
scroll to position [349, 0]
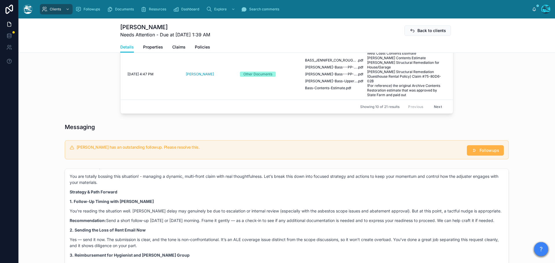
click at [483, 153] on span "Followups" at bounding box center [489, 151] width 20 height 6
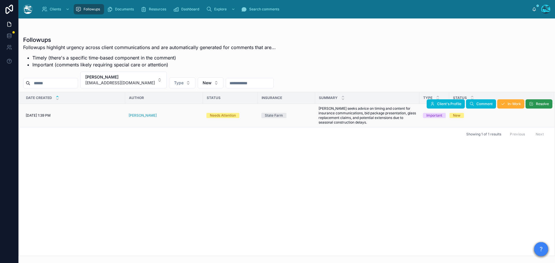
click at [532, 103] on icon at bounding box center [531, 104] width 5 height 5
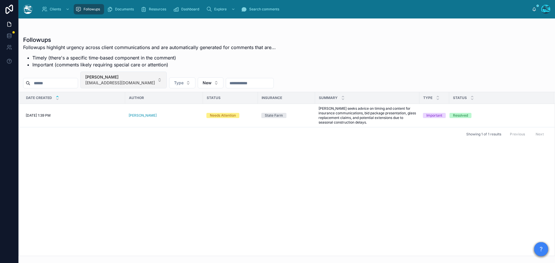
click at [146, 81] on button "Jennifer Bass jenbass14@gmail.com" at bounding box center [123, 80] width 86 height 17
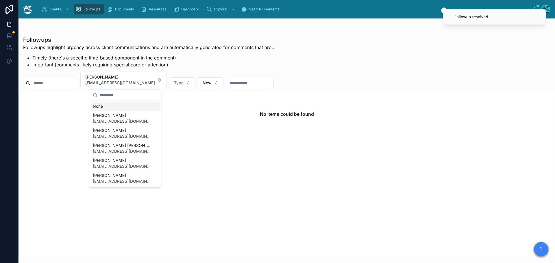
click at [103, 107] on div "None" at bounding box center [124, 106] width 69 height 9
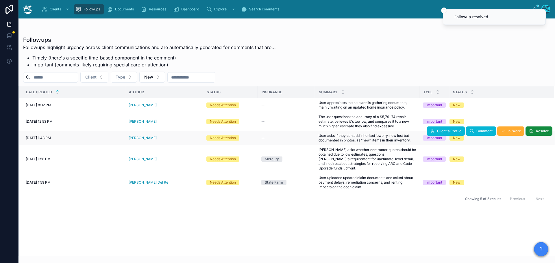
click at [159, 138] on div "[PERSON_NAME]" at bounding box center [164, 138] width 71 height 5
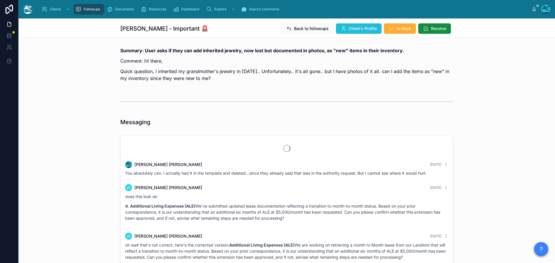
scroll to position [1205, 0]
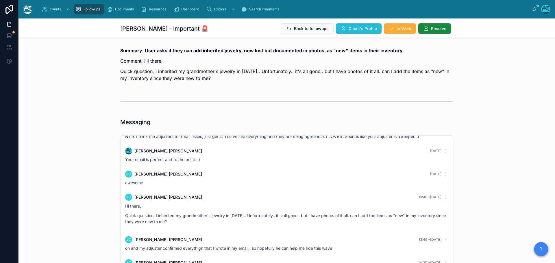
click at [351, 28] on span "Client's Profile" at bounding box center [363, 29] width 28 height 6
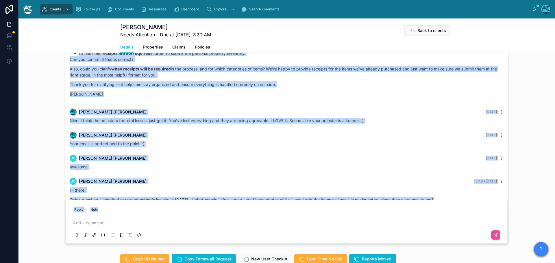
scroll to position [1074, 0]
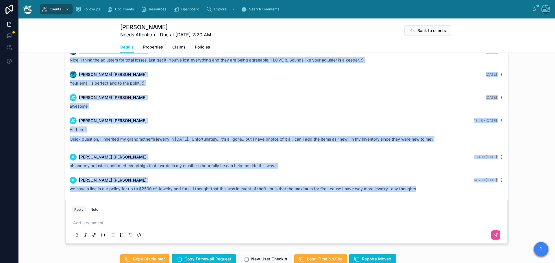
drag, startPoint x: 201, startPoint y: 100, endPoint x: 433, endPoint y: 195, distance: 251.0
copy div "JC Jennifer Caloca 2 days ago My adjuster just told me add the "replaced" in th…"
click at [8, 36] on icon at bounding box center [9, 36] width 6 height 6
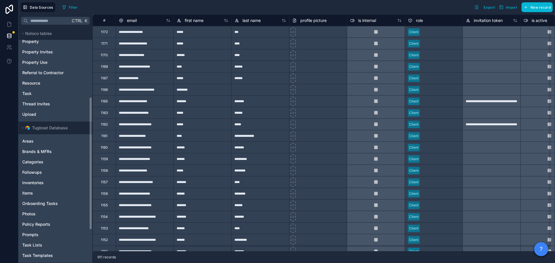
scroll to position [95, 0]
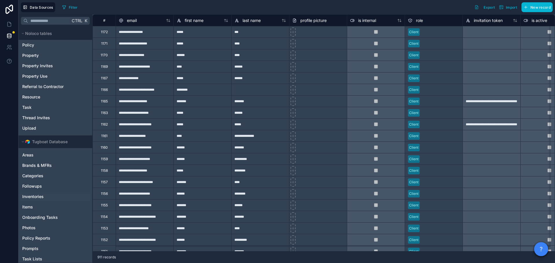
click at [42, 196] on span "Inventories" at bounding box center [32, 197] width 21 height 6
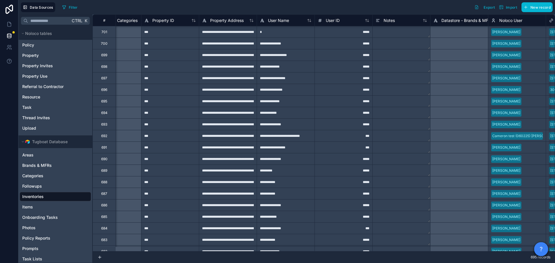
scroll to position [58, 97]
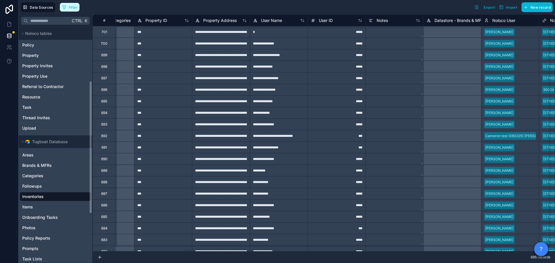
click at [69, 7] on span "Filter" at bounding box center [73, 7] width 9 height 4
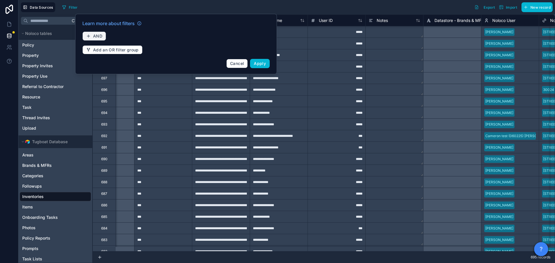
click at [95, 36] on span "AND" at bounding box center [97, 36] width 9 height 5
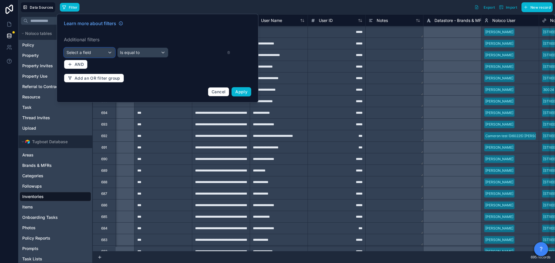
click at [110, 53] on div "Select a field" at bounding box center [89, 52] width 51 height 9
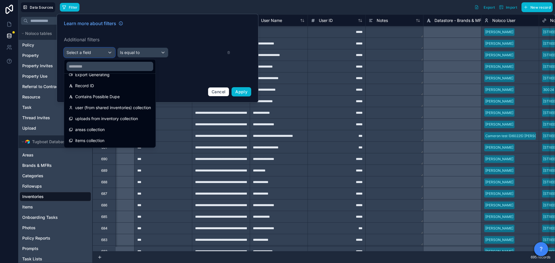
scroll to position [202, 0]
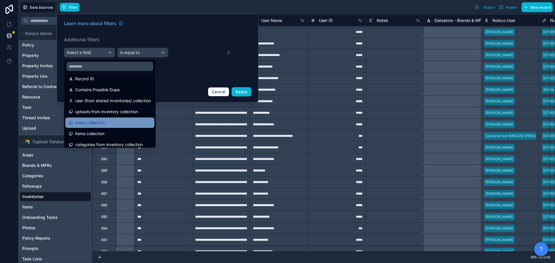
click at [103, 122] on span "areas collection" at bounding box center [89, 122] width 29 height 7
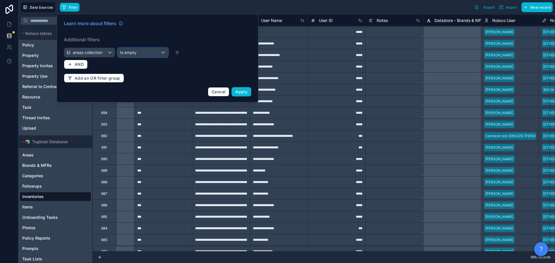
click at [145, 52] on div "Is empty" at bounding box center [143, 52] width 51 height 9
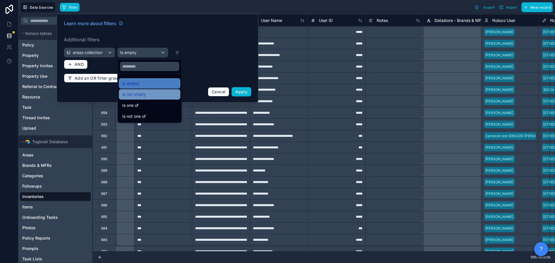
click at [135, 97] on span "Is not empty" at bounding box center [134, 94] width 24 height 7
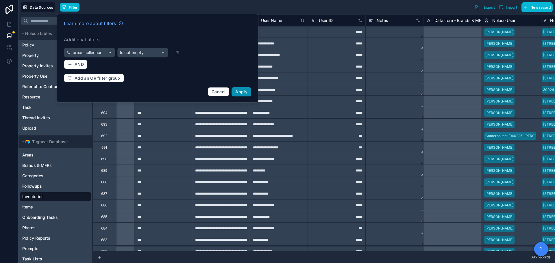
click at [237, 92] on span "Apply" at bounding box center [241, 91] width 12 height 5
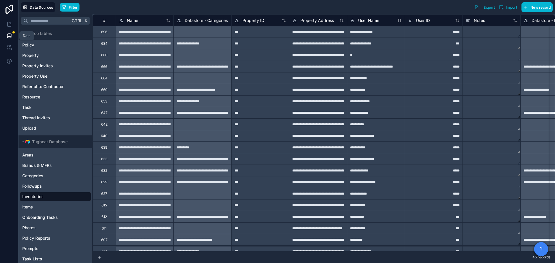
click at [9, 35] on icon at bounding box center [9, 36] width 6 height 6
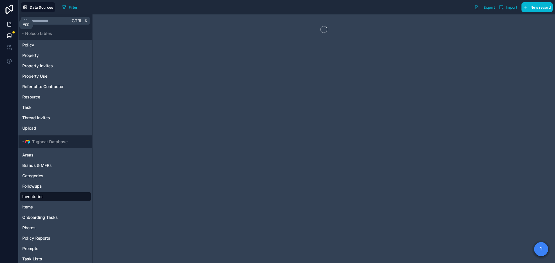
click at [10, 24] on icon at bounding box center [9, 24] width 6 height 6
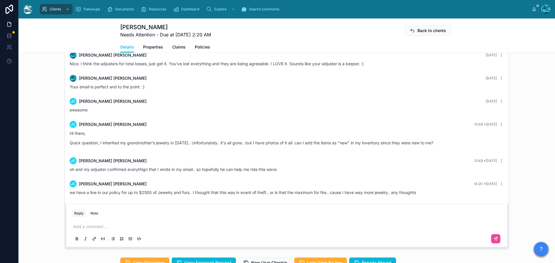
scroll to position [491, 0]
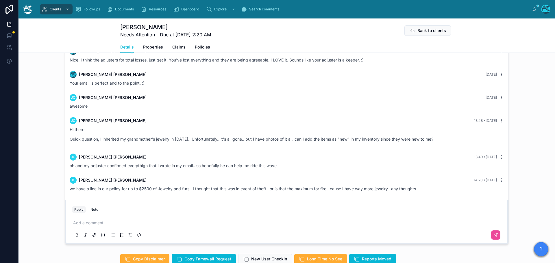
click at [88, 224] on p at bounding box center [287, 223] width 429 height 6
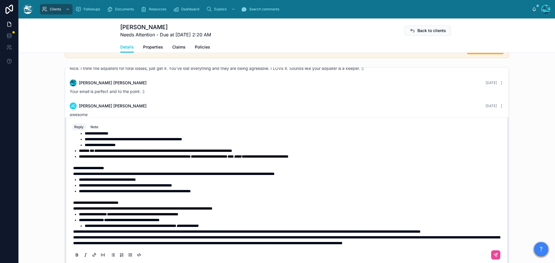
scroll to position [123, 0]
click at [73, 236] on span "**********" at bounding box center [286, 241] width 427 height 10
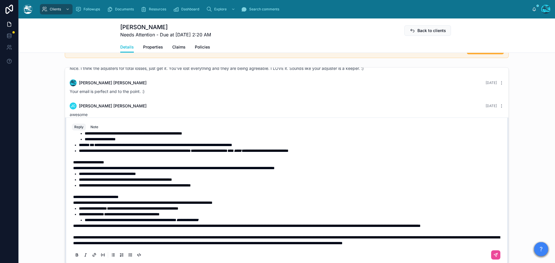
click at [73, 224] on span "**********" at bounding box center [246, 226] width 347 height 4
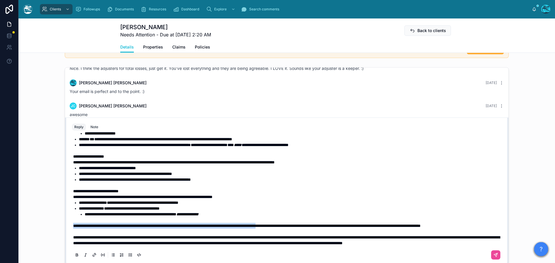
drag, startPoint x: 71, startPoint y: 226, endPoint x: 317, endPoint y: 227, distance: 245.6
click at [317, 227] on span "**********" at bounding box center [246, 226] width 347 height 4
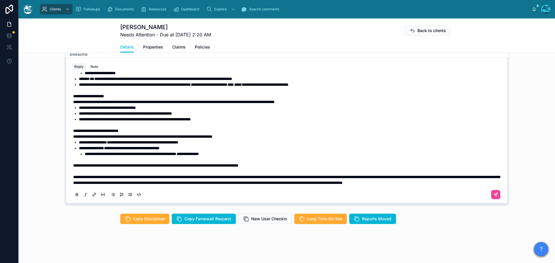
scroll to position [532, 0]
click at [212, 134] on span "**********" at bounding box center [142, 136] width 139 height 4
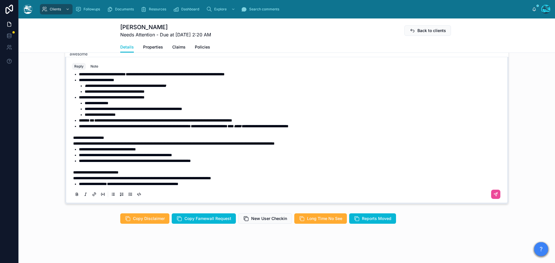
scroll to position [71, 0]
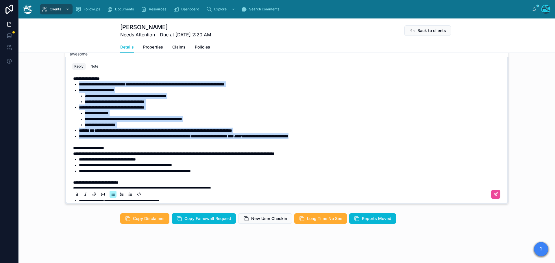
drag, startPoint x: 351, startPoint y: 136, endPoint x: 39, endPoint y: 85, distance: 316.2
click at [39, 85] on div "Rachel Baker 25 days ago You absolutely can. I actually had it in the template …" at bounding box center [286, 105] width 536 height 202
click at [75, 194] on icon at bounding box center [77, 194] width 5 height 5
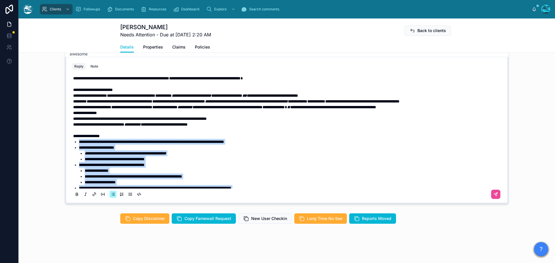
scroll to position [13, 0]
click at [226, 154] on li "**********" at bounding box center [294, 154] width 418 height 6
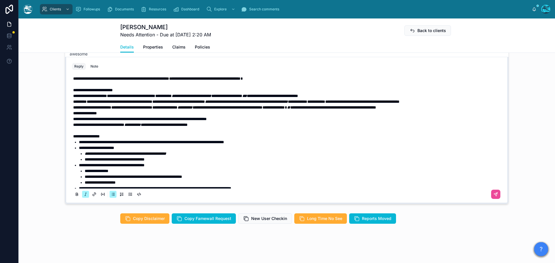
scroll to position [42, 0]
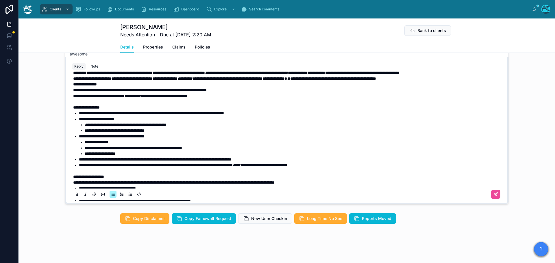
click at [281, 159] on li "**********" at bounding box center [291, 160] width 424 height 6
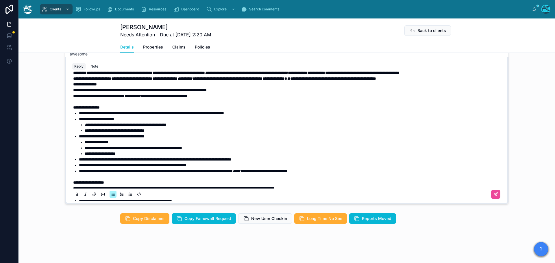
scroll to position [13, 0]
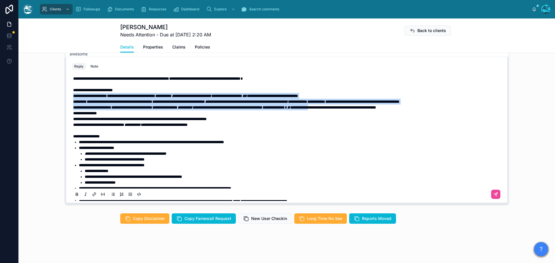
drag, startPoint x: 376, startPoint y: 107, endPoint x: 25, endPoint y: 98, distance: 350.4
click at [25, 98] on div "Rachel Baker 25 days ago You absolutely can. I actually had it in the template …" at bounding box center [286, 105] width 536 height 202
click at [75, 196] on icon at bounding box center [77, 194] width 5 height 5
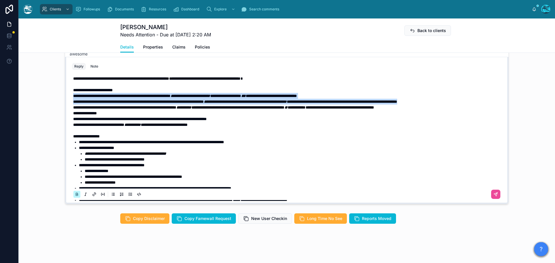
click at [75, 196] on icon at bounding box center [77, 194] width 5 height 5
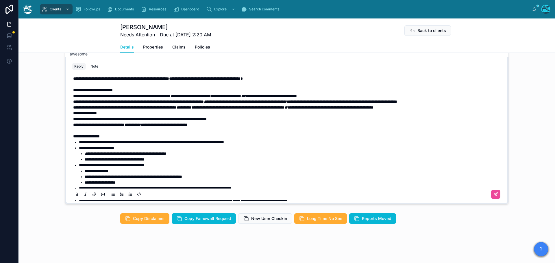
click at [166, 154] on em "**********" at bounding box center [125, 154] width 81 height 4
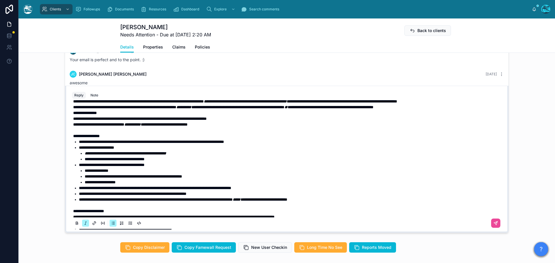
scroll to position [134, 0]
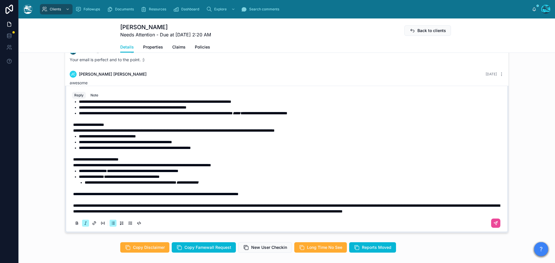
click at [73, 192] on span "**********" at bounding box center [155, 194] width 165 height 4
click at [493, 223] on icon at bounding box center [495, 223] width 5 height 5
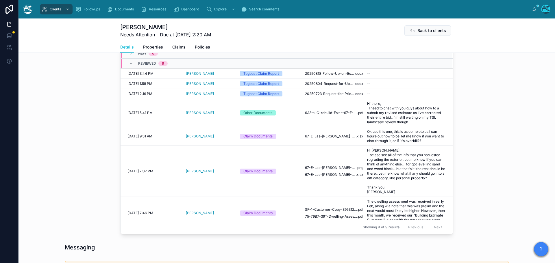
scroll to position [329, 0]
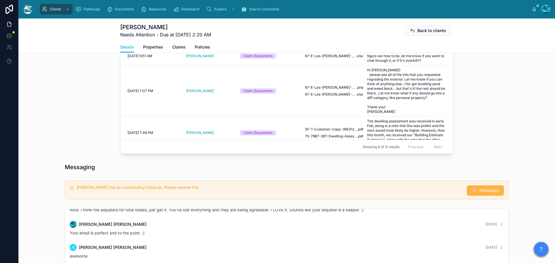
click at [482, 191] on span "Followups" at bounding box center [489, 191] width 20 height 6
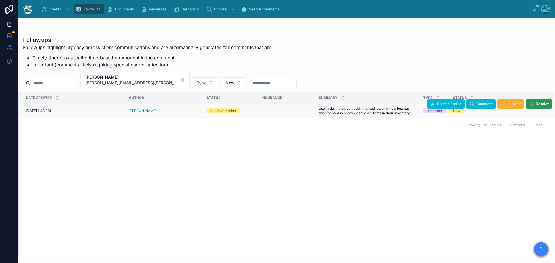
click at [536, 106] on button "Resolve" at bounding box center [538, 103] width 27 height 9
click at [153, 81] on button "Jennifer Caloca jenny.caloca@gmail.com" at bounding box center [134, 80] width 109 height 17
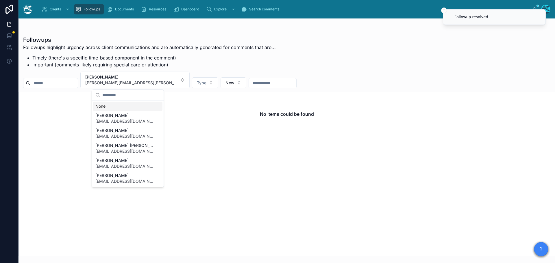
click at [103, 106] on div "None" at bounding box center [127, 106] width 69 height 9
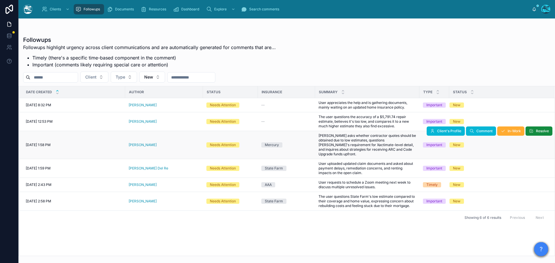
click at [157, 143] on div "[PERSON_NAME]" at bounding box center [164, 145] width 71 height 5
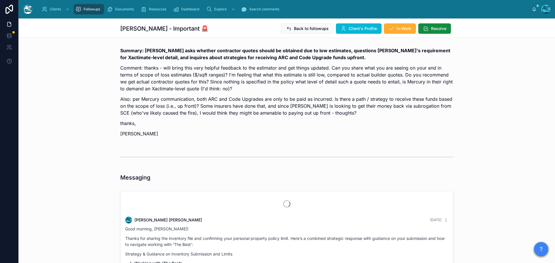
scroll to position [2525, 0]
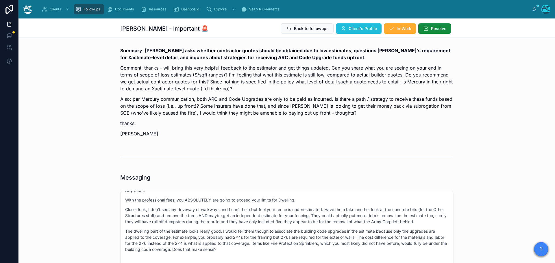
click at [353, 28] on span "Client's Profile" at bounding box center [363, 29] width 28 height 6
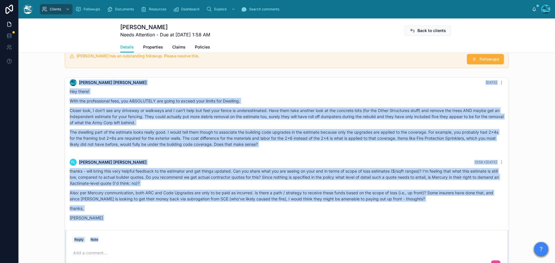
scroll to position [2314, 0]
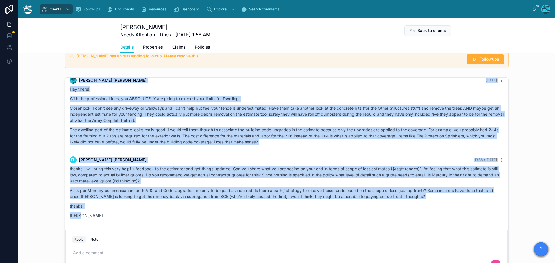
drag, startPoint x: 111, startPoint y: 99, endPoint x: 140, endPoint y: 224, distance: 128.8
copy div "Rachel Baker Yesterday Hey there! With the professional fees, you ABSOLUTELY ar…"
drag, startPoint x: 149, startPoint y: 91, endPoint x: 140, endPoint y: 224, distance: 133.8
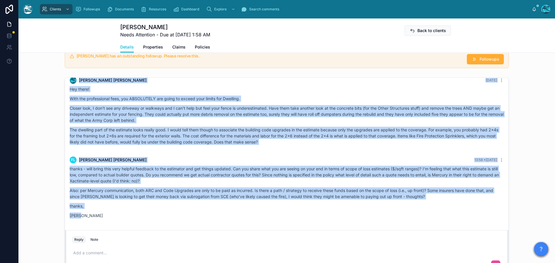
copy div "FL Felix Landerer Yesterday Dear TugBoat Team, thank you again for the services…"
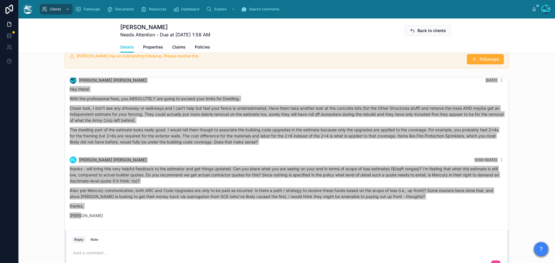
scroll to position [433, 0]
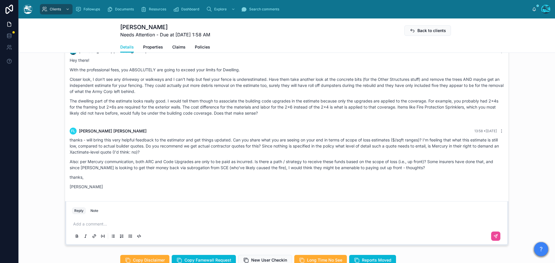
click at [77, 227] on p at bounding box center [287, 224] width 429 height 6
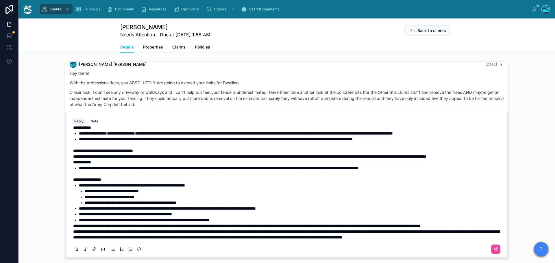
scroll to position [192, 0]
click at [73, 232] on span "**********" at bounding box center [286, 235] width 427 height 10
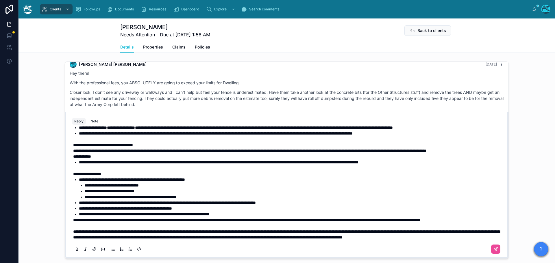
click at [73, 220] on span "**********" at bounding box center [246, 220] width 347 height 4
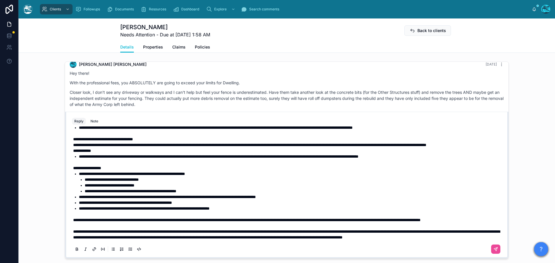
scroll to position [134, 0]
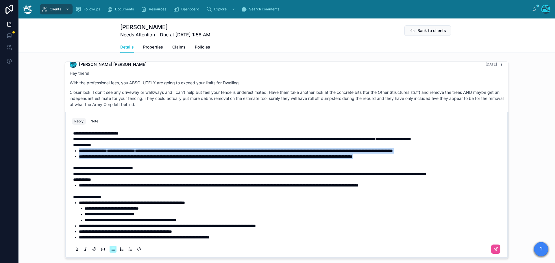
drag, startPoint x: 445, startPoint y: 186, endPoint x: 70, endPoint y: 177, distance: 374.6
click at [72, 177] on div "**********" at bounding box center [286, 139] width 429 height 290
click at [75, 252] on icon at bounding box center [77, 249] width 5 height 5
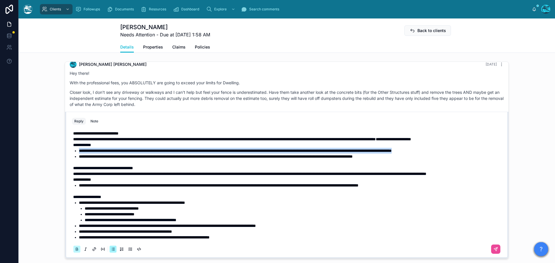
click at [75, 252] on icon at bounding box center [77, 249] width 5 height 5
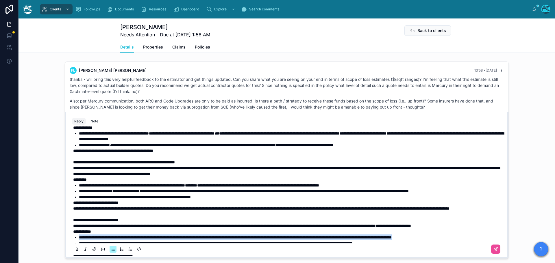
scroll to position [18, 0]
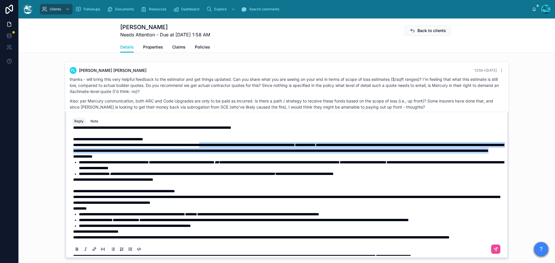
drag, startPoint x: 363, startPoint y: 162, endPoint x: 223, endPoint y: 156, distance: 140.0
click at [230, 152] on p "**********" at bounding box center [287, 148] width 429 height 12
click at [75, 252] on icon at bounding box center [77, 249] width 5 height 5
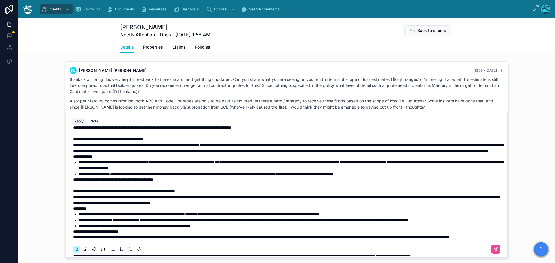
click at [75, 252] on icon at bounding box center [77, 249] width 5 height 5
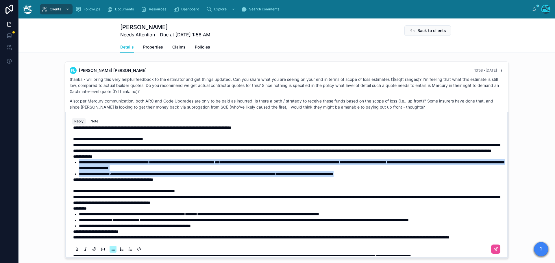
drag, startPoint x: 407, startPoint y: 187, endPoint x: 77, endPoint y: 175, distance: 330.8
click at [77, 175] on ul "**********" at bounding box center [287, 168] width 429 height 17
click at [75, 252] on icon at bounding box center [77, 249] width 5 height 5
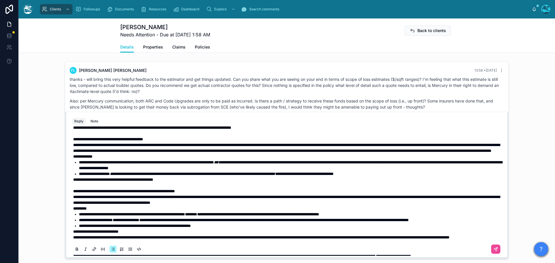
click at [103, 188] on p at bounding box center [287, 186] width 429 height 6
click at [214, 164] on span "**********" at bounding box center [146, 162] width 135 height 4
click at [410, 177] on li "**********" at bounding box center [291, 174] width 424 height 6
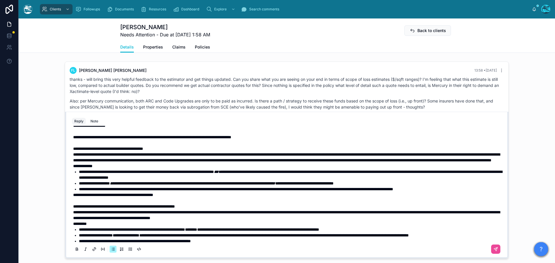
scroll to position [0, 0]
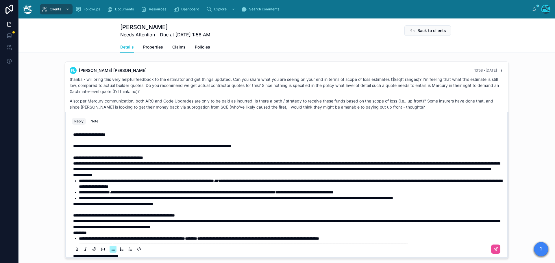
drag, startPoint x: 71, startPoint y: 152, endPoint x: 123, endPoint y: 162, distance: 53.6
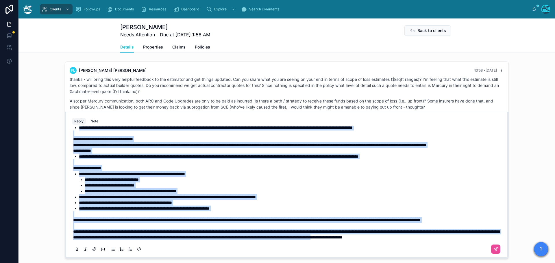
scroll to position [481, 0]
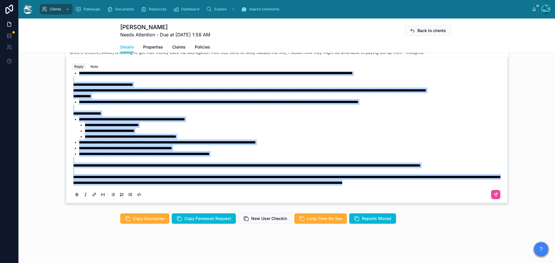
drag, startPoint x: 72, startPoint y: 152, endPoint x: 193, endPoint y: 199, distance: 129.6
click at [193, 199] on div "**********" at bounding box center [286, 53] width 429 height 296
copy div "**********"
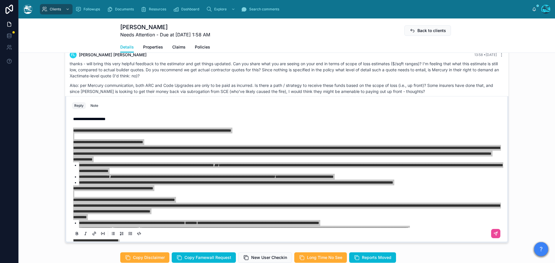
scroll to position [423, 0]
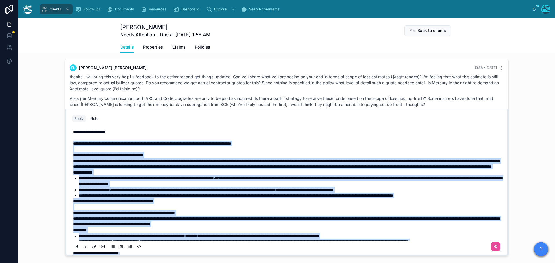
click at [188, 170] on p "**********" at bounding box center [287, 164] width 429 height 12
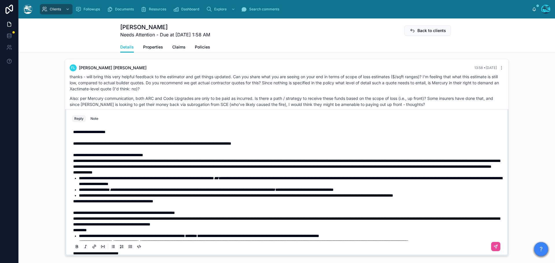
drag, startPoint x: 70, startPoint y: 161, endPoint x: 79, endPoint y: 163, distance: 8.6
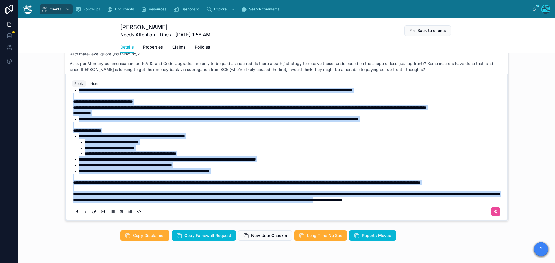
scroll to position [458, 0]
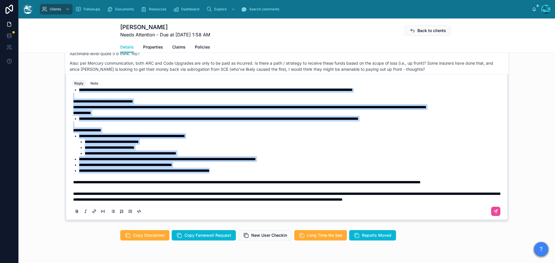
drag, startPoint x: 71, startPoint y: 161, endPoint x: 268, endPoint y: 167, distance: 197.2
click at [268, 167] on div "**********" at bounding box center [287, 63] width 429 height 277
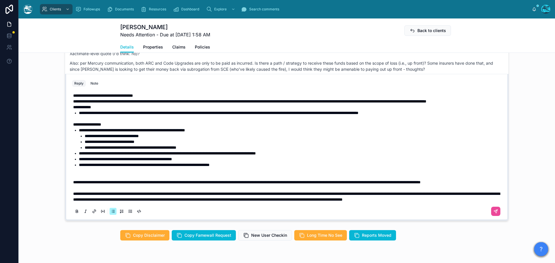
scroll to position [215, 0]
click at [168, 168] on p at bounding box center [287, 171] width 429 height 6
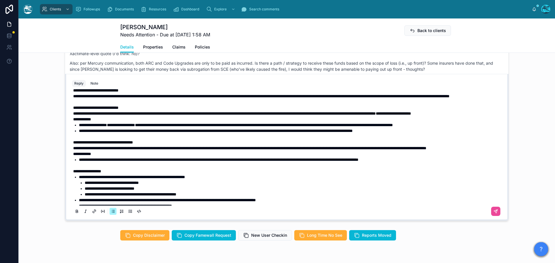
scroll to position [123, 0]
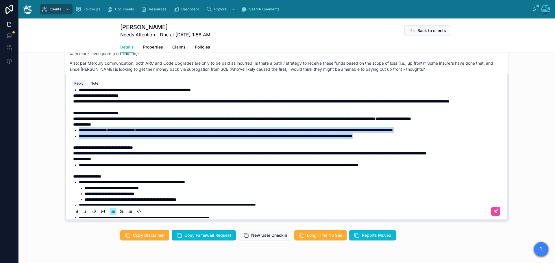
drag, startPoint x: 446, startPoint y: 165, endPoint x: 71, endPoint y: 159, distance: 375.2
click at [73, 139] on ul "**********" at bounding box center [287, 133] width 429 height 12
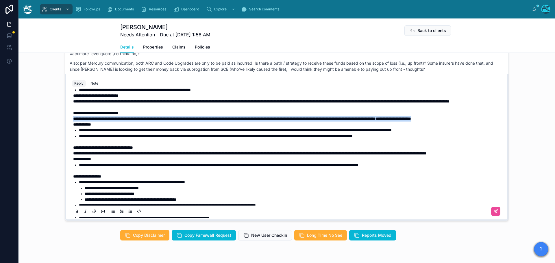
drag, startPoint x: 91, startPoint y: 148, endPoint x: 66, endPoint y: 143, distance: 25.1
click at [68, 143] on div "**********" at bounding box center [286, 154] width 436 height 132
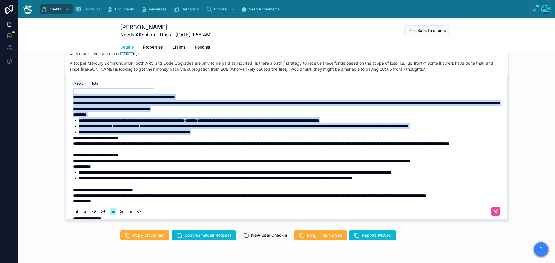
scroll to position [75, 0]
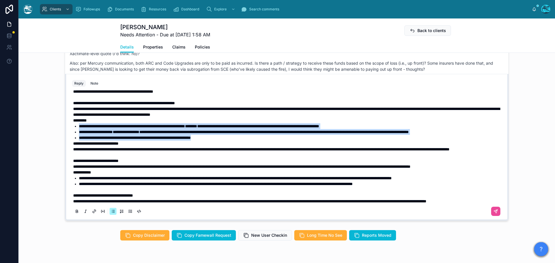
drag, startPoint x: 225, startPoint y: 107, endPoint x: 76, endPoint y: 139, distance: 151.9
click at [76, 139] on ul "**********" at bounding box center [287, 131] width 429 height 17
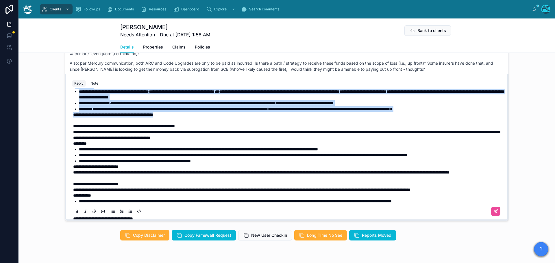
scroll to position [37, 0]
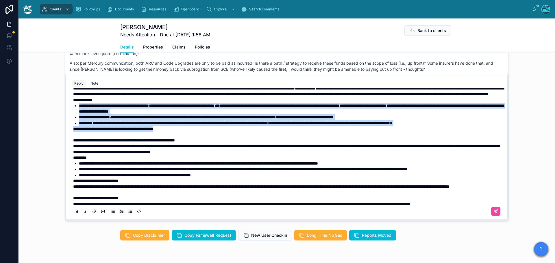
drag, startPoint x: 180, startPoint y: 103, endPoint x: 77, endPoint y: 116, distance: 103.4
click at [77, 116] on div "**********" at bounding box center [287, 195] width 429 height 277
click at [86, 114] on span "**********" at bounding box center [290, 109] width 423 height 10
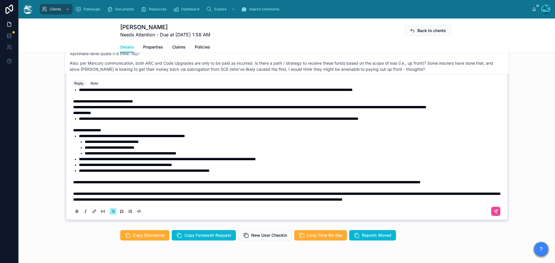
scroll to position [209, 0]
drag, startPoint x: 73, startPoint y: 177, endPoint x: 79, endPoint y: 176, distance: 6.9
click at [79, 180] on span "**********" at bounding box center [246, 182] width 347 height 4
click at [73, 180] on span "**********" at bounding box center [246, 182] width 347 height 4
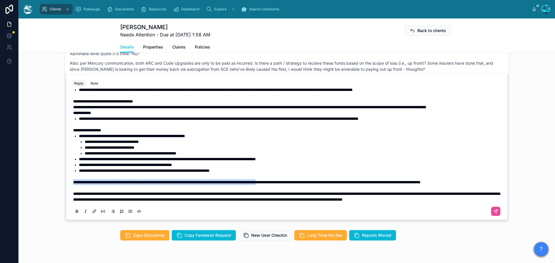
drag, startPoint x: 71, startPoint y: 176, endPoint x: 317, endPoint y: 178, distance: 246.2
click at [317, 180] on span "**********" at bounding box center [246, 182] width 347 height 4
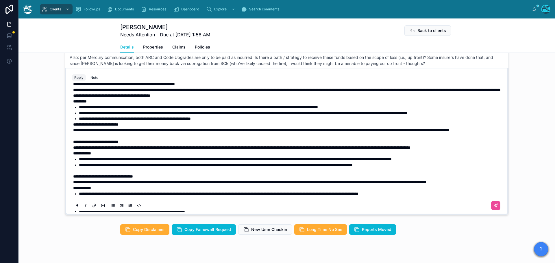
scroll to position [59, 0]
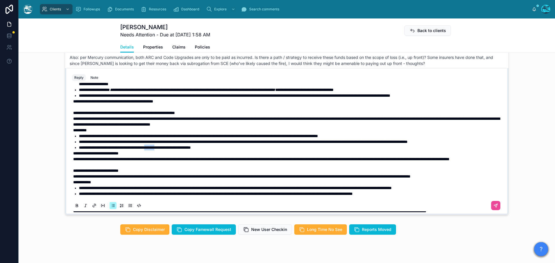
drag, startPoint x: 164, startPoint y: 165, endPoint x: 177, endPoint y: 165, distance: 13.0
click at [176, 150] on span "**********" at bounding box center [135, 148] width 112 height 4
click at [180, 150] on span "**********" at bounding box center [135, 148] width 112 height 4
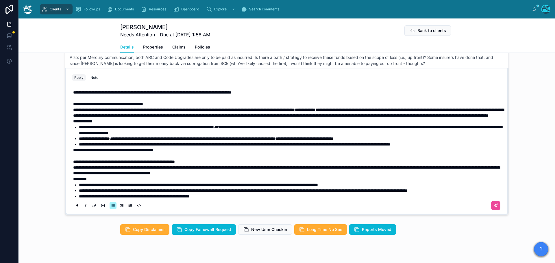
scroll to position [1, 0]
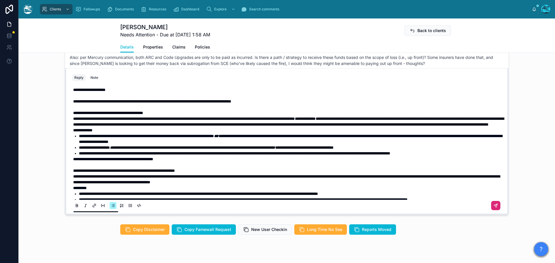
click at [493, 208] on icon at bounding box center [495, 205] width 5 height 5
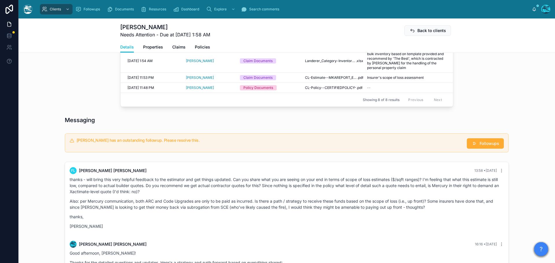
scroll to position [320, 0]
click at [477, 149] on button "Followups" at bounding box center [485, 144] width 37 height 10
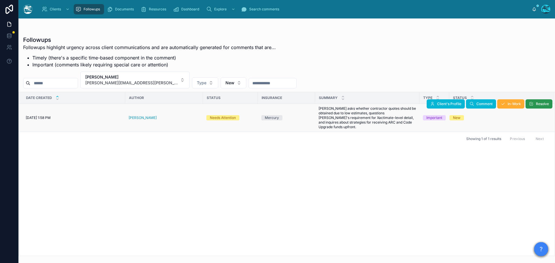
click at [536, 103] on span "Resolve" at bounding box center [542, 104] width 13 height 5
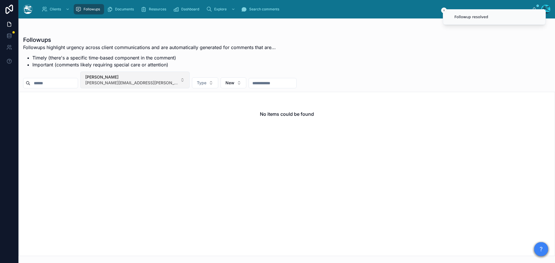
click at [167, 79] on button "Felix Landerer felix.landerer+tugboat@gmail.com" at bounding box center [134, 80] width 109 height 17
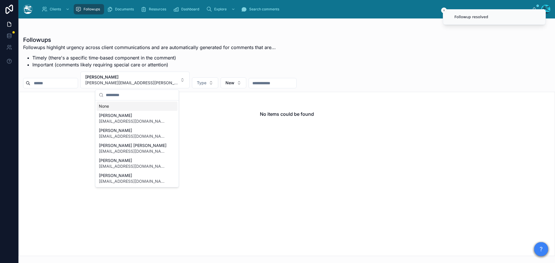
click at [102, 107] on div "None" at bounding box center [137, 106] width 81 height 9
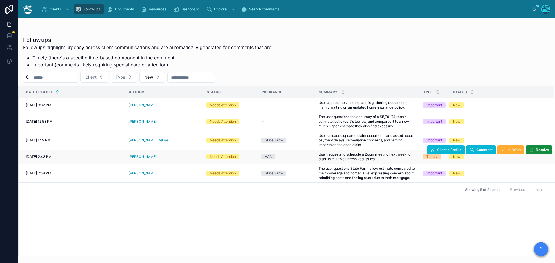
click at [157, 158] on div "[PERSON_NAME]" at bounding box center [164, 157] width 71 height 5
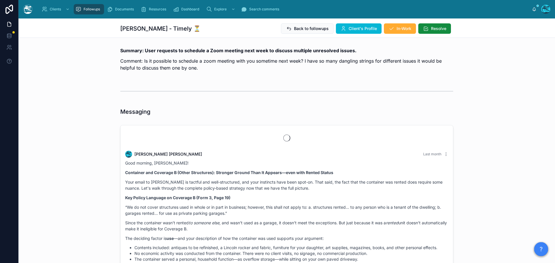
scroll to position [2178, 0]
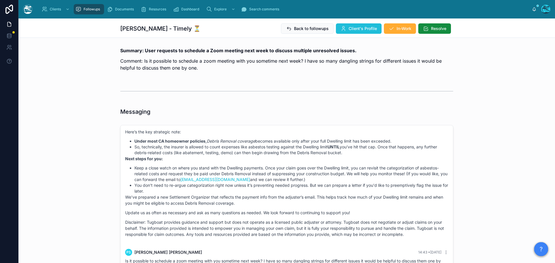
click at [355, 29] on span "Client's Profile" at bounding box center [363, 29] width 28 height 6
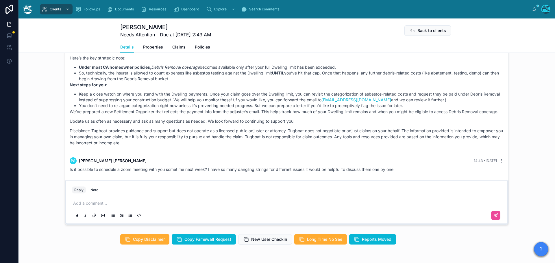
scroll to position [503, 0]
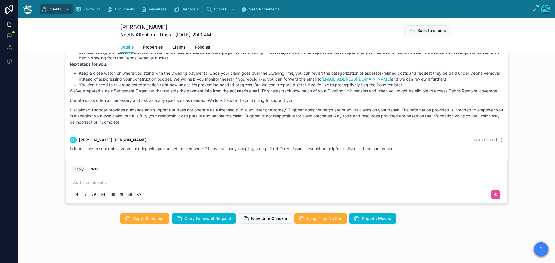
click at [93, 183] on p at bounding box center [287, 183] width 429 height 6
click at [494, 194] on icon at bounding box center [495, 194] width 3 height 3
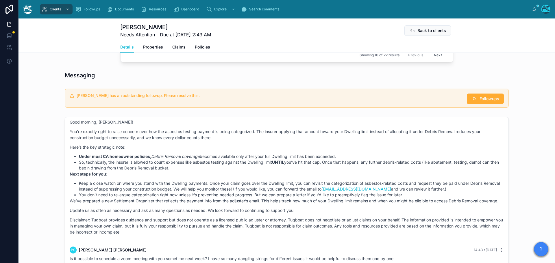
scroll to position [358, 0]
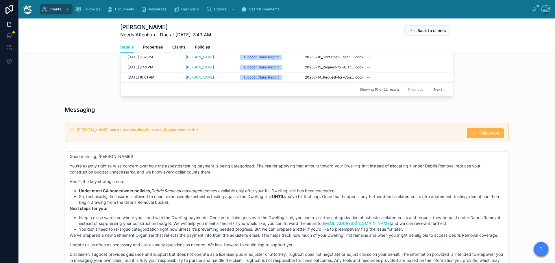
click at [488, 133] on span "Followups" at bounding box center [489, 133] width 20 height 6
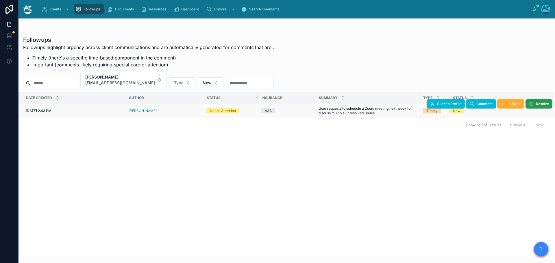
click at [539, 103] on span "Resolve" at bounding box center [542, 104] width 13 height 5
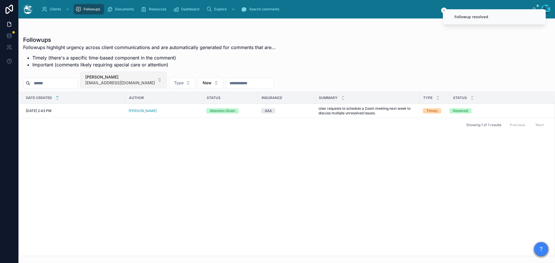
click at [156, 79] on button "Pauline Solliday tapsolliday@sbcglobal.net" at bounding box center [123, 80] width 86 height 17
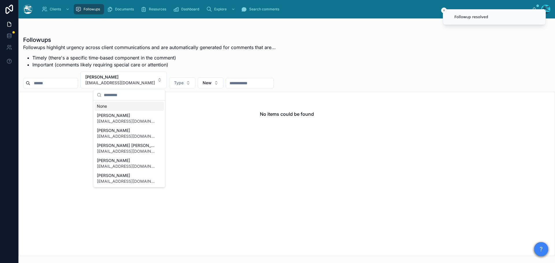
click at [105, 106] on div "None" at bounding box center [128, 106] width 69 height 9
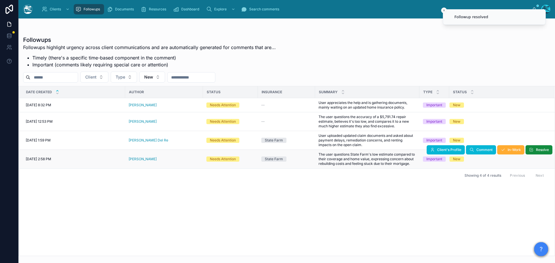
click at [162, 159] on div "[PERSON_NAME]" at bounding box center [164, 159] width 71 height 5
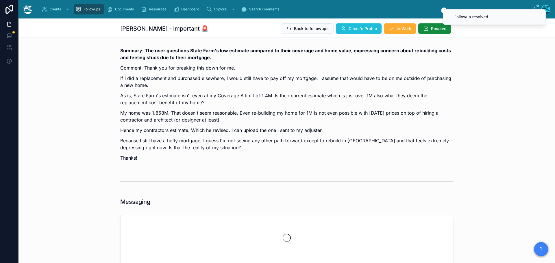
click at [354, 28] on span "Client's Profile" at bounding box center [363, 29] width 28 height 6
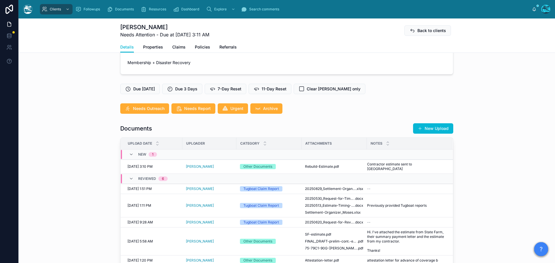
scroll to position [144, 0]
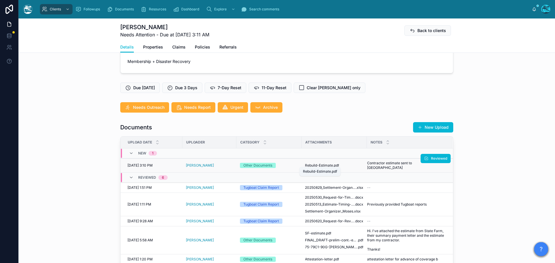
click at [333, 164] on span ".pdf" at bounding box center [336, 165] width 6 height 5
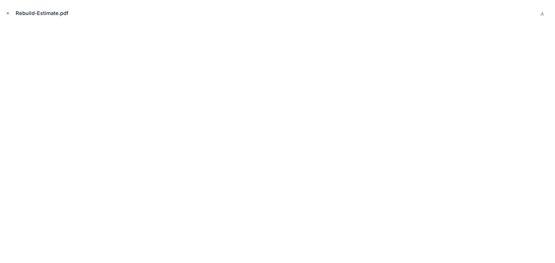
click at [8, 13] on icon "Close modal" at bounding box center [8, 13] width 2 height 2
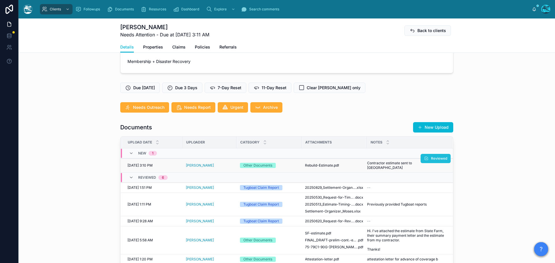
click at [426, 158] on icon at bounding box center [426, 158] width 5 height 5
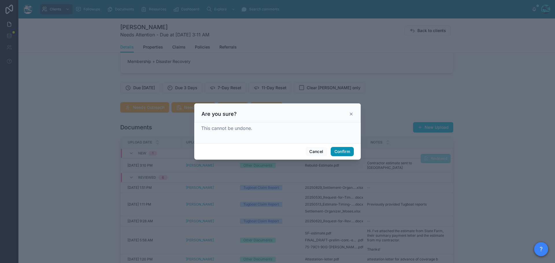
click at [339, 151] on button "Confirm" at bounding box center [342, 151] width 23 height 9
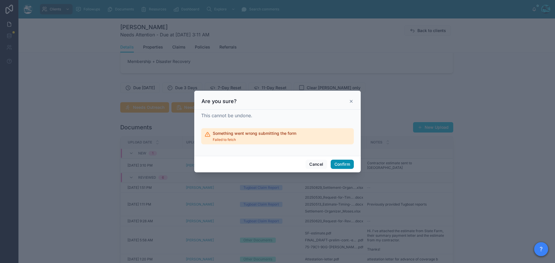
click at [339, 166] on button "Confirm" at bounding box center [342, 164] width 23 height 9
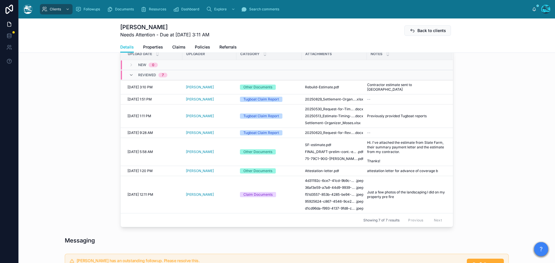
scroll to position [231, 0]
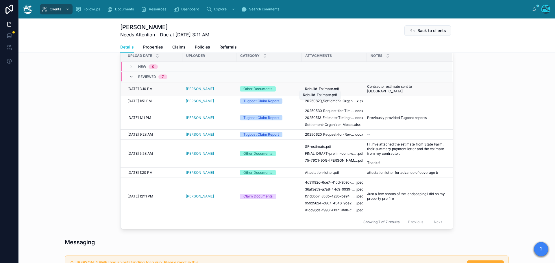
click at [328, 87] on span "Rebuild-Estimate" at bounding box center [319, 89] width 28 height 5
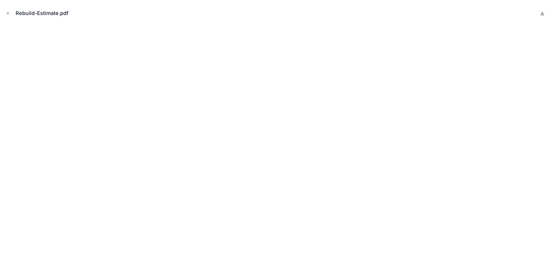
click at [541, 12] on icon at bounding box center [542, 13] width 5 height 5
click at [9, 13] on icon "Close modal" at bounding box center [8, 13] width 4 height 4
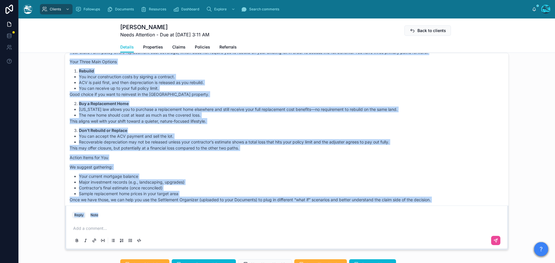
scroll to position [1225, 0]
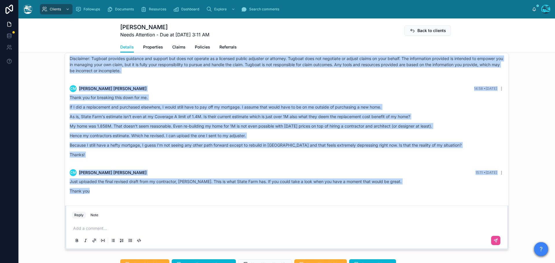
drag, startPoint x: 134, startPoint y: 88, endPoint x: 171, endPoint y: 188, distance: 107.4
copy div "Rachel Baker 13:51 • Today Hey there! Thanks for opening up about all of this, …"
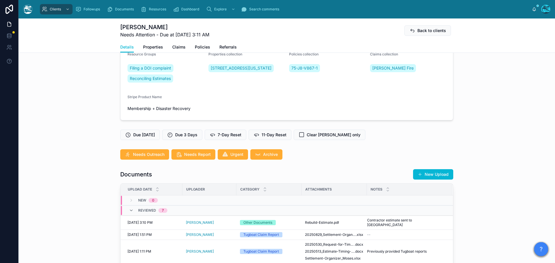
scroll to position [173, 0]
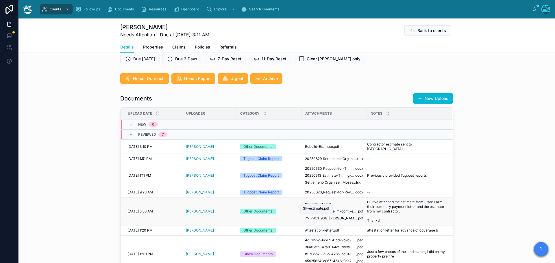
click at [325, 202] on span ".pdf" at bounding box center [328, 204] width 6 height 5
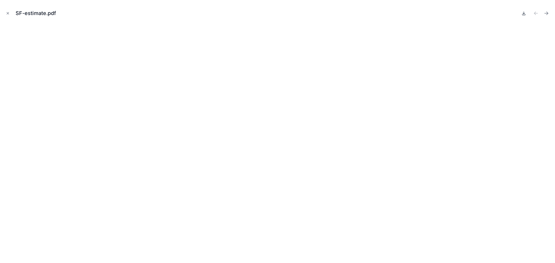
click at [522, 13] on icon at bounding box center [523, 13] width 5 height 5
drag, startPoint x: 8, startPoint y: 13, endPoint x: 12, endPoint y: 19, distance: 7.9
click at [8, 13] on icon "Close modal" at bounding box center [8, 13] width 2 height 2
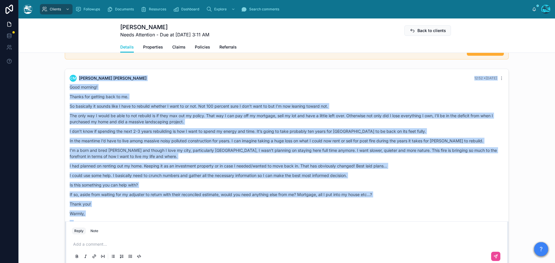
scroll to position [814, 0]
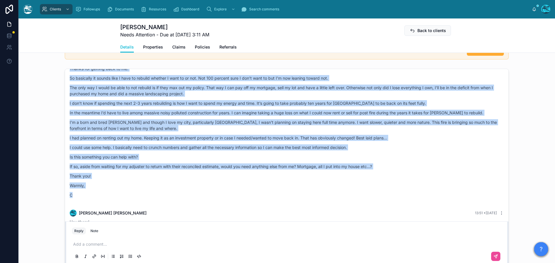
drag, startPoint x: 148, startPoint y: 131, endPoint x: 153, endPoint y: 190, distance: 58.6
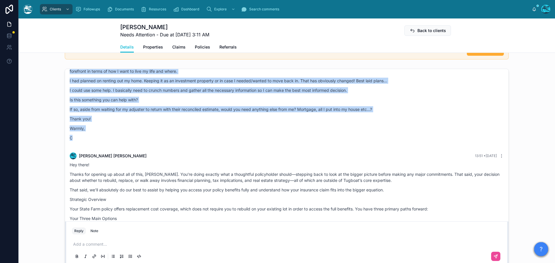
scroll to position [872, 0]
copy div "cm christina moses Yesterday Hi! I hope all is well. My adjuster is still worki…"
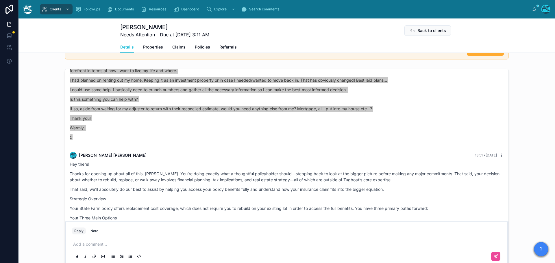
scroll to position [504, 0]
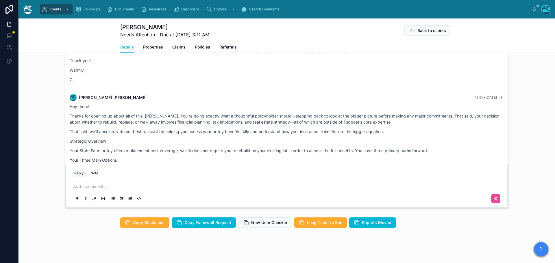
click at [90, 184] on p at bounding box center [287, 187] width 429 height 6
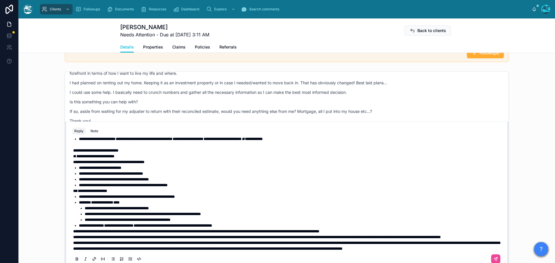
scroll to position [169, 0]
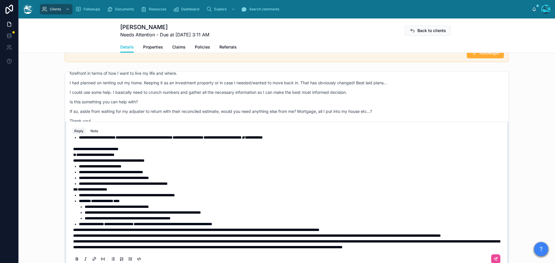
click at [73, 240] on span "**********" at bounding box center [286, 245] width 427 height 10
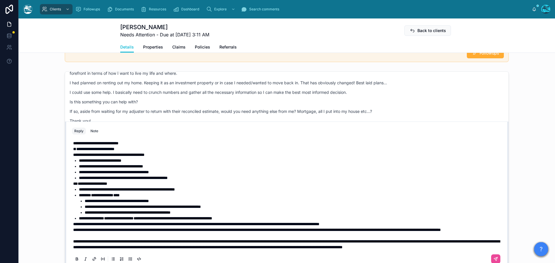
click at [73, 228] on span "**********" at bounding box center [257, 230] width 368 height 4
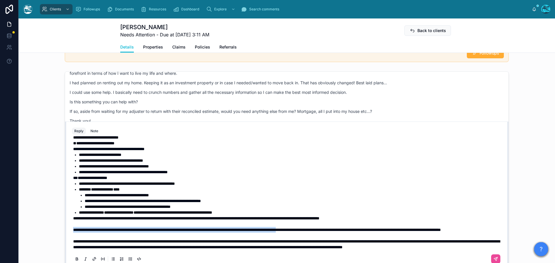
drag, startPoint x: 71, startPoint y: 226, endPoint x: 346, endPoint y: 227, distance: 274.3
click at [346, 228] on span "**********" at bounding box center [257, 230] width 368 height 4
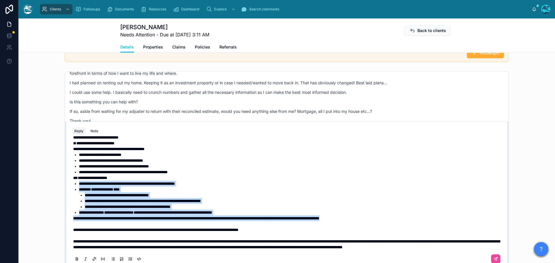
drag, startPoint x: 398, startPoint y: 213, endPoint x: 71, endPoint y: 181, distance: 329.0
click at [73, 181] on div "**********" at bounding box center [287, 111] width 429 height 277
click at [76, 258] on icon at bounding box center [77, 258] width 2 height 1
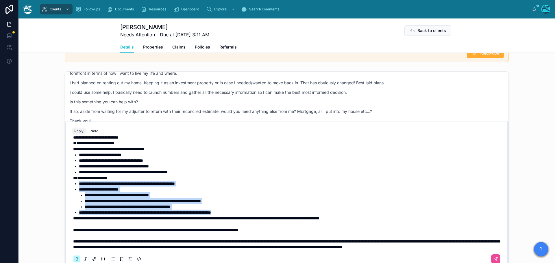
click at [76, 258] on icon at bounding box center [77, 258] width 2 height 1
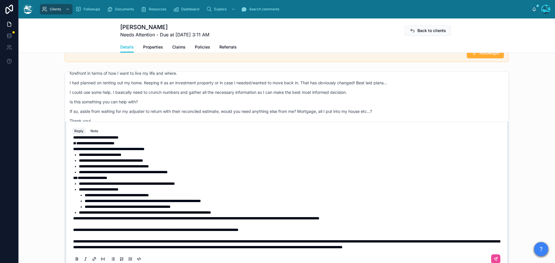
click at [77, 176] on span "**" at bounding box center [75, 178] width 5 height 4
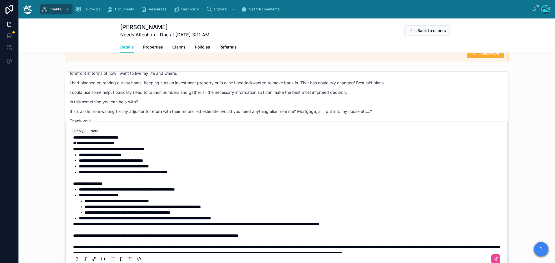
scroll to position [140, 0]
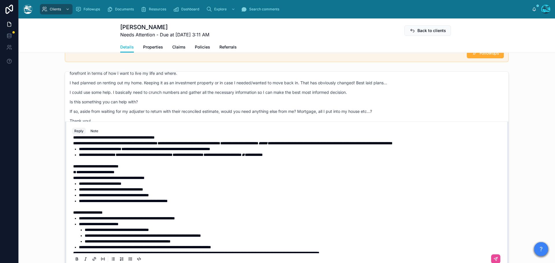
click at [78, 170] on strong "**********" at bounding box center [95, 172] width 38 height 4
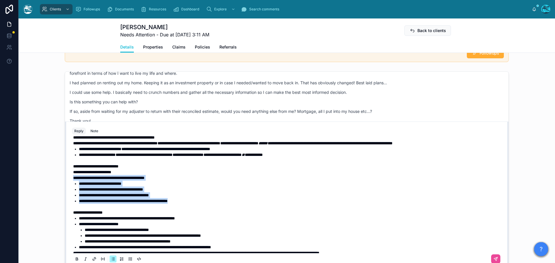
drag, startPoint x: 202, startPoint y: 198, endPoint x: 55, endPoint y: 173, distance: 148.3
click at [55, 173] on div "cm christina moses 3 months ago Never mind I found it! lol cm christina moses 3…" at bounding box center [286, 170] width 536 height 202
click at [76, 259] on icon at bounding box center [77, 259] width 2 height 1
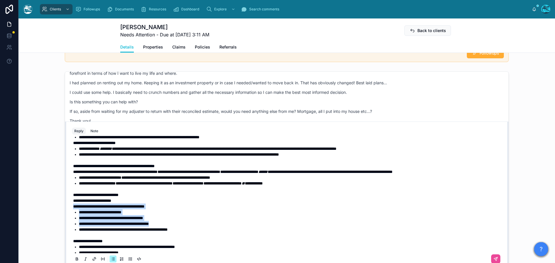
scroll to position [111, 0]
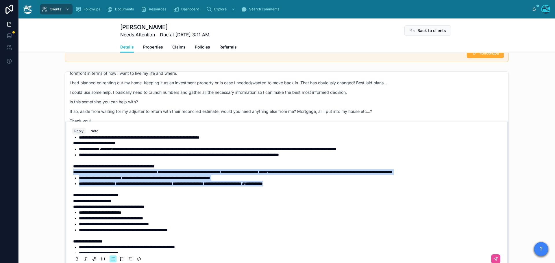
drag, startPoint x: 318, startPoint y: 180, endPoint x: 66, endPoint y: 170, distance: 252.2
click at [66, 170] on div "**********" at bounding box center [286, 195] width 443 height 147
click at [76, 258] on icon at bounding box center [77, 258] width 2 height 1
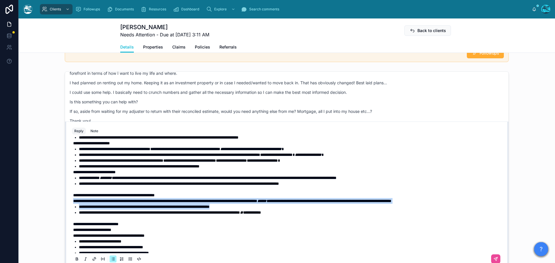
scroll to position [53, 0]
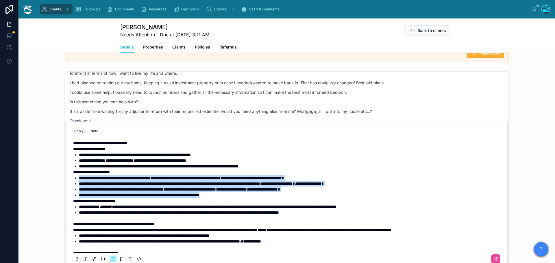
drag, startPoint x: 235, startPoint y: 191, endPoint x: 74, endPoint y: 175, distance: 162.0
click at [74, 175] on ul "**********" at bounding box center [287, 186] width 429 height 23
click at [75, 257] on icon at bounding box center [77, 259] width 5 height 5
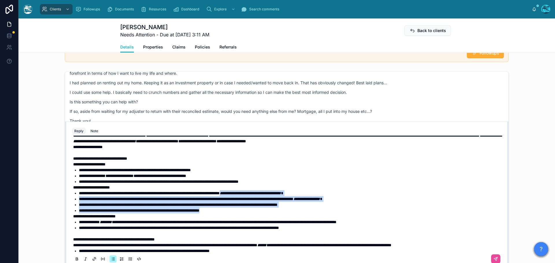
scroll to position [24, 0]
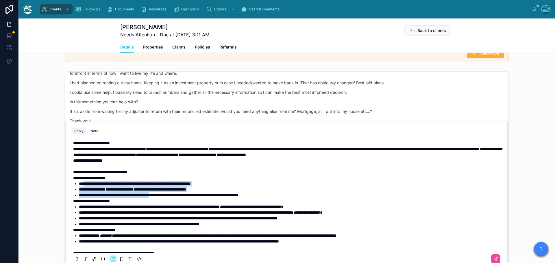
drag, startPoint x: 167, startPoint y: 191, endPoint x: 83, endPoint y: 179, distance: 84.6
click at [83, 181] on ul "**********" at bounding box center [287, 189] width 429 height 17
click at [75, 257] on icon at bounding box center [77, 259] width 5 height 5
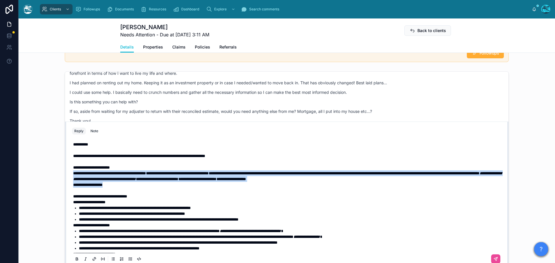
drag, startPoint x: 113, startPoint y: 181, endPoint x: 64, endPoint y: 170, distance: 50.2
click at [65, 170] on div "**********" at bounding box center [286, 195] width 443 height 147
click at [75, 257] on icon at bounding box center [77, 259] width 5 height 5
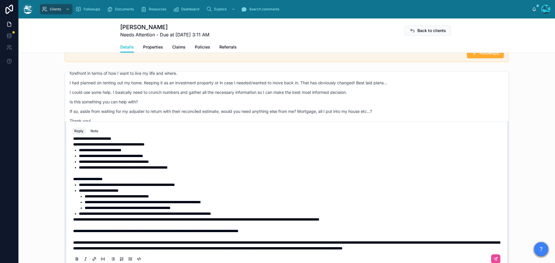
scroll to position [180, 0]
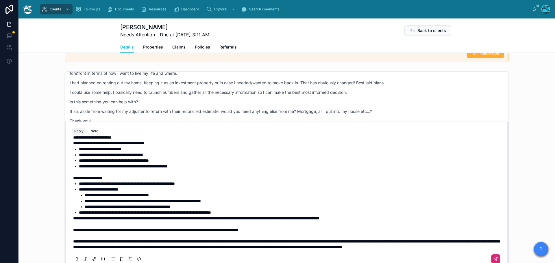
click at [493, 257] on icon at bounding box center [495, 259] width 5 height 5
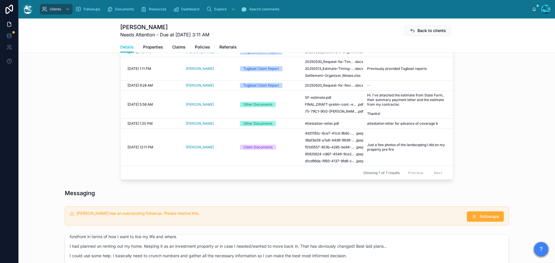
scroll to position [270, 0]
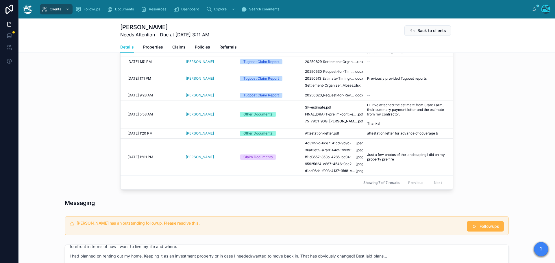
click at [482, 224] on span "Followups" at bounding box center [489, 227] width 20 height 6
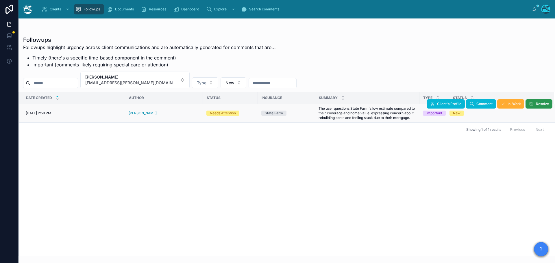
click at [538, 105] on span "Resolve" at bounding box center [542, 104] width 13 height 5
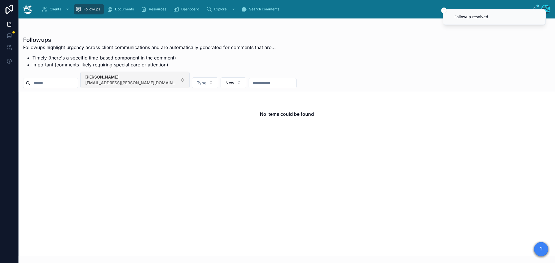
click at [157, 80] on button "christina moses moses.christina@gmail.com" at bounding box center [134, 80] width 109 height 17
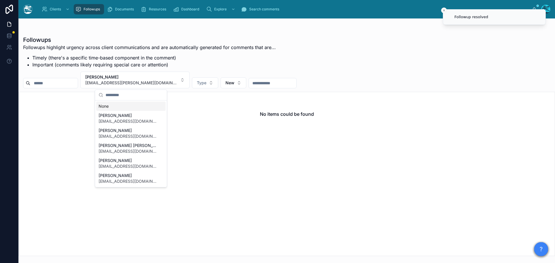
click at [104, 106] on div "None" at bounding box center [130, 106] width 69 height 9
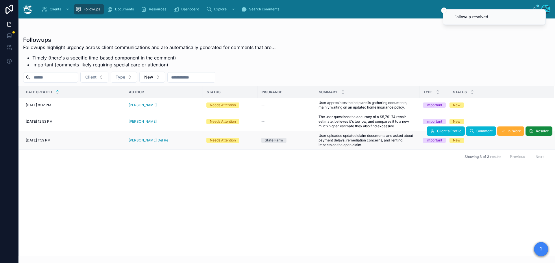
click at [157, 140] on div "[PERSON_NAME] Del Re" at bounding box center [164, 140] width 71 height 5
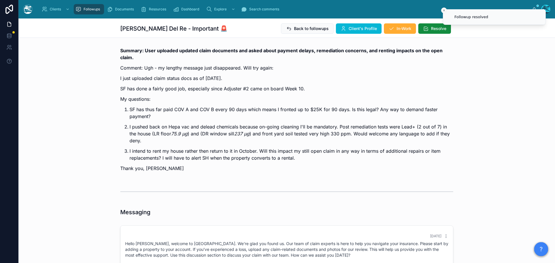
scroll to position [123, 0]
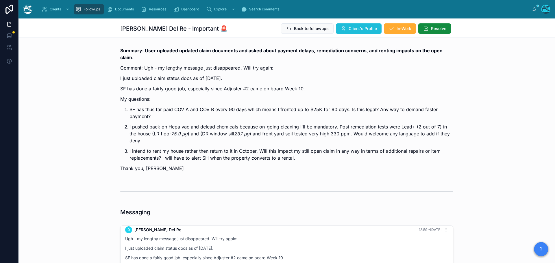
click at [350, 29] on span "Client's Profile" at bounding box center [363, 29] width 28 height 6
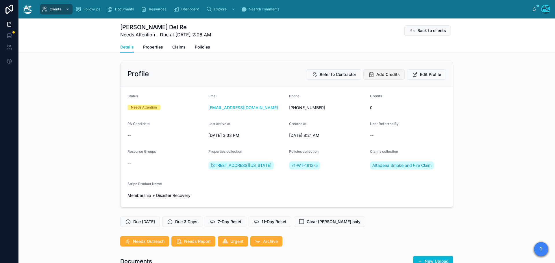
click at [386, 75] on span "Add Credits" at bounding box center [387, 75] width 23 height 6
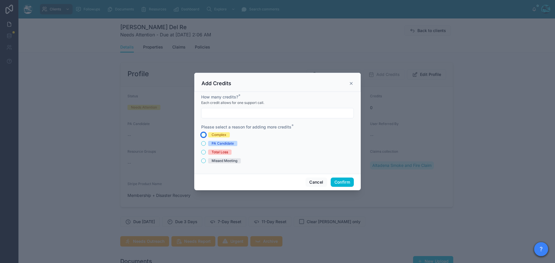
click at [203, 135] on button "Complex" at bounding box center [203, 135] width 5 height 5
click at [212, 115] on input "text" at bounding box center [277, 113] width 152 height 8
type input "*"
click at [345, 182] on button "Confirm" at bounding box center [342, 182] width 23 height 9
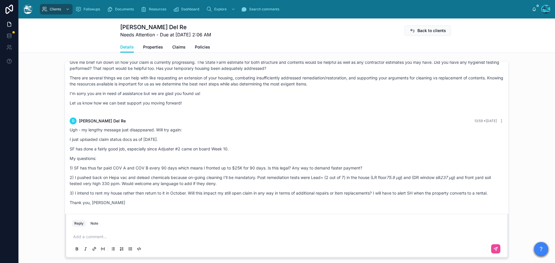
scroll to position [58, 0]
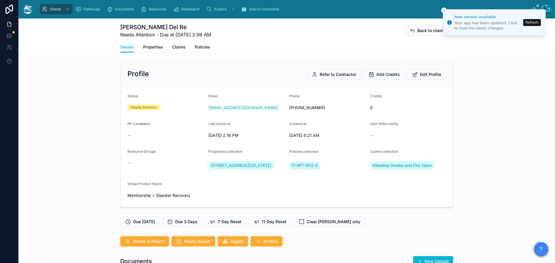
scroll to position [18, 0]
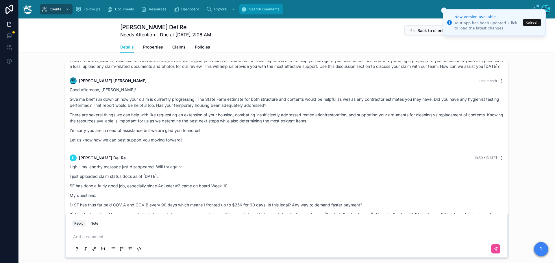
drag, startPoint x: 0, startPoint y: 0, endPoint x: 264, endPoint y: 8, distance: 264.2
click at [264, 8] on span "Search comments" at bounding box center [264, 9] width 30 height 5
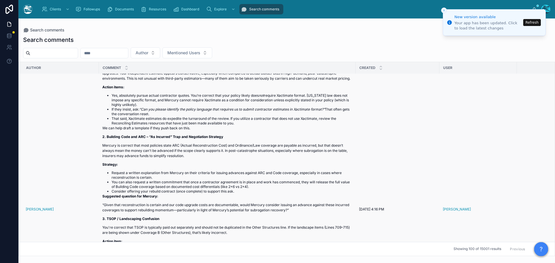
scroll to position [87, 0]
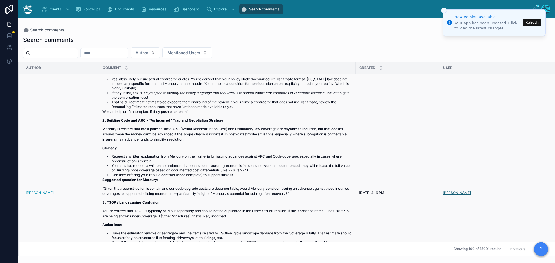
click at [455, 193] on span "[PERSON_NAME]" at bounding box center [457, 193] width 28 height 5
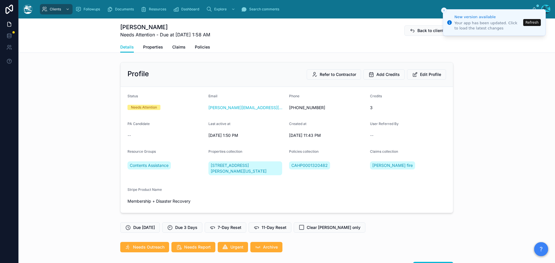
scroll to position [2314, 0]
click at [420, 75] on span "Edit Profile" at bounding box center [430, 75] width 21 height 6
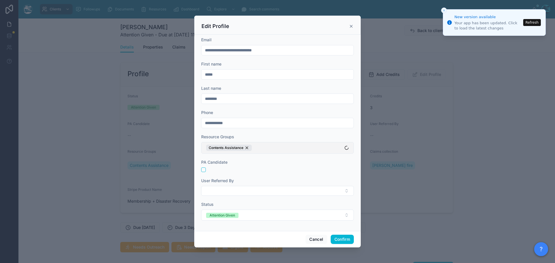
click at [267, 146] on button "Contents Assistance" at bounding box center [277, 148] width 153 height 12
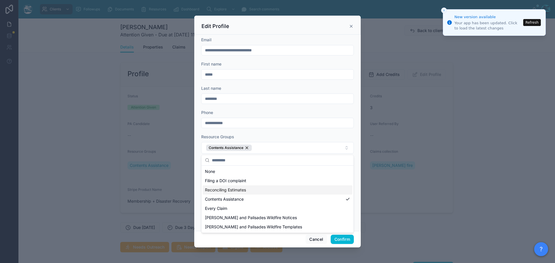
click at [236, 190] on span "Reconciling Estimates" at bounding box center [225, 190] width 41 height 6
click at [336, 240] on button "Confirm" at bounding box center [342, 239] width 23 height 9
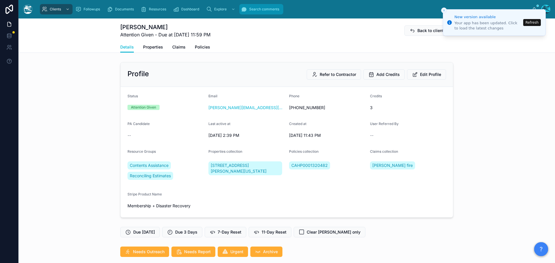
click at [259, 8] on span "Search comments" at bounding box center [264, 9] width 30 height 5
